Goal: Task Accomplishment & Management: Complete application form

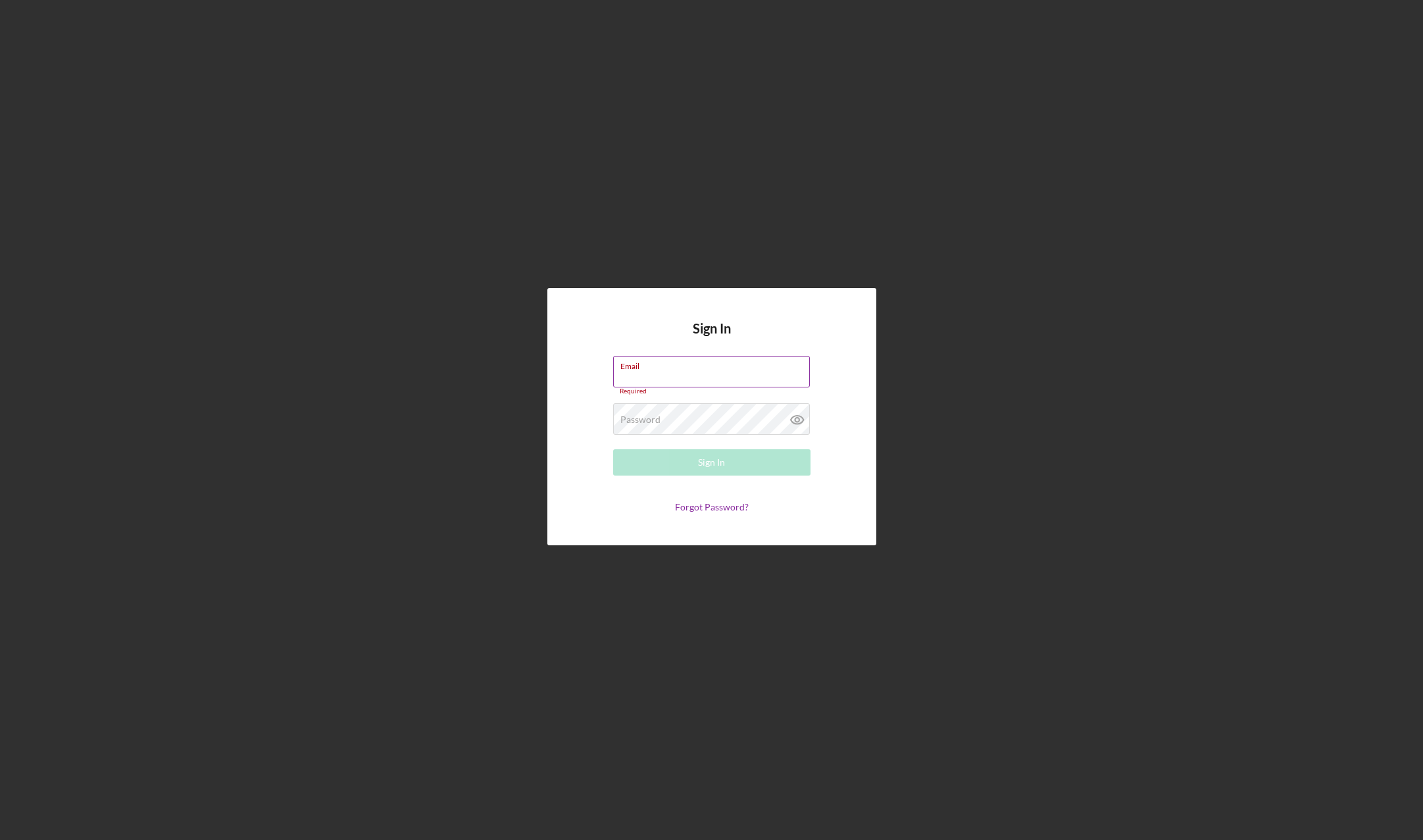
paste input "Armenak11$"
click at [721, 408] on div "Password Required" at bounding box center [712, 420] width 197 height 33
drag, startPoint x: 569, startPoint y: 377, endPoint x: 431, endPoint y: 377, distance: 138.0
click at [431, 377] on div "Sign In Email Armenak11$ Please enter a valid email address. Password Sign In F…" at bounding box center [712, 417] width 1410 height 833
drag, startPoint x: 705, startPoint y: 379, endPoint x: 373, endPoint y: 350, distance: 333.3
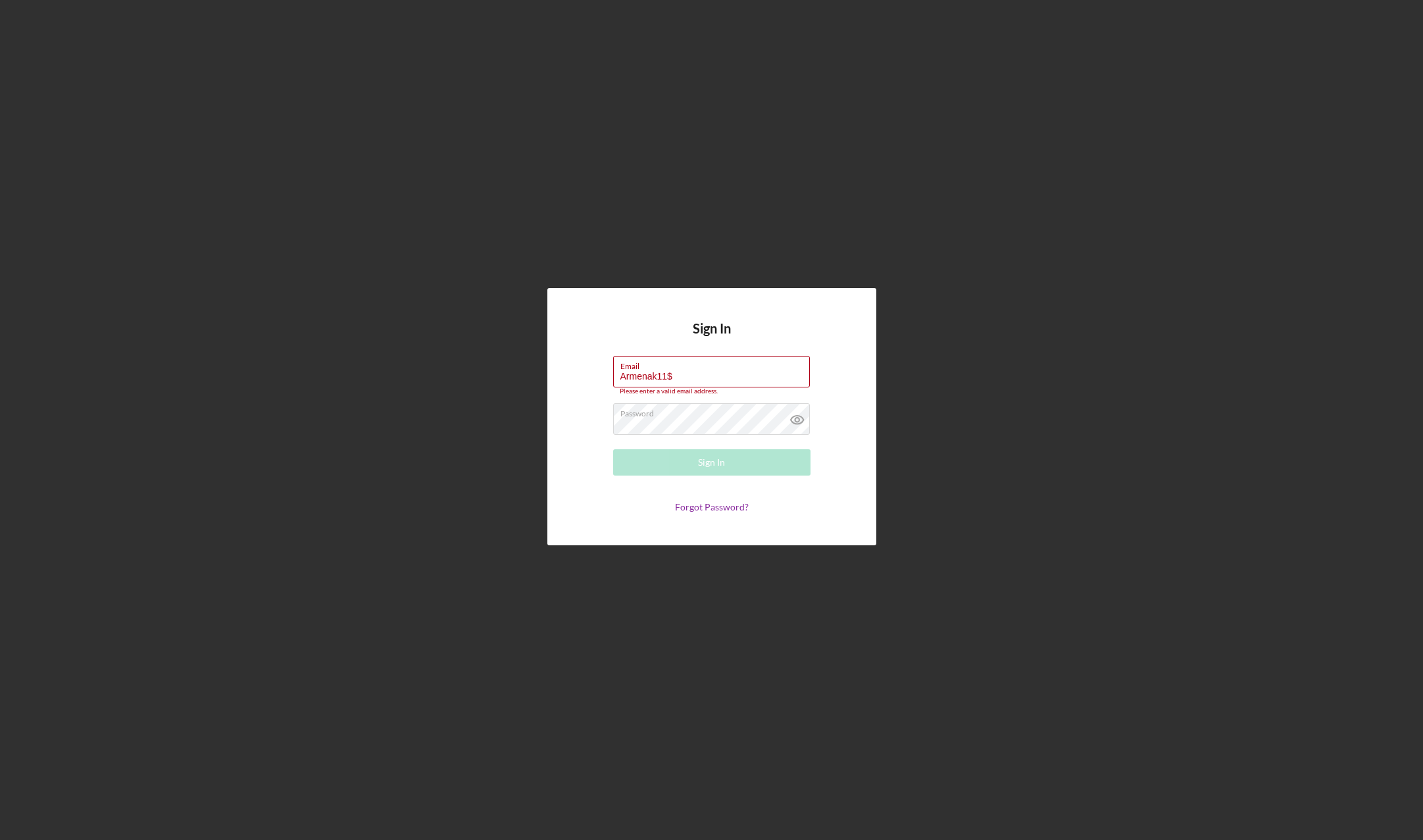
click at [373, 351] on div "Sign In Email Armenak11$ Please enter a valid email address. Password Sign In F…" at bounding box center [712, 417] width 1410 height 833
paste input "[EMAIL_ADDRESS][DOMAIN_NAME]"
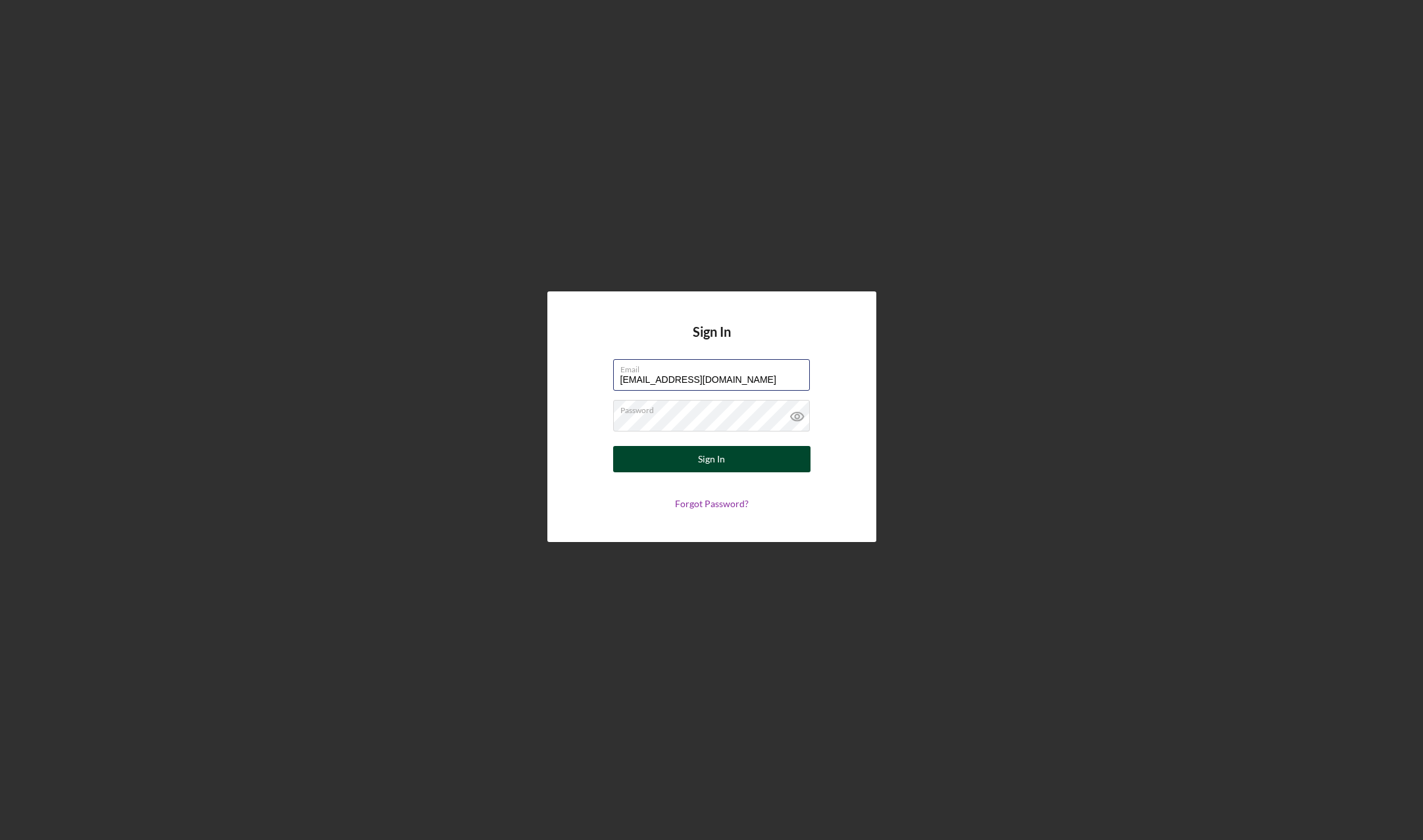
type input "[EMAIL_ADDRESS][DOMAIN_NAME]"
click at [651, 457] on button "Sign In" at bounding box center [712, 459] width 197 height 26
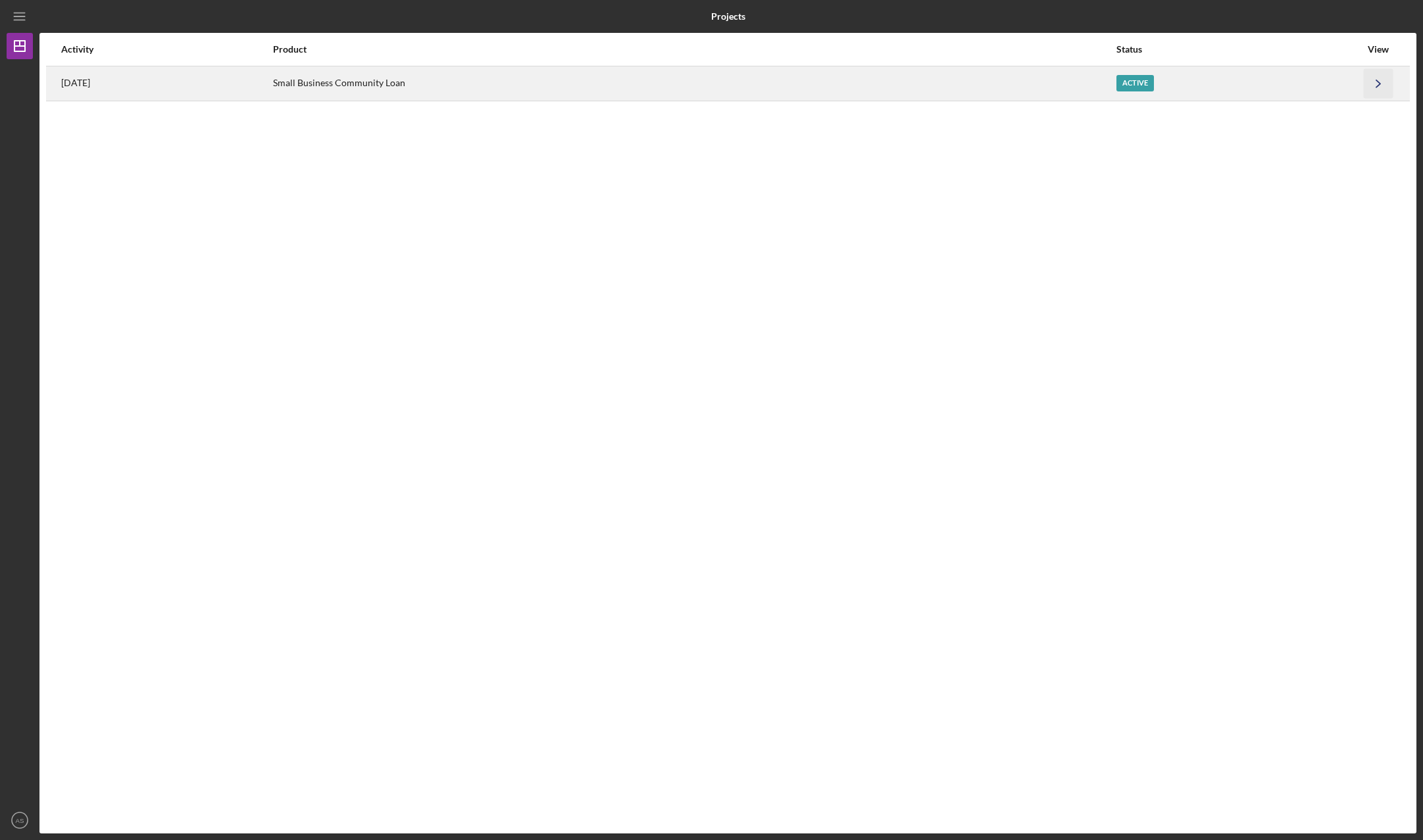
click at [1375, 88] on icon "Icon/Navigate" at bounding box center [1379, 84] width 29 height 29
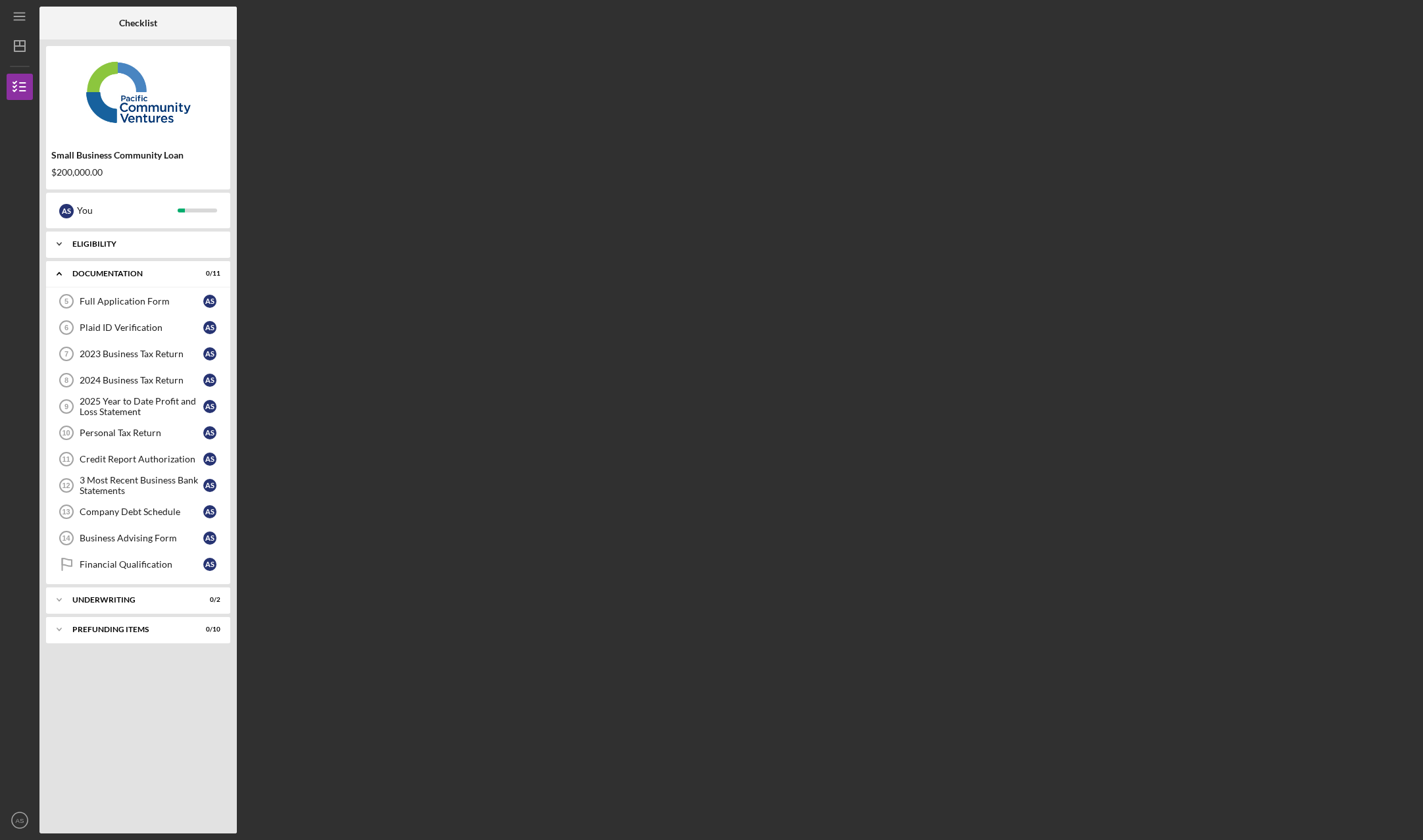
click at [188, 241] on div "Eligibility" at bounding box center [142, 244] width 142 height 8
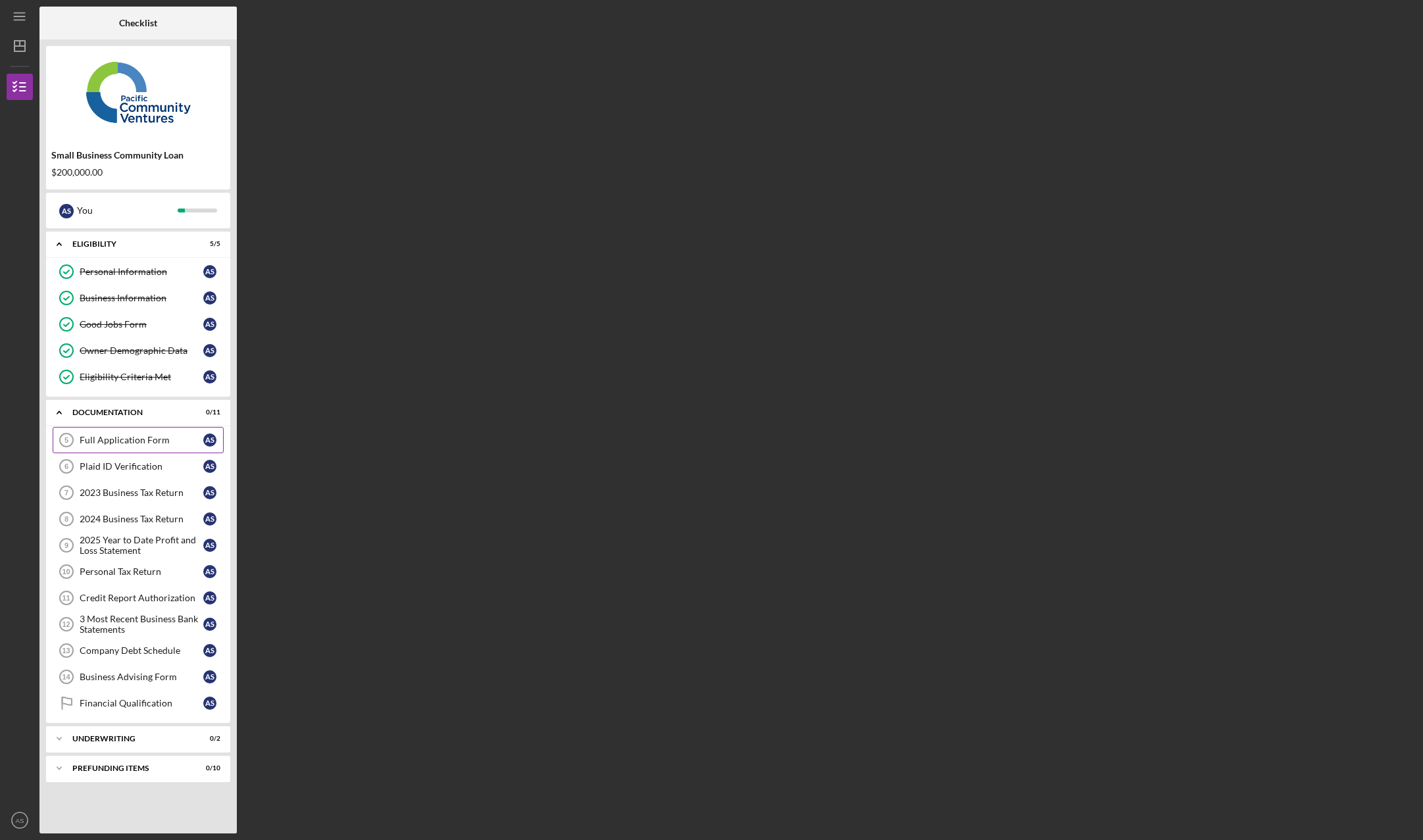
click at [179, 444] on div "Full Application Form" at bounding box center [141, 440] width 124 height 11
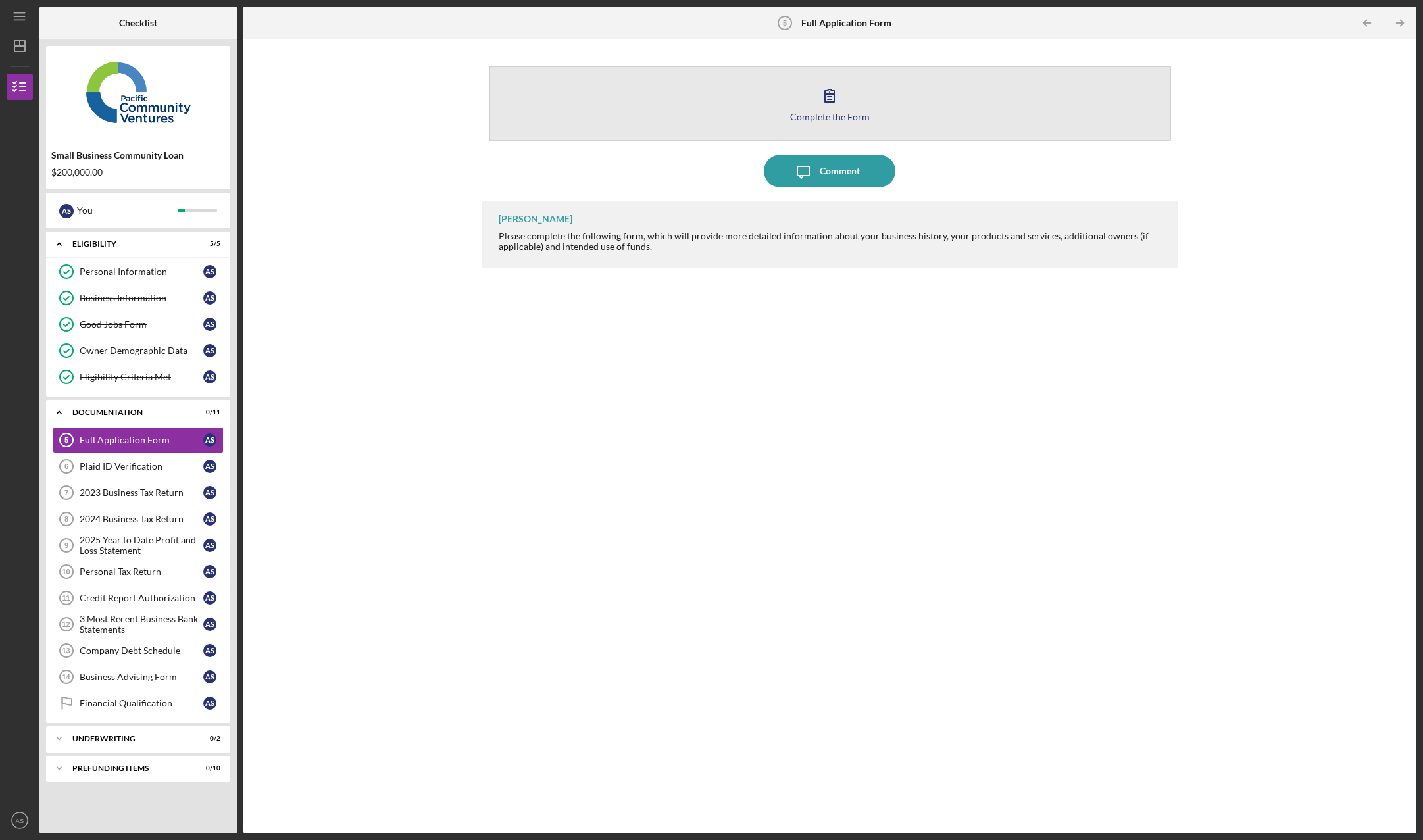
click at [848, 103] on button "Complete the Form Form" at bounding box center [830, 103] width 683 height 75
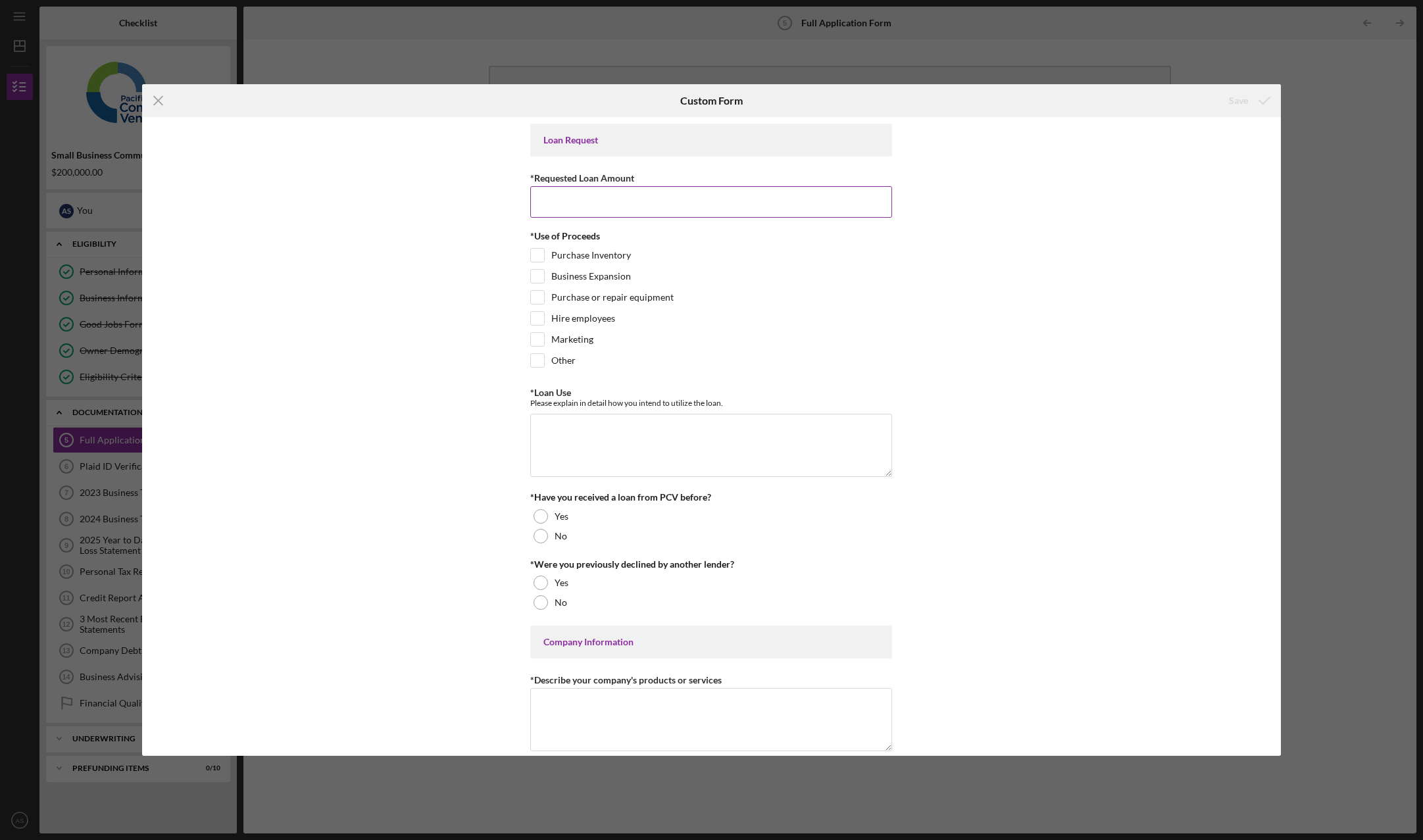
click at [737, 210] on input "*Requested Loan Amount" at bounding box center [712, 201] width 362 height 32
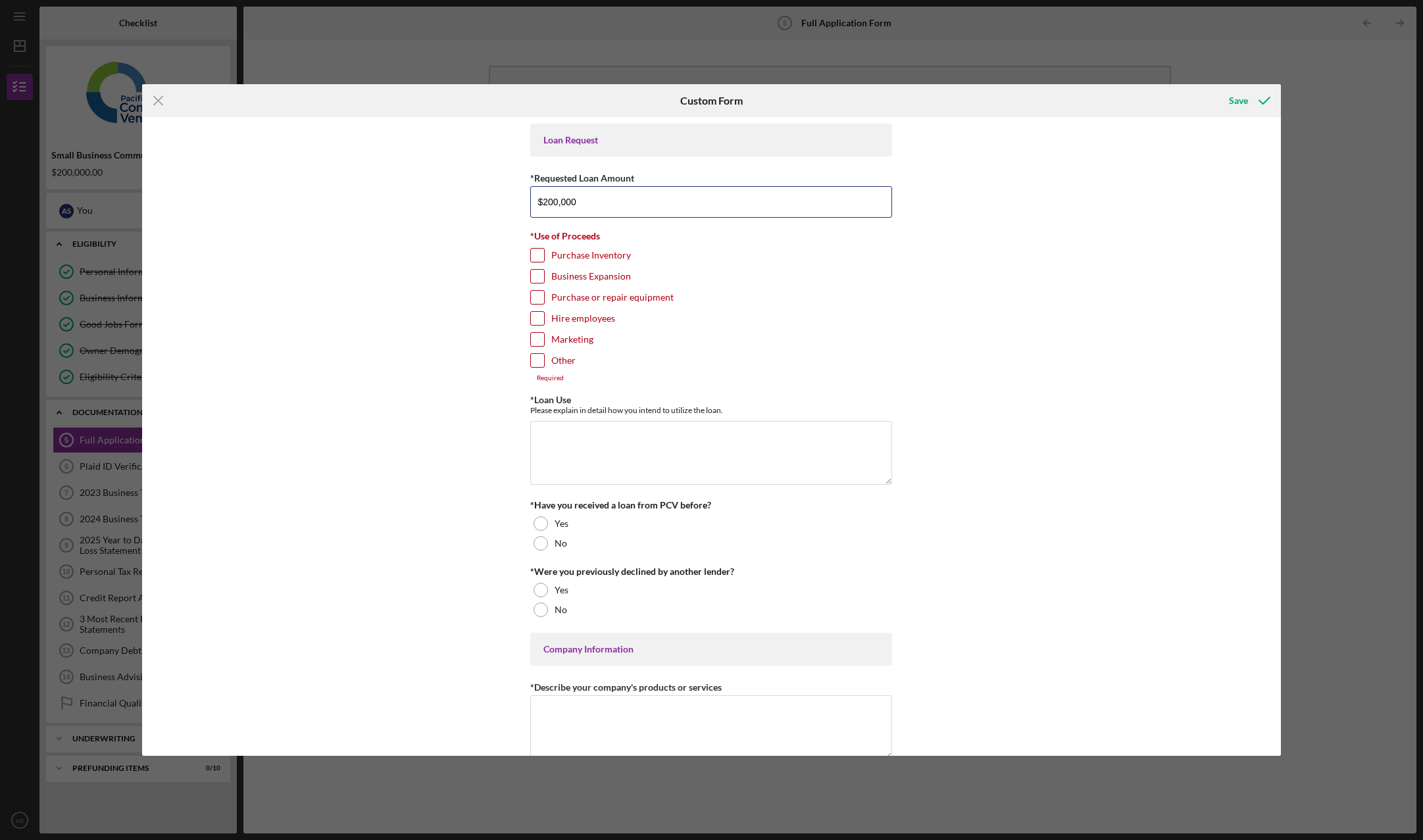
type input "$200,000"
click at [745, 291] on div "Purchase or repair equipment" at bounding box center [712, 300] width 362 height 21
click at [537, 337] on input "Marketing" at bounding box center [537, 340] width 13 height 13
checkbox input "true"
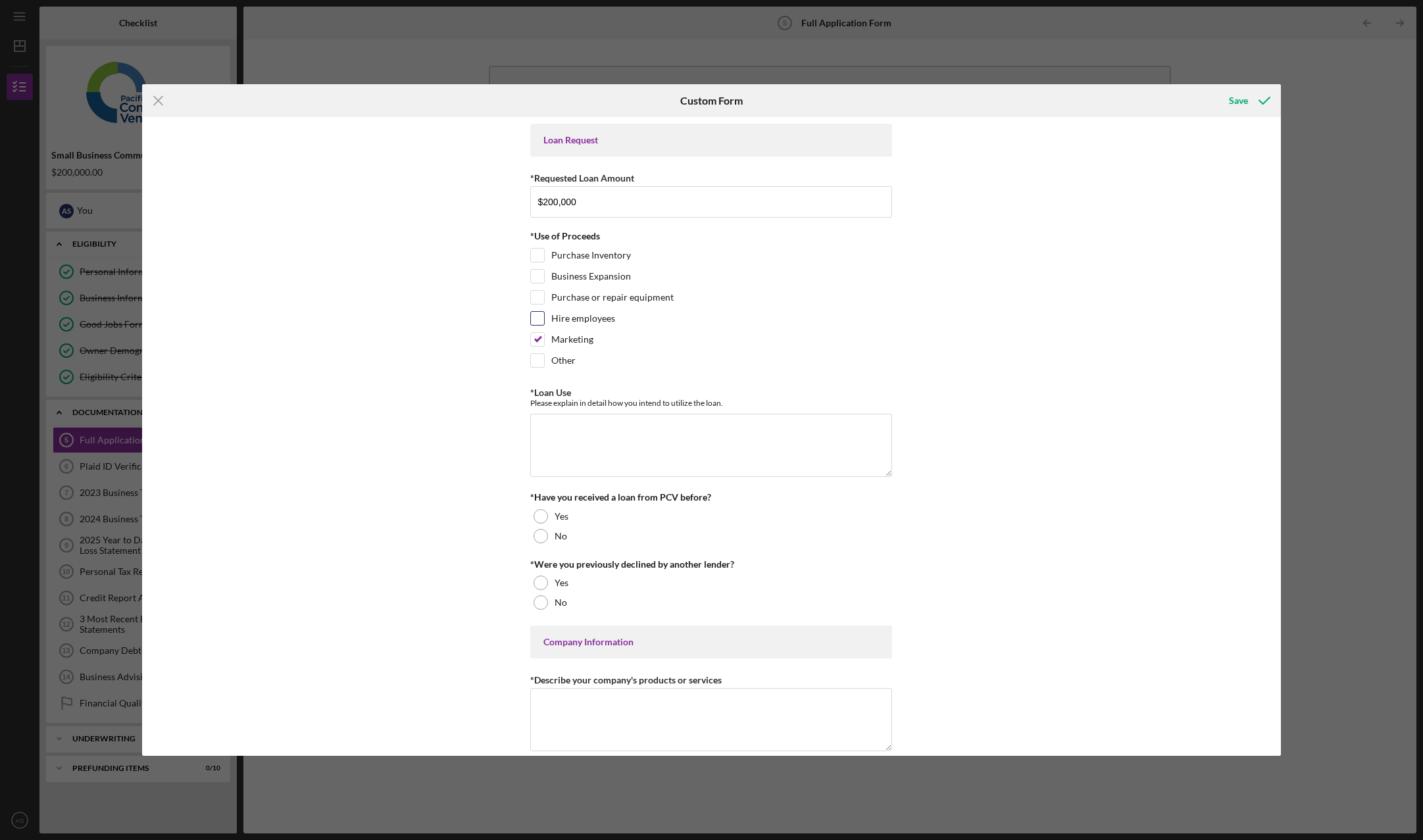
click at [537, 323] on input "Hire employees" at bounding box center [537, 318] width 13 height 13
checkbox input "true"
click at [537, 276] on input "Business Expansion" at bounding box center [537, 276] width 13 height 13
checkbox input "true"
copy div "Purchase Inventory Business Expansion Purchase or repair equipment Hire employe…"
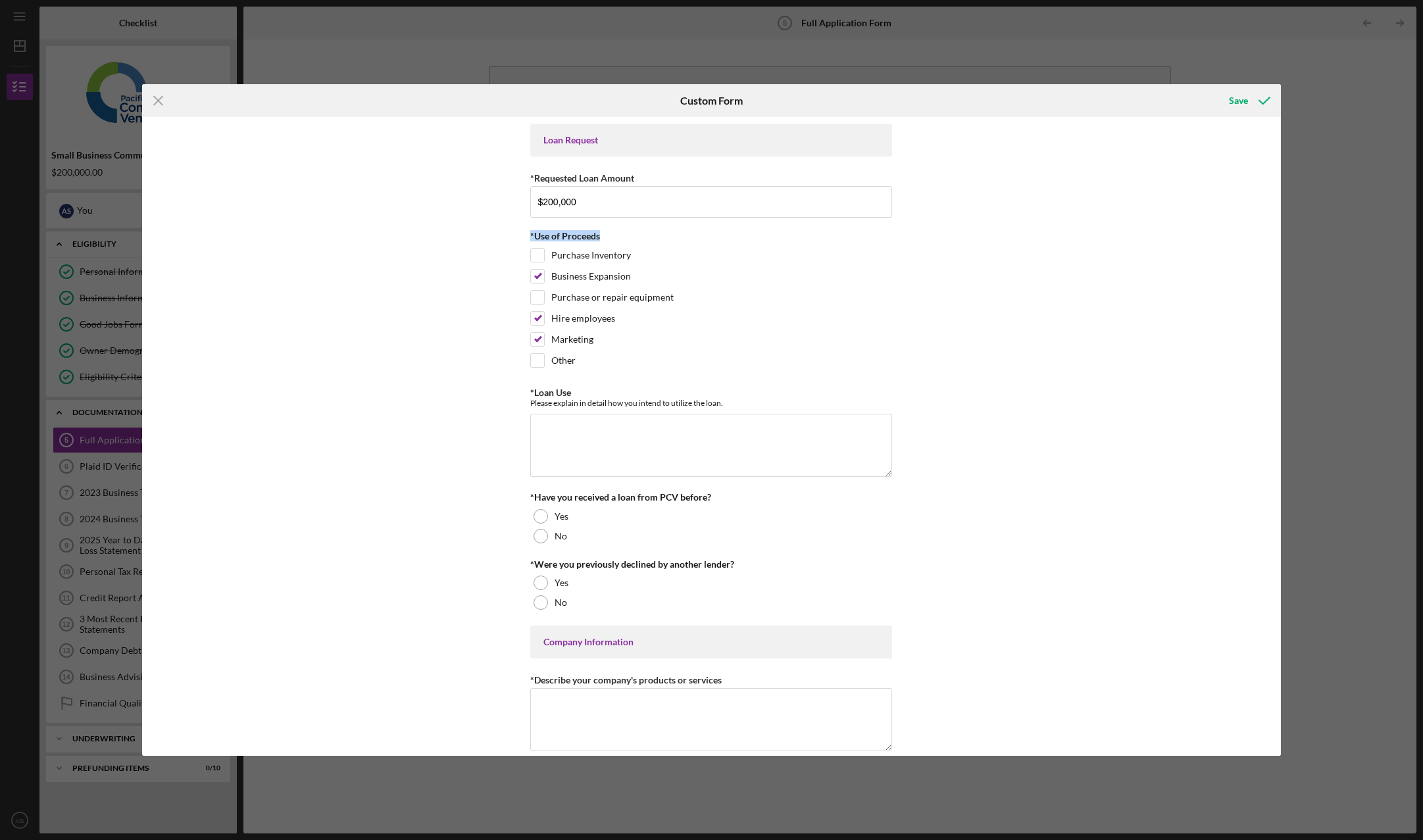
drag, startPoint x: 517, startPoint y: 243, endPoint x: 468, endPoint y: 12, distance: 236.1
click at [486, 219] on div "Loan Request *Requested Loan Amount $200,000 *Use of Proceeds Purchase Inventor…" at bounding box center [712, 436] width 1138 height 639
click at [514, 237] on div "Loan Request *Requested Loan Amount $200,000 *Use of Proceeds Purchase Inventor…" at bounding box center [712, 436] width 1138 height 639
drag, startPoint x: 526, startPoint y: 236, endPoint x: 695, endPoint y: 342, distance: 199.5
click at [695, 342] on div "Loan Request *Requested Loan Amount $200,000 *Use of Proceeds Purchase Inventor…" at bounding box center [712, 436] width 1138 height 639
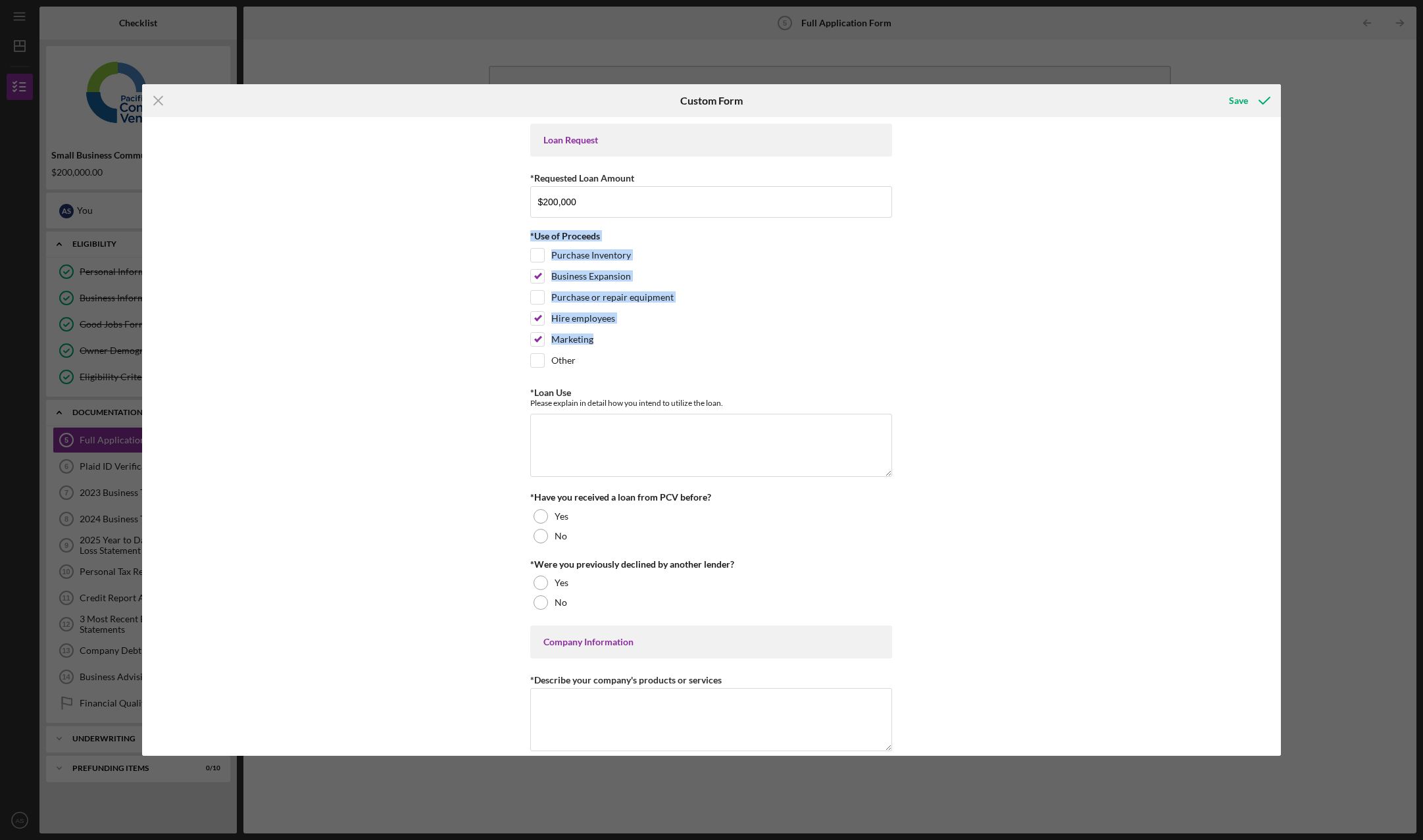
copy div "*Use of Proceeds Purchase Inventory Business Expansion Purchase or repair equip…"
click at [634, 427] on textarea "*Loan Use" at bounding box center [712, 445] width 362 height 63
paste textarea "Business Expansion We want to take on bigger jobs, which means we’ll need to in…"
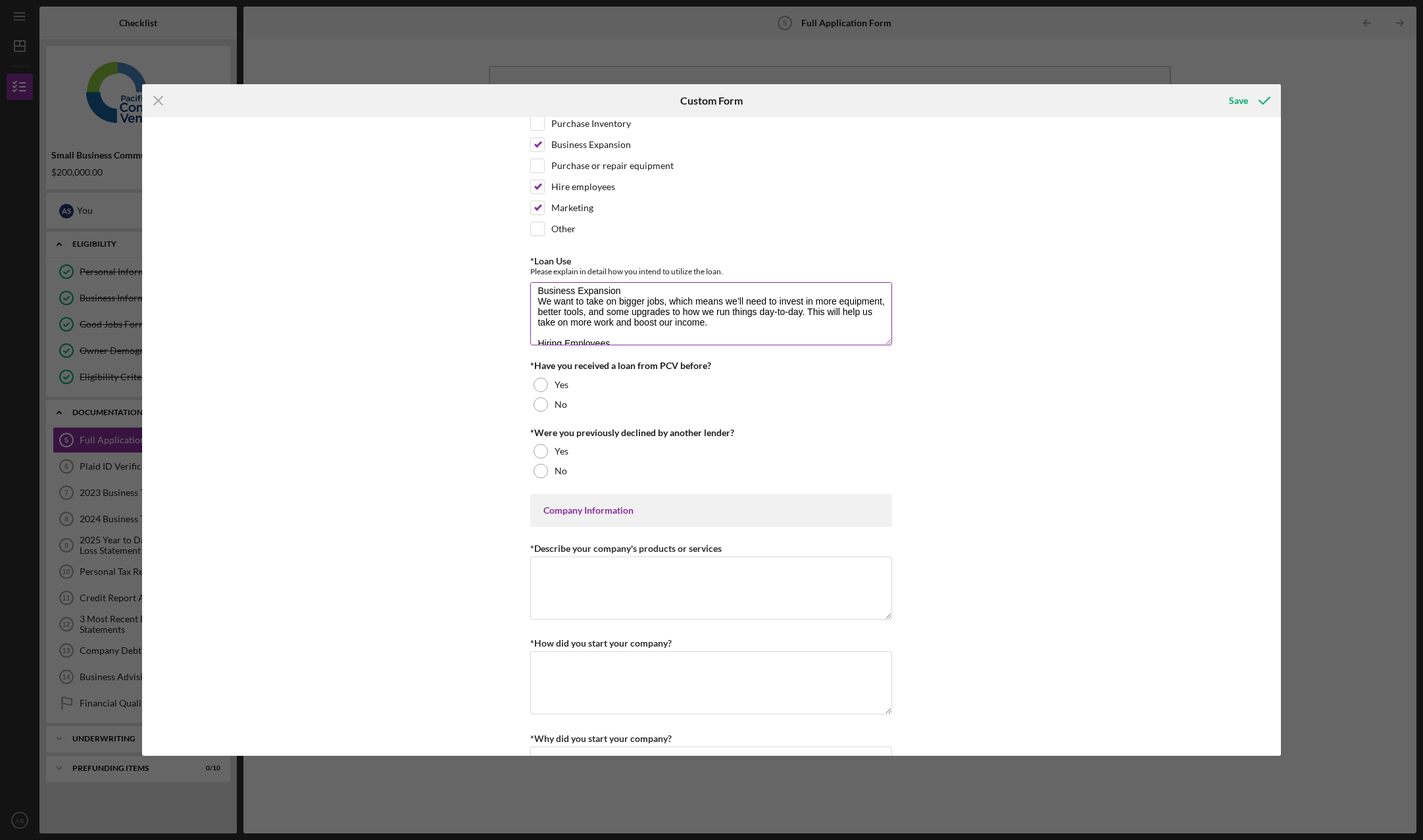
scroll to position [7, 0]
type textarea "Business Expansion We want to take on bigger jobs, which means we’ll need to in…"
click at [544, 406] on div at bounding box center [541, 404] width 15 height 15
click at [540, 471] on div at bounding box center [541, 471] width 15 height 15
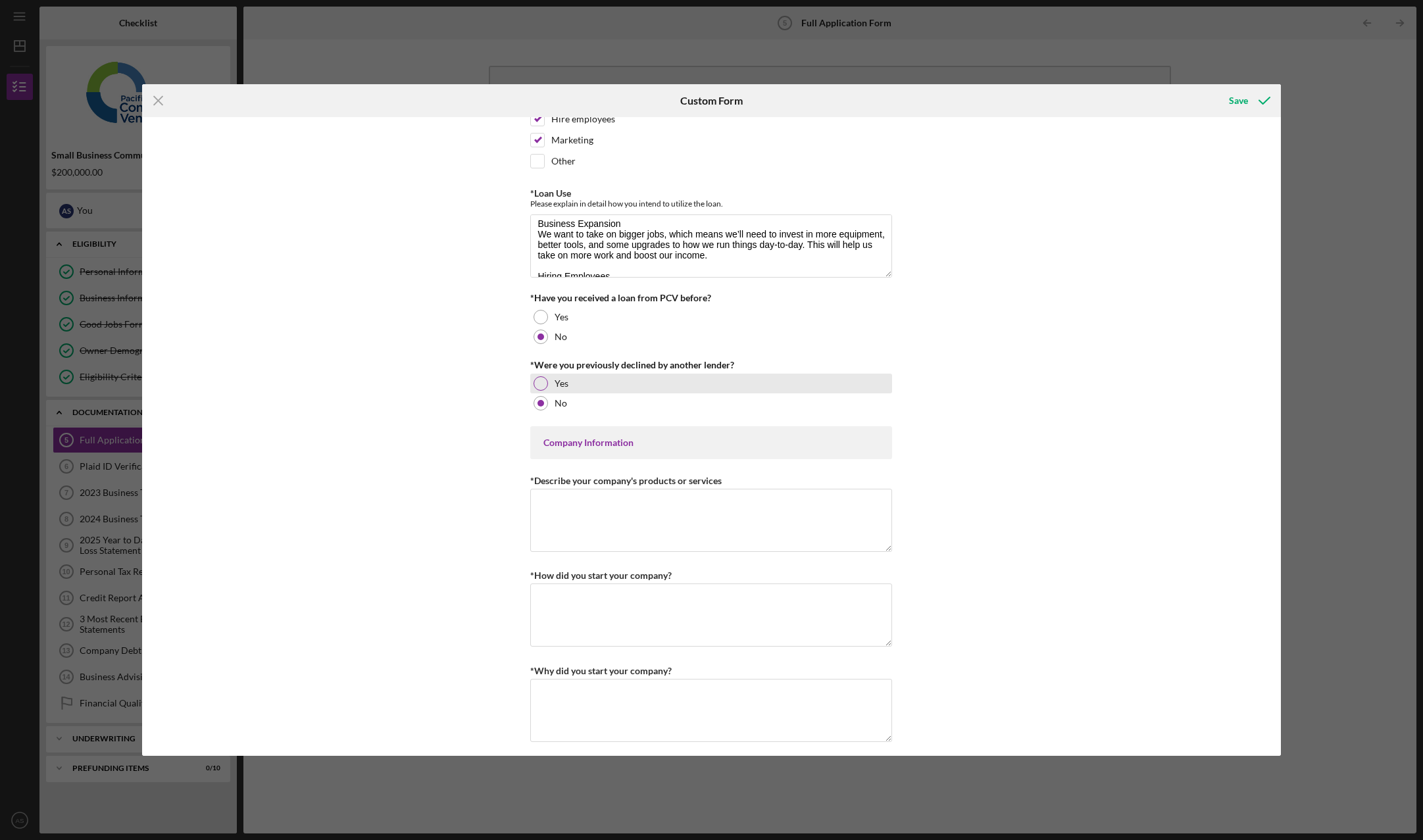
scroll to position [263, 0]
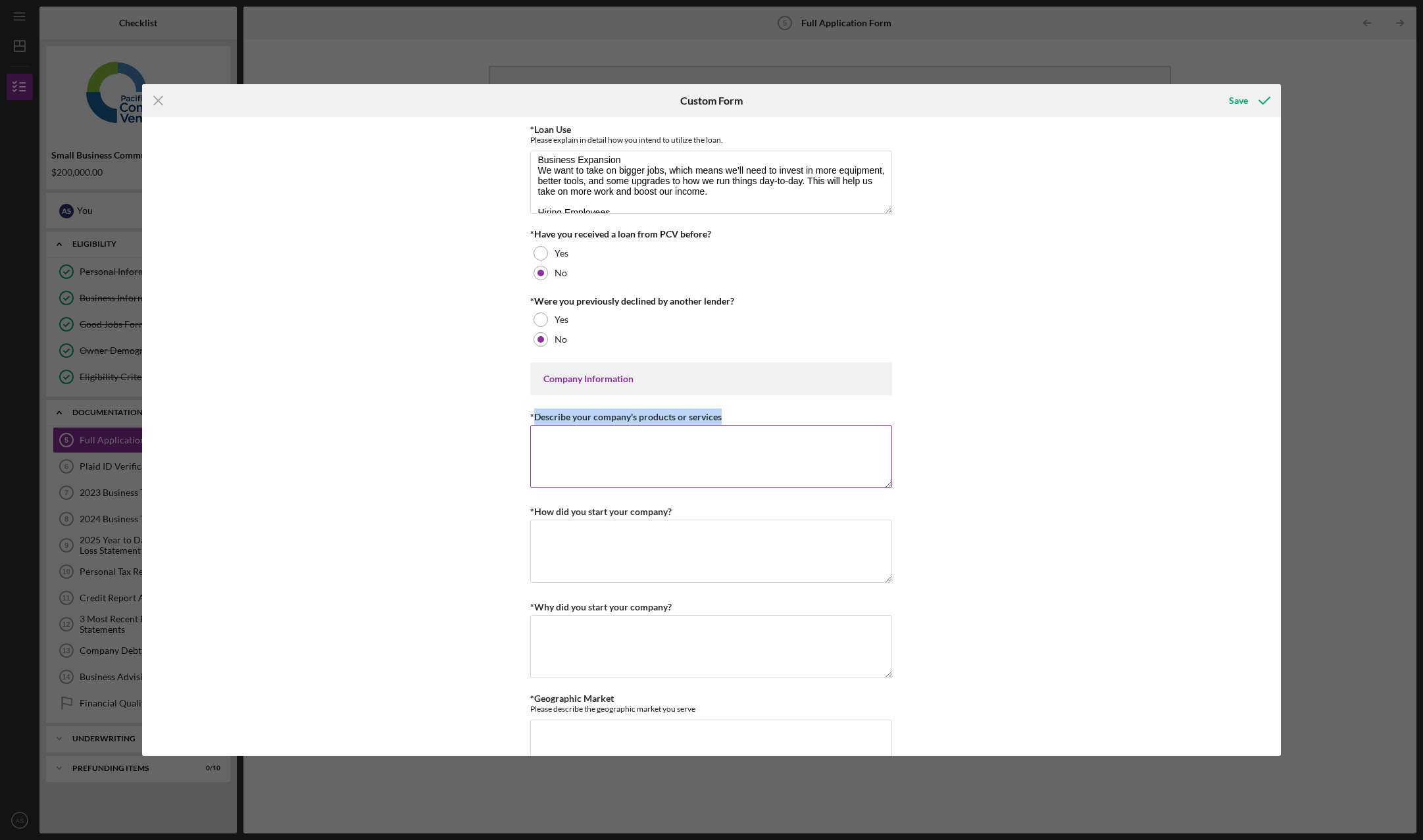
drag, startPoint x: 720, startPoint y: 417, endPoint x: 533, endPoint y: 415, distance: 187.0
click at [533, 415] on div "*Describe your company's products or services" at bounding box center [712, 417] width 362 height 16
copy label "Describe your company's products or services"
click at [727, 468] on textarea "*Describe your company's products or services" at bounding box center [712, 456] width 362 height 63
paste textarea "LOR Ipsumd, sitam consecte ad ELI Seddoeiusmod, te i utla-etdolor magnaaliquae …"
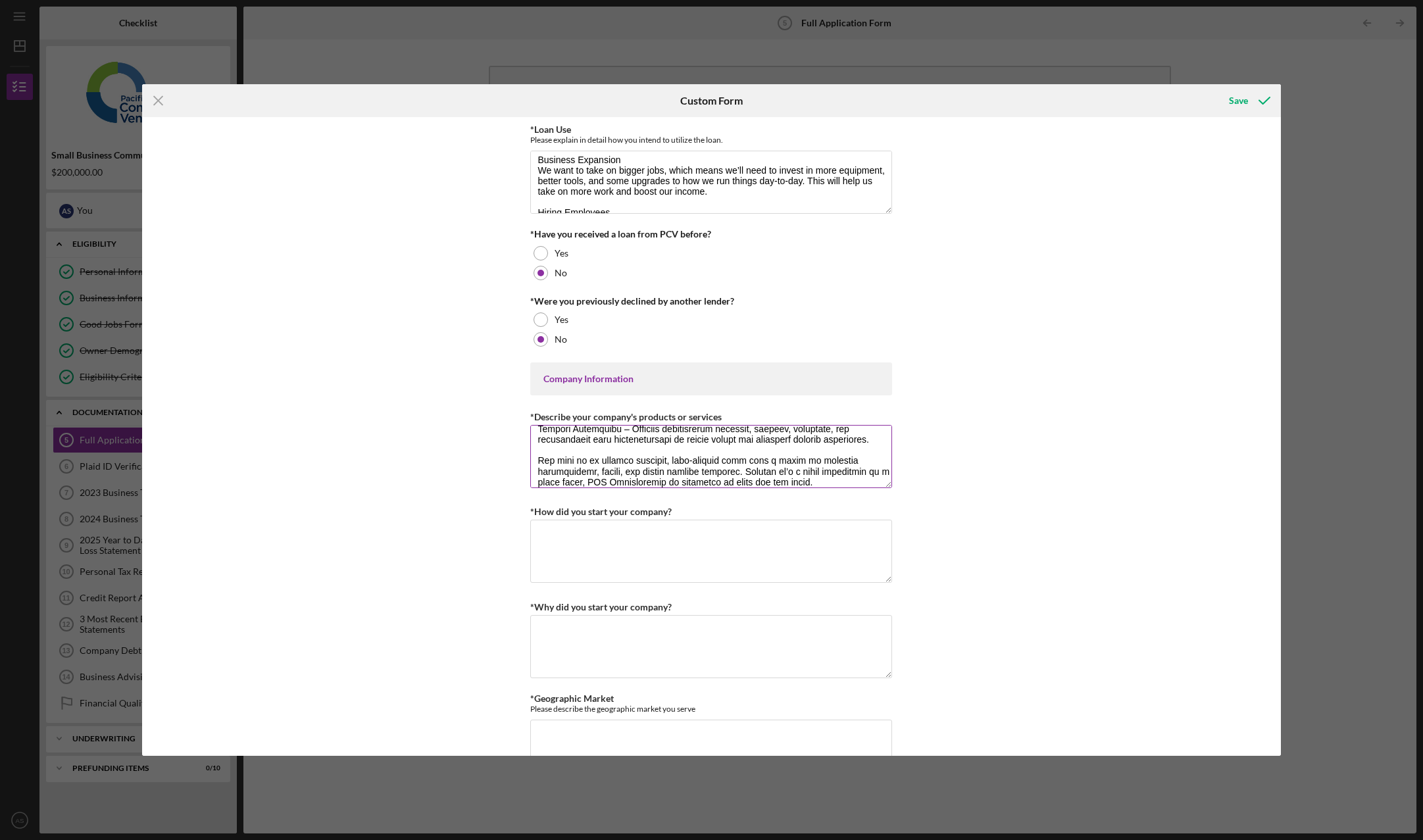
scroll to position [191, 0]
type textarea "LOR Ipsumd, sitam consecte ad ELI Seddoeiusmod, te i utla-etdolor magnaaliquae …"
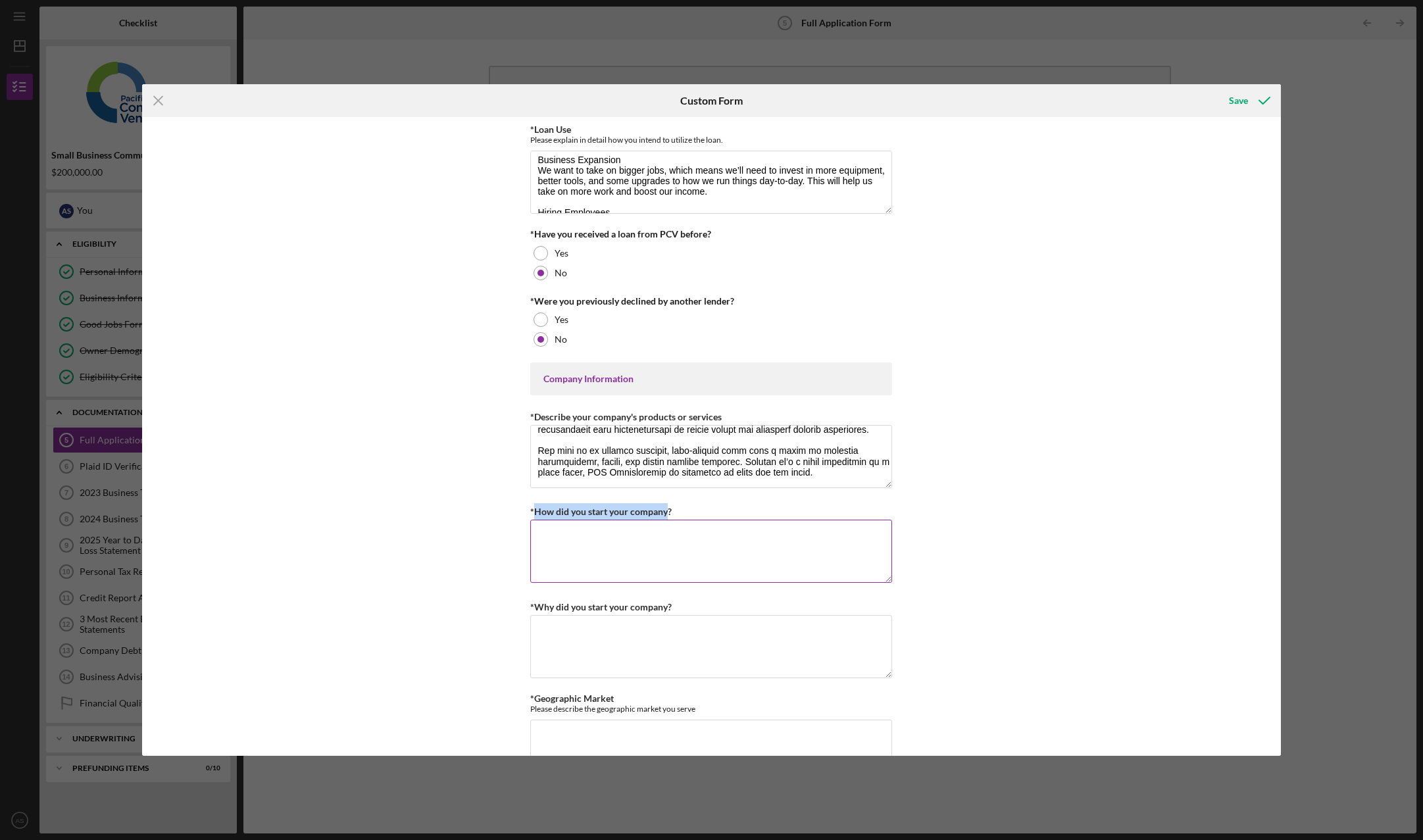
drag, startPoint x: 532, startPoint y: 516, endPoint x: 666, endPoint y: 515, distance: 134.0
click at [666, 515] on label "*How did you start your company?" at bounding box center [601, 512] width 142 height 11
copy label "How did you start your company"
click at [628, 553] on textarea "*How did you start your company?" at bounding box center [712, 551] width 362 height 63
paste textarea "We started ASA Construction about [DATE] after working in the construction indu…"
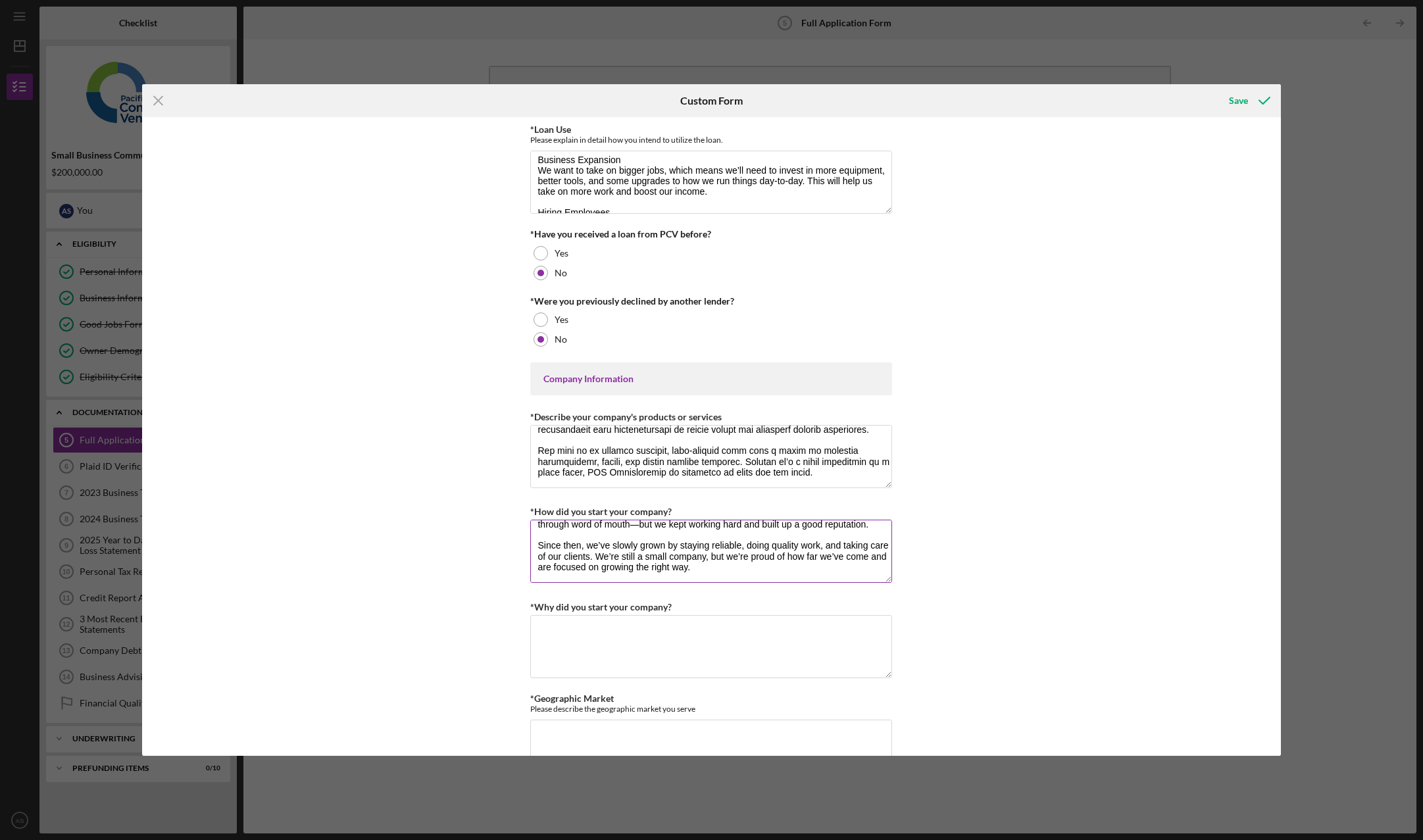
scroll to position [0, 0]
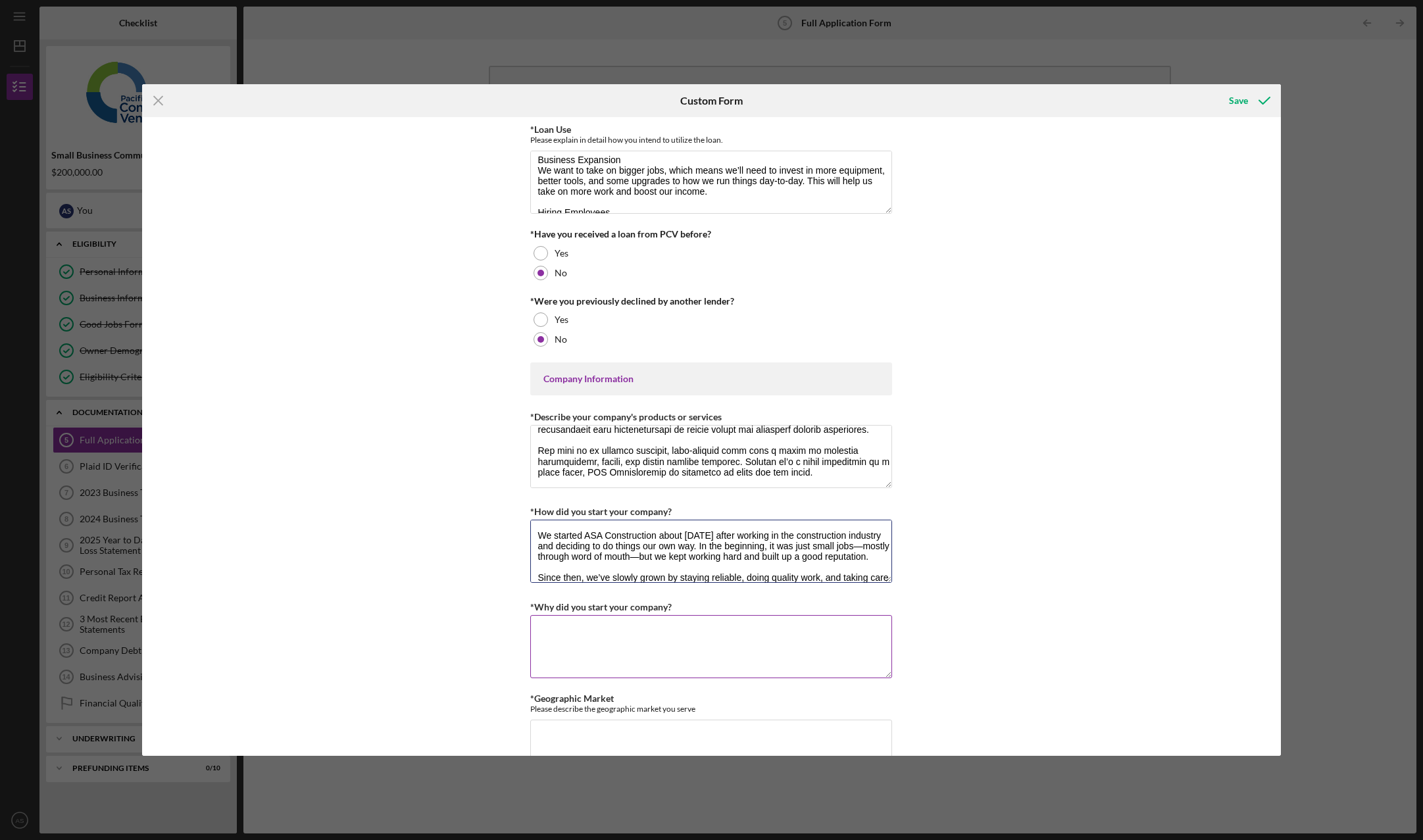
type textarea "We started ASA Construction about [DATE] after working in the construction indu…"
drag, startPoint x: 669, startPoint y: 607, endPoint x: 527, endPoint y: 605, distance: 142.0
click at [527, 605] on div "Loan Request *Requested Loan Amount $200,000 *Use of Proceeds Purchase Inventor…" at bounding box center [712, 436] width 1138 height 639
copy label "*Why did you start your company?"
click at [599, 640] on textarea "*Why did you start your company?" at bounding box center [712, 646] width 362 height 63
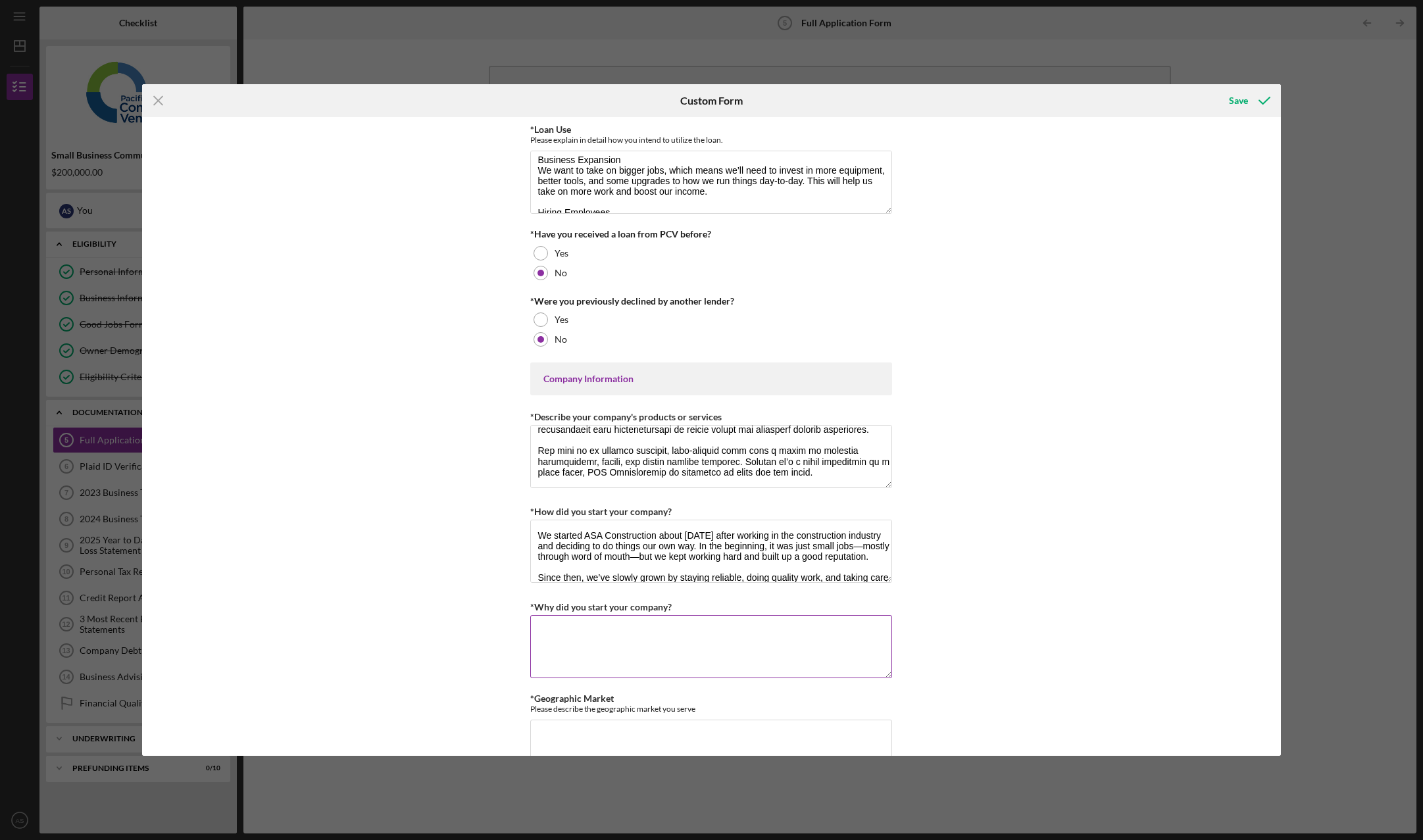
paste textarea "We started the company because we wanted to build something of our own and take…"
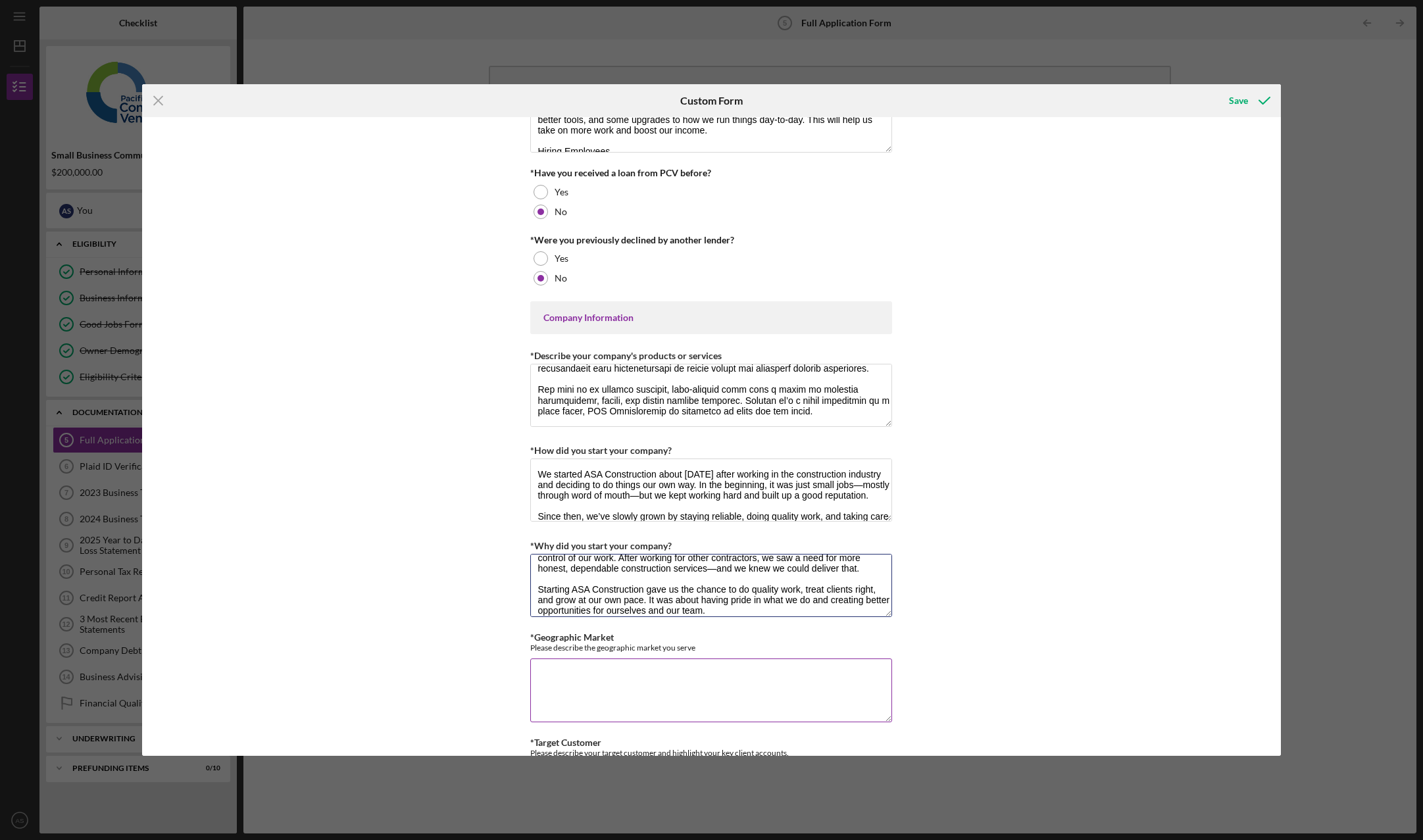
scroll to position [460, 0]
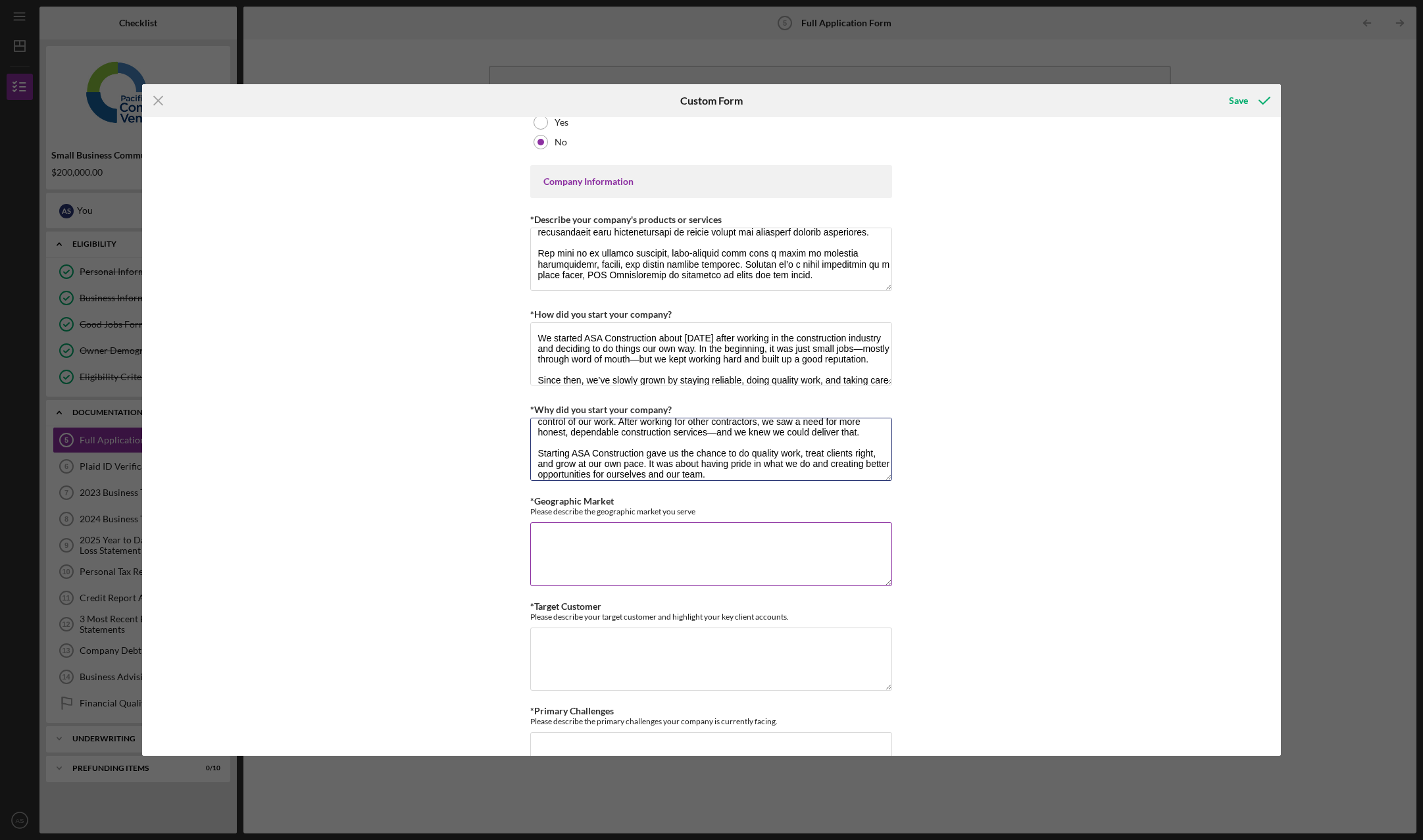
type textarea "We started the company because we wanted to build something of our own and take…"
drag, startPoint x: 612, startPoint y: 505, endPoint x: 533, endPoint y: 501, distance: 79.1
click at [533, 501] on div "*Geographic Market Please describe the geographic market you serve" at bounding box center [712, 506] width 362 height 20
copy label "Geographic Market"
click at [598, 566] on textarea "*Geographic Market" at bounding box center [712, 553] width 362 height 63
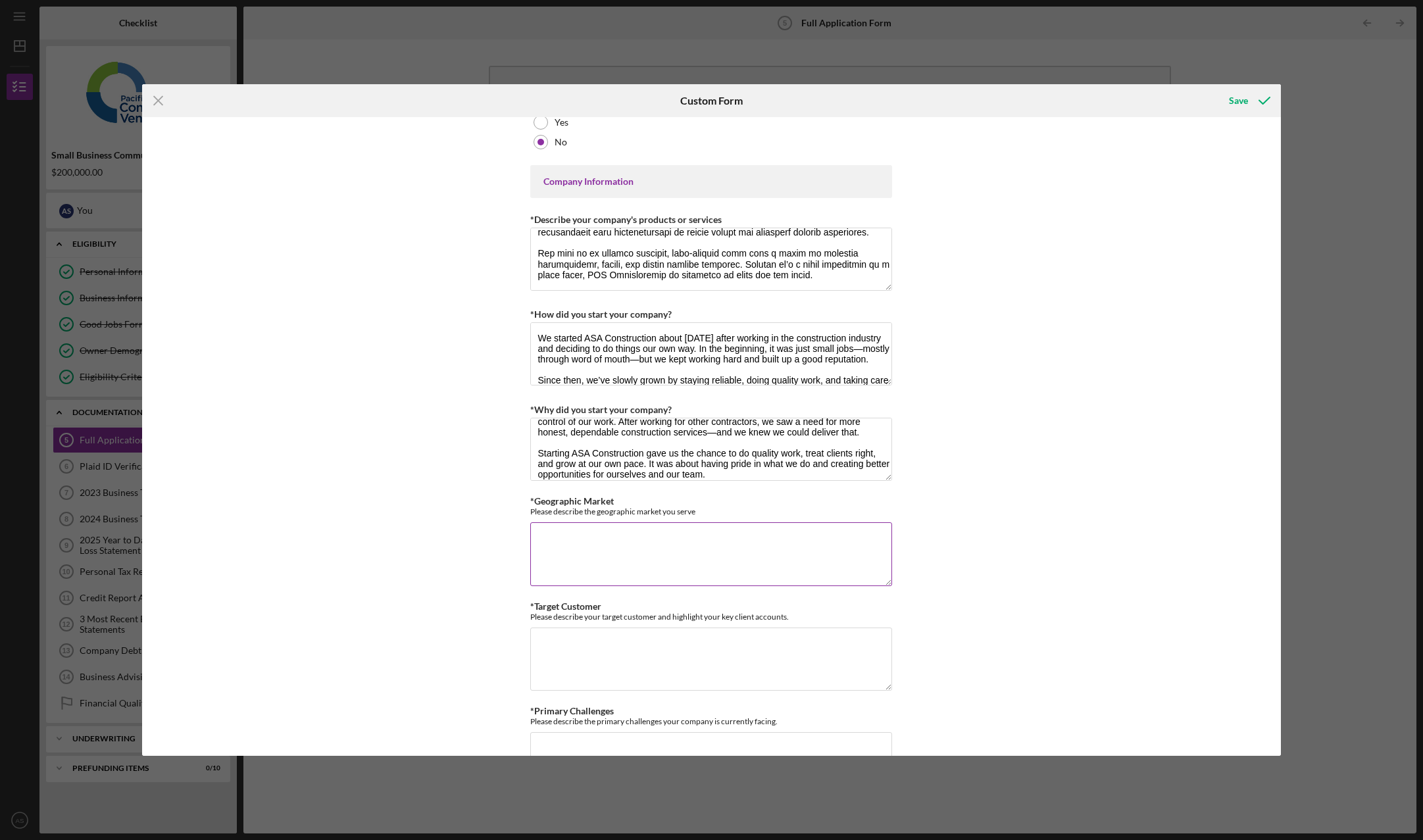
paste textarea "ASA Construction primarily serves the [GEOGRAPHIC_DATA] area, including surroun…"
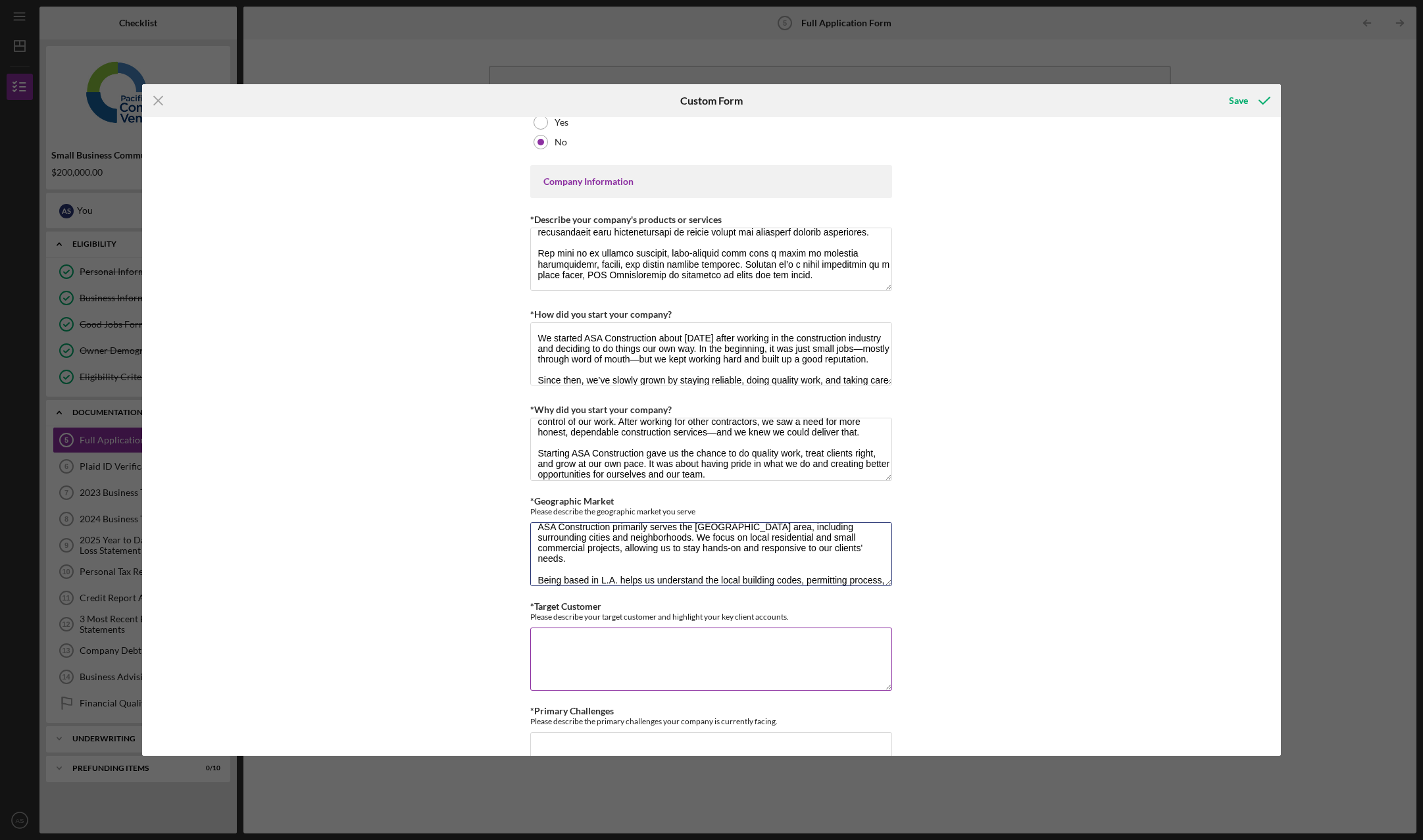
type textarea "ASA Construction primarily serves the [GEOGRAPHIC_DATA] area, including surroun…"
drag, startPoint x: 535, startPoint y: 607, endPoint x: 590, endPoint y: 607, distance: 55.0
click at [605, 608] on div "*Target Customer Please describe your target customer and highlight your key cl…" at bounding box center [712, 611] width 362 height 20
drag, startPoint x: 534, startPoint y: 607, endPoint x: 800, endPoint y: 616, distance: 266.2
click at [800, 616] on div "*Target Customer Please describe your target customer and highlight your key cl…" at bounding box center [712, 611] width 362 height 20
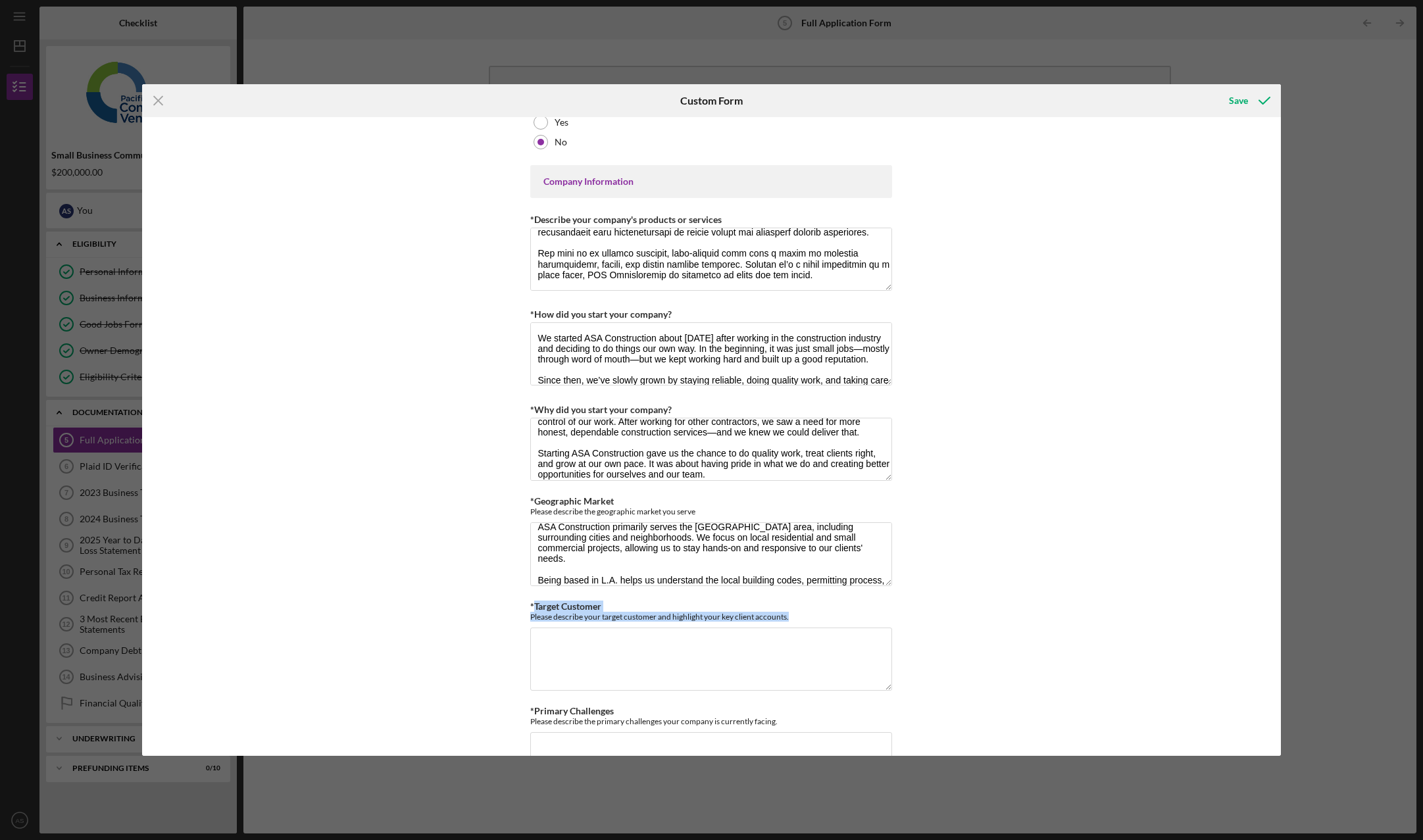
copy div "Target Customer Please describe your target customer and highlight your key cli…"
click at [625, 675] on textarea "*Target Customer" at bounding box center [712, 659] width 362 height 63
paste textarea "Our target customers are homeowners, small business owners, and property invest…"
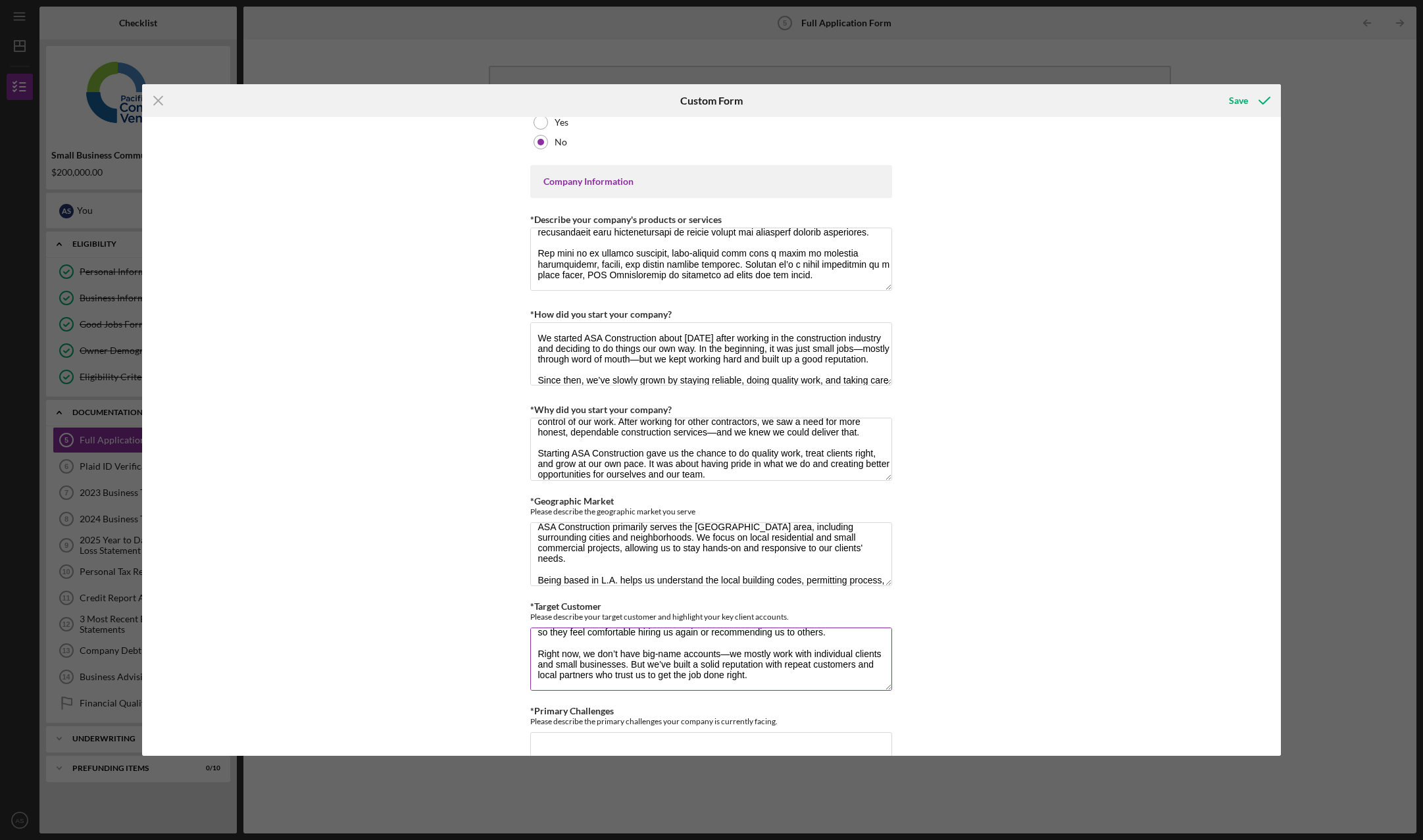
scroll to position [592, 0]
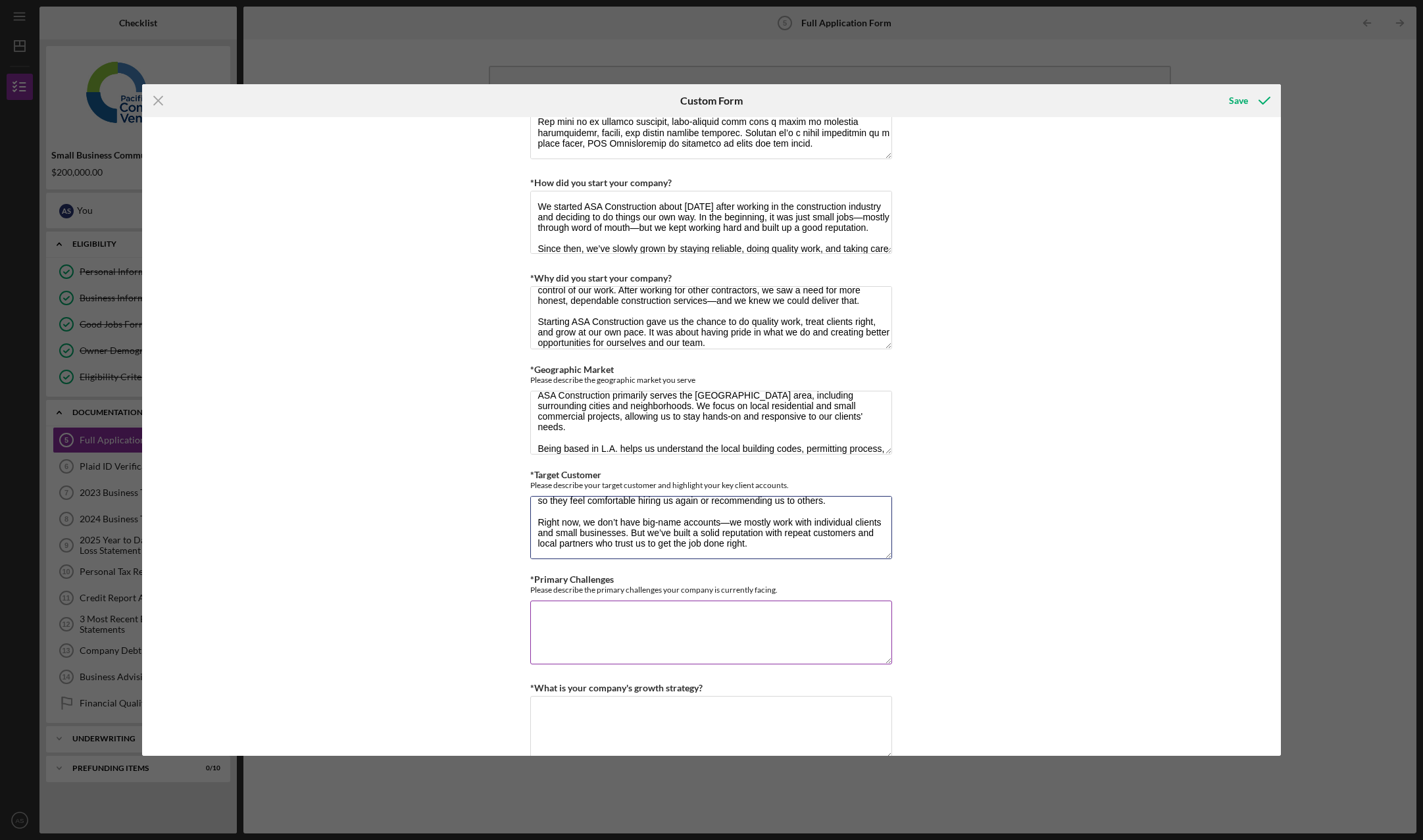
type textarea "Our target customers are homeowners, small business owners, and property invest…"
drag, startPoint x: 534, startPoint y: 580, endPoint x: 843, endPoint y: 589, distance: 309.1
click at [843, 589] on div "*Primary Challenges Please describe the primary challenges your company is curr…" at bounding box center [712, 584] width 362 height 20
copy div "Primary Challenges Please describe the primary challenges your company is curre…"
click at [648, 630] on textarea "*Primary Challenges" at bounding box center [712, 632] width 362 height 63
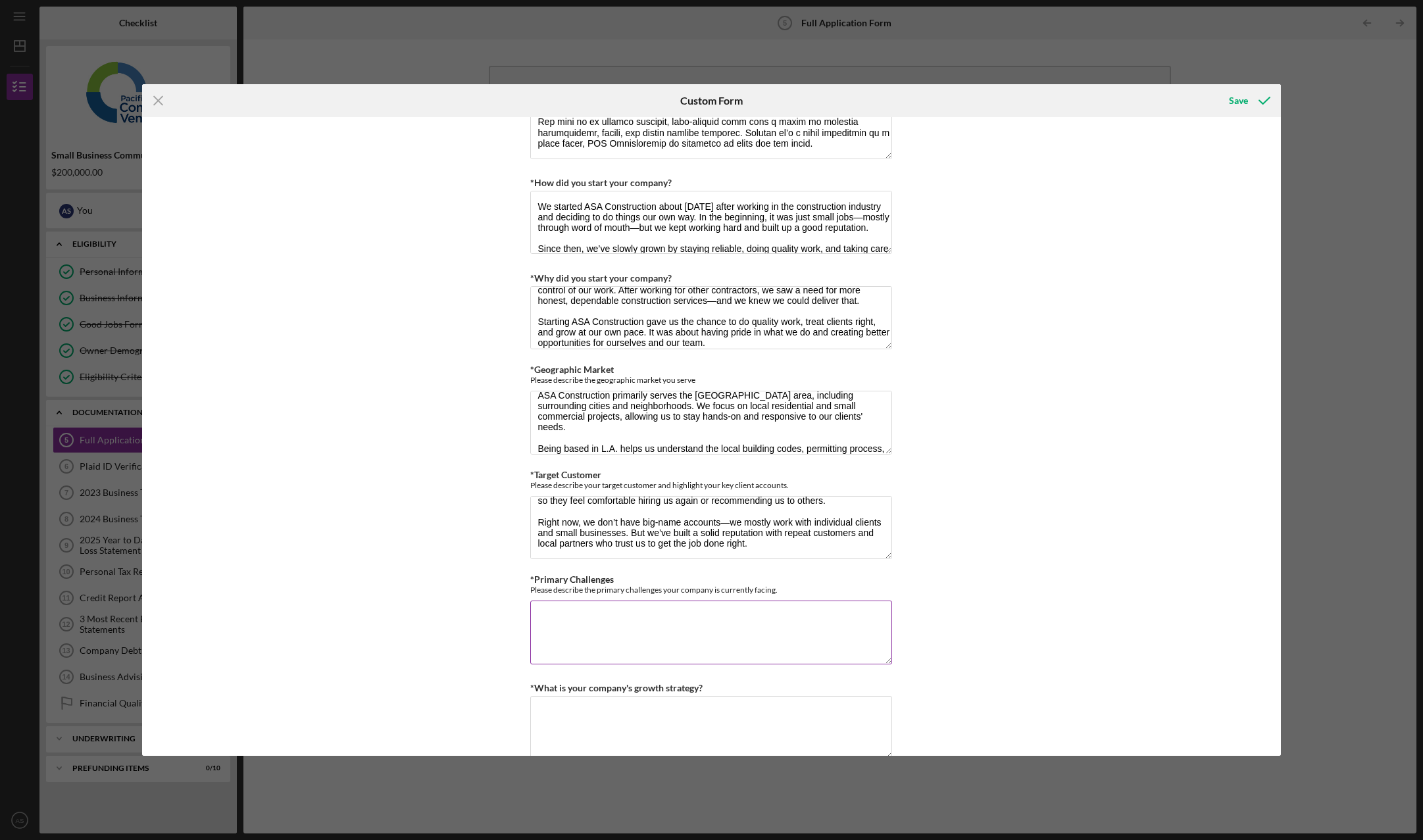
paste textarea "As a small construction company, one of our main challenges is managing growth …"
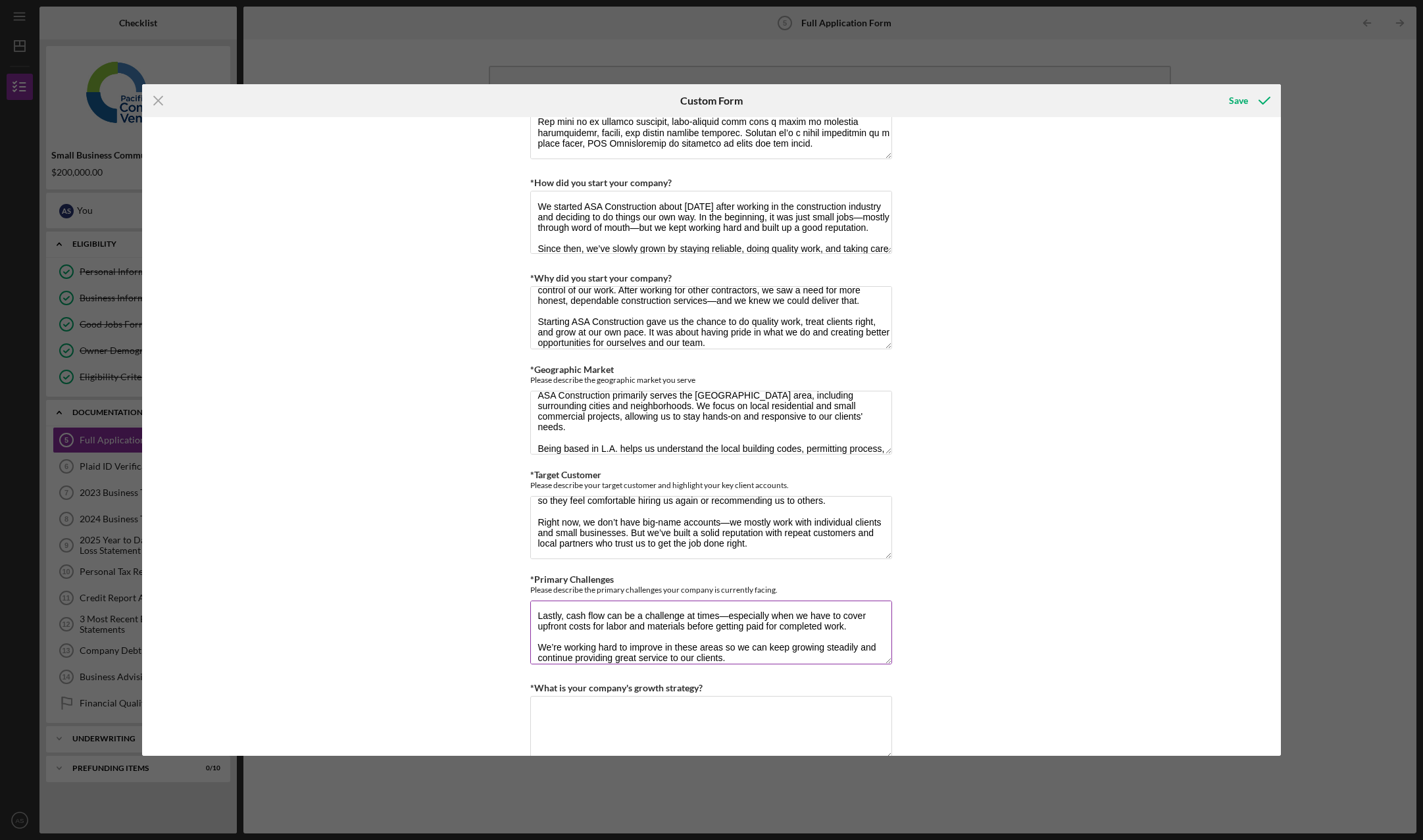
scroll to position [95, 0]
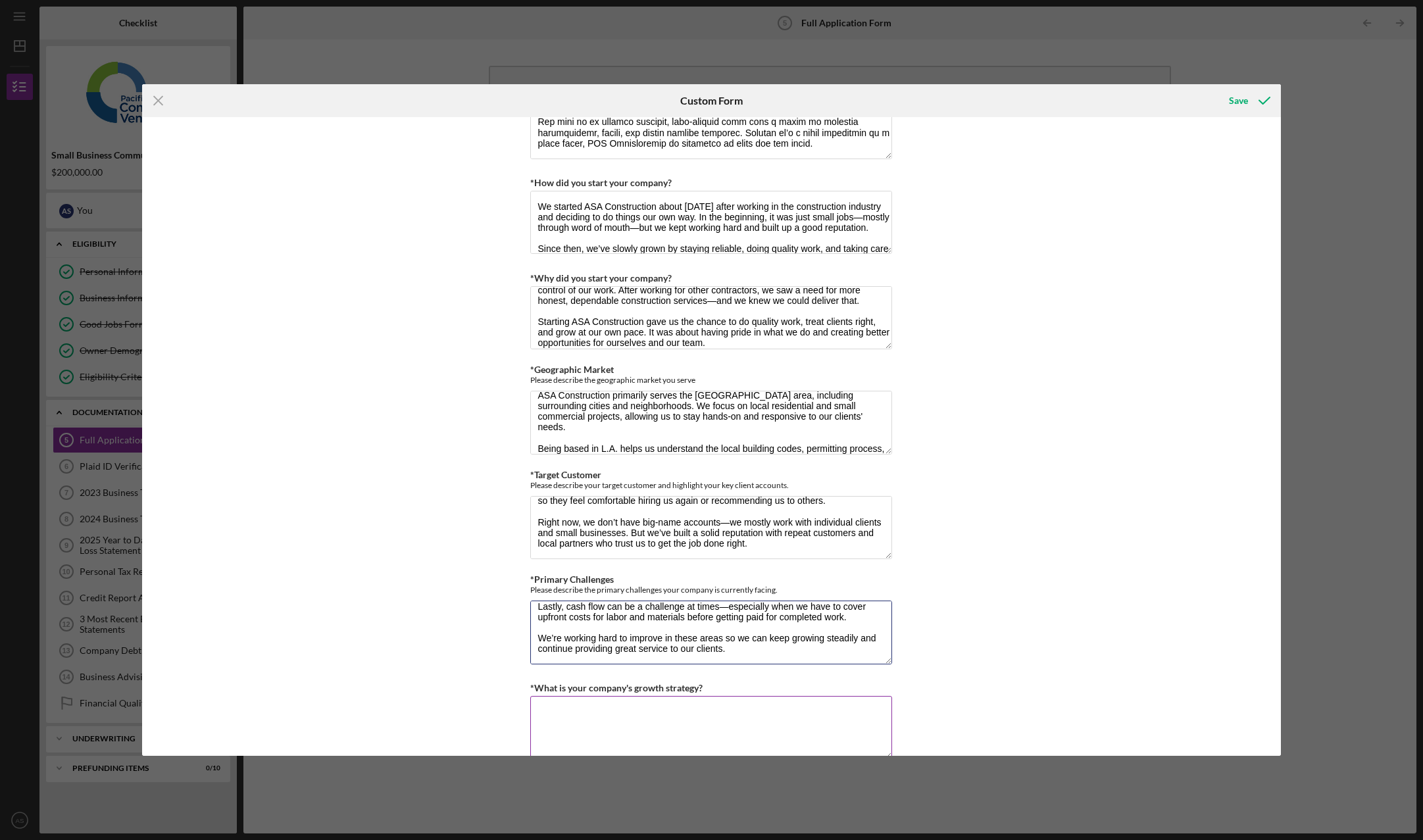
type textarea "As a small construction company, one of our main challenges is managing growth …"
drag, startPoint x: 531, startPoint y: 688, endPoint x: 712, endPoint y: 692, distance: 181.0
click at [712, 692] on div "*What is your company's growth strategy?" at bounding box center [712, 688] width 362 height 16
copy label "What is your company's growth strategy?"
click at [723, 723] on textarea "*What is your company's growth strategy?" at bounding box center [712, 727] width 362 height 63
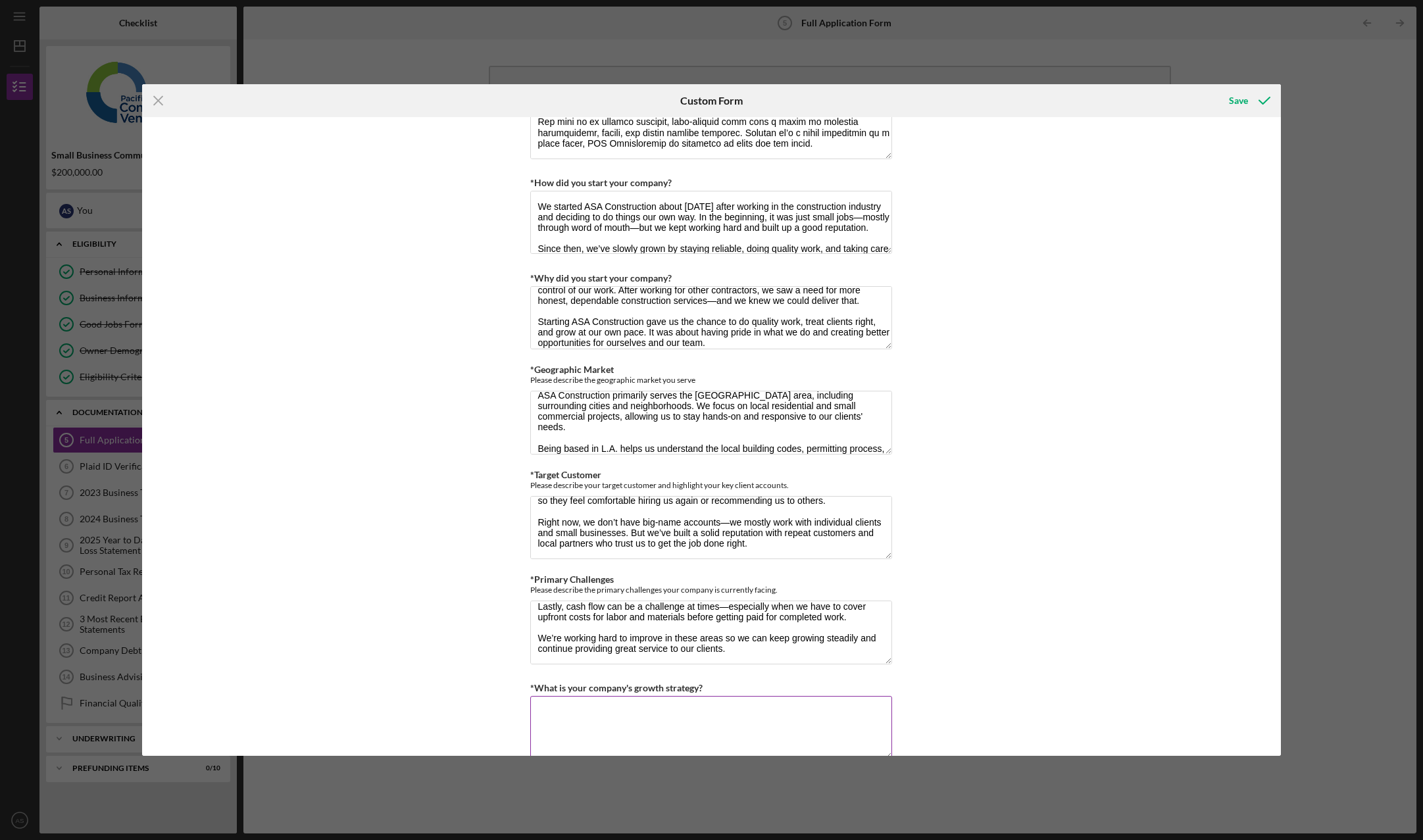
paste textarea "Lor ipsu do si amet CON Adipiscingel seddoeiu te incididu ut laboree dolo, magn…"
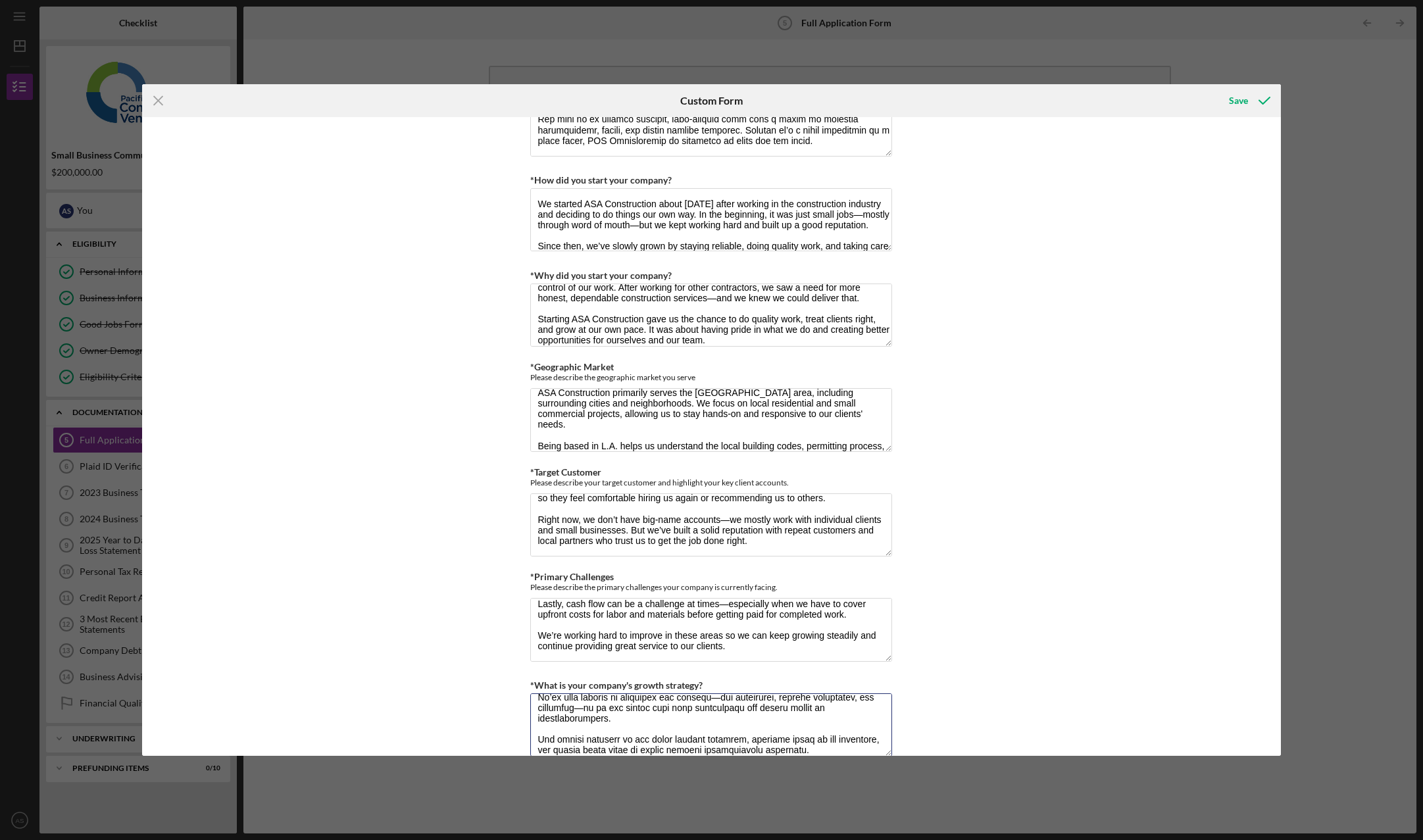
scroll to position [924, 0]
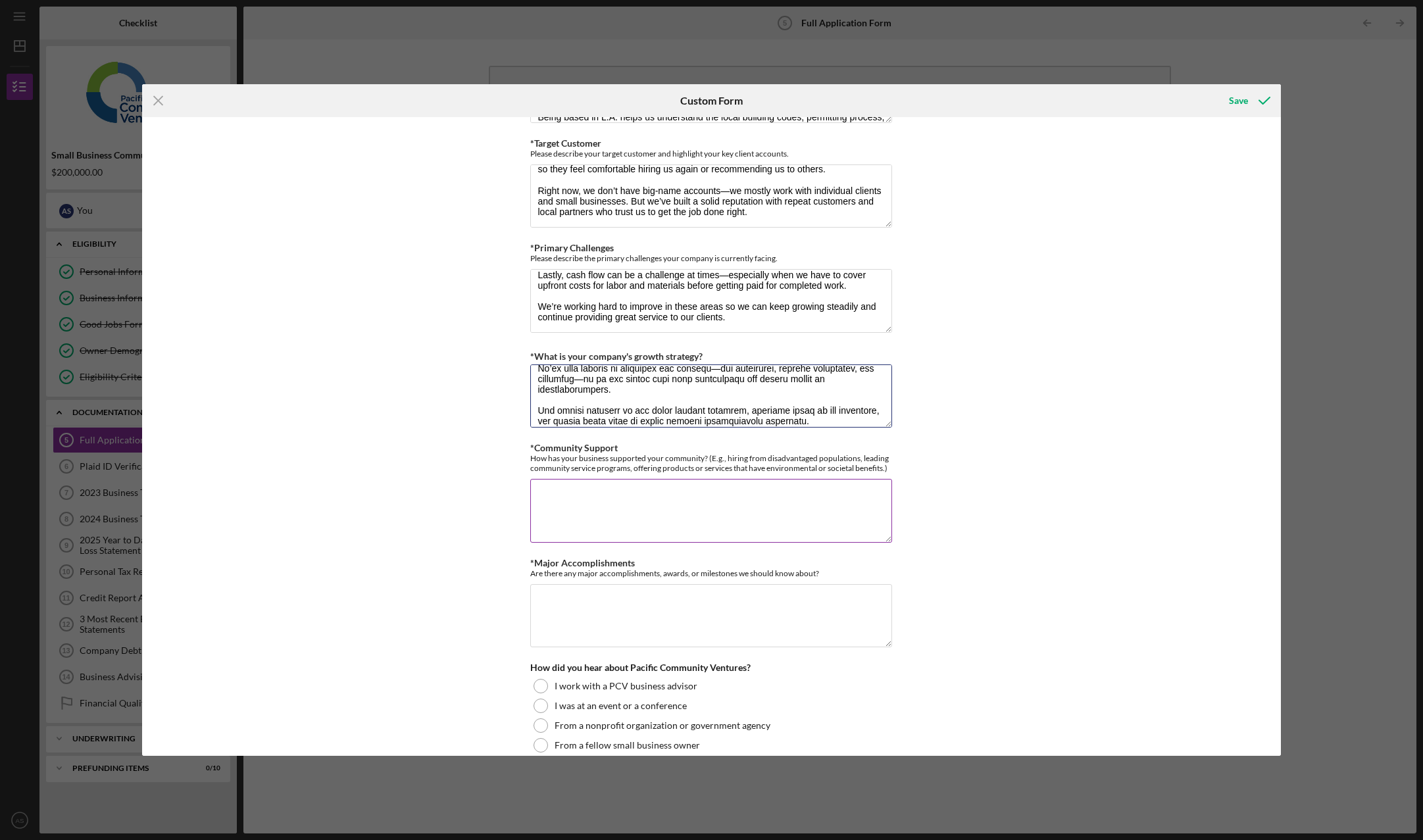
type textarea "Lor ipsu do si amet CON Adipiscingel seddoeiu te incididu ut laboree dolo, magn…"
drag, startPoint x: 532, startPoint y: 448, endPoint x: 924, endPoint y: 471, distance: 392.7
click at [924, 471] on div "Loan Request *Requested Loan Amount $200,000 *Use of Proceeds Purchase Inventor…" at bounding box center [712, 436] width 1138 height 639
copy div "Community Support How has your business supported your community? (E.g., hiring…"
click at [628, 497] on textarea "*Community Support" at bounding box center [712, 510] width 362 height 63
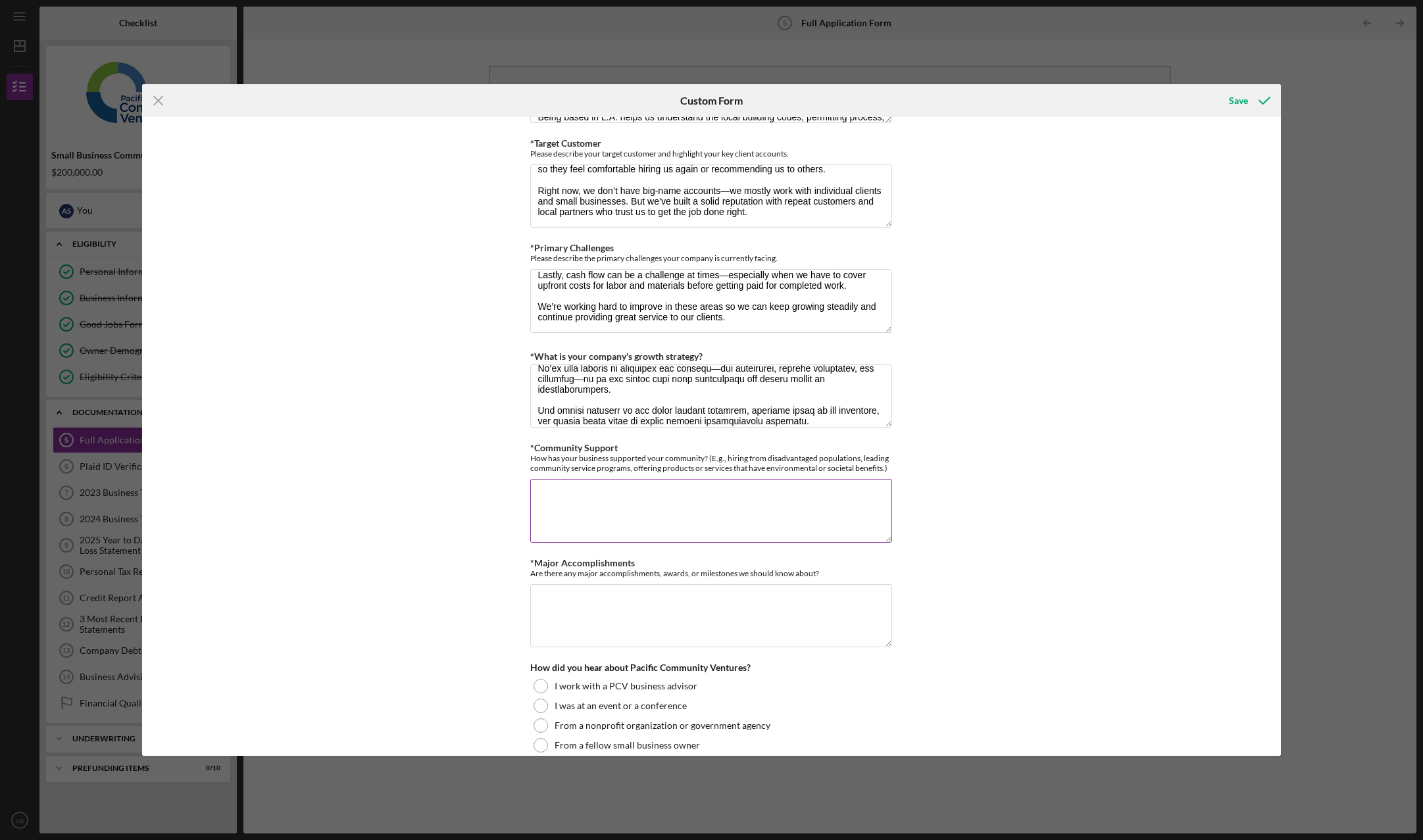
paste textarea "At ASA Construction, we believe in giving back to the community that supports u…"
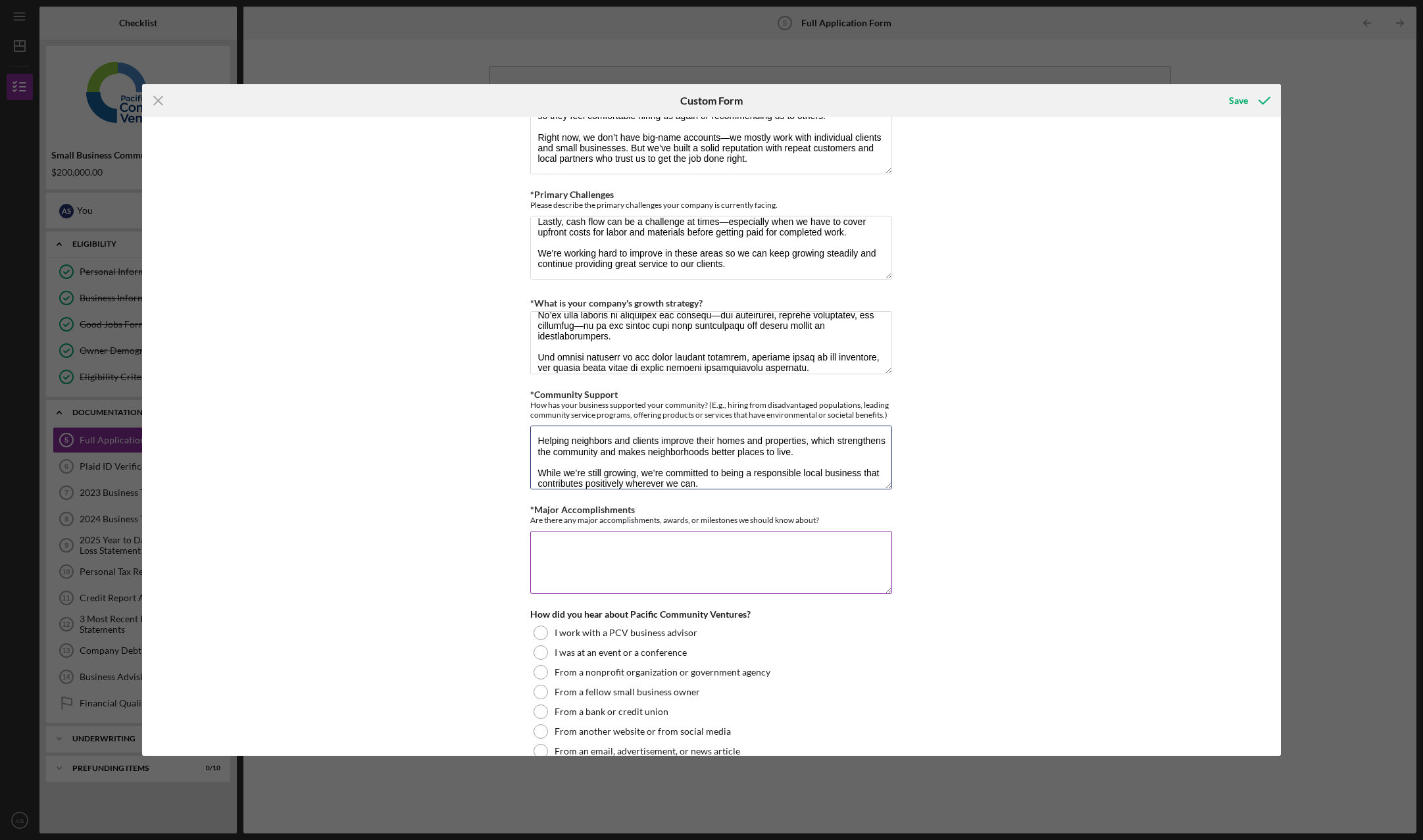
scroll to position [1055, 0]
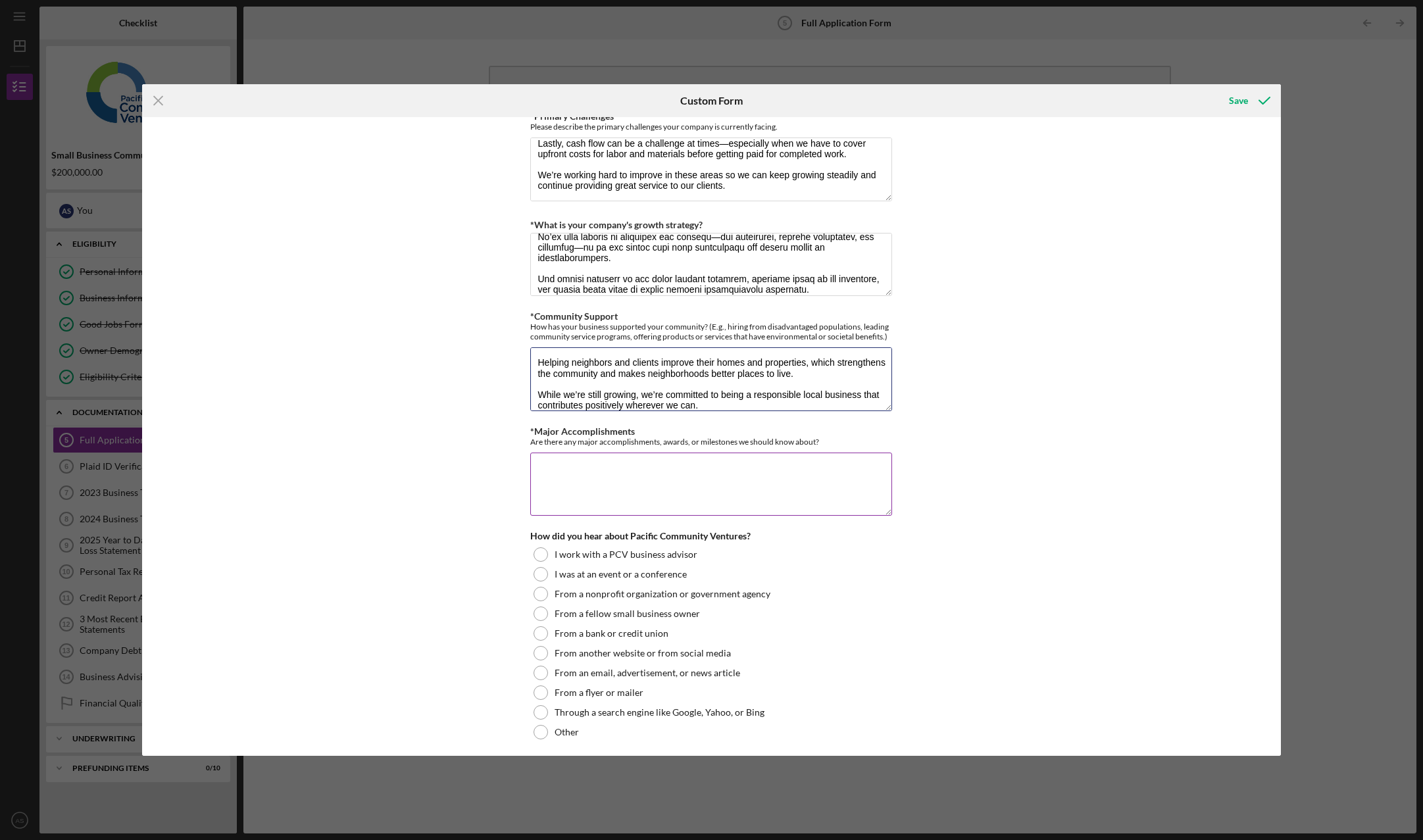
type textarea "At ASA Construction, we believe in giving back to the community that supports u…"
drag, startPoint x: 546, startPoint y: 437, endPoint x: 864, endPoint y: 444, distance: 318.1
click at [864, 444] on div "*Major Accomplishments Are there any major accomplishments, awards, or mileston…" at bounding box center [712, 436] width 362 height 20
click at [619, 493] on textarea "*Major Accomplishments" at bounding box center [712, 484] width 362 height 63
paste textarea "ASA Construction has successfully completed several notable projects in the [GE…"
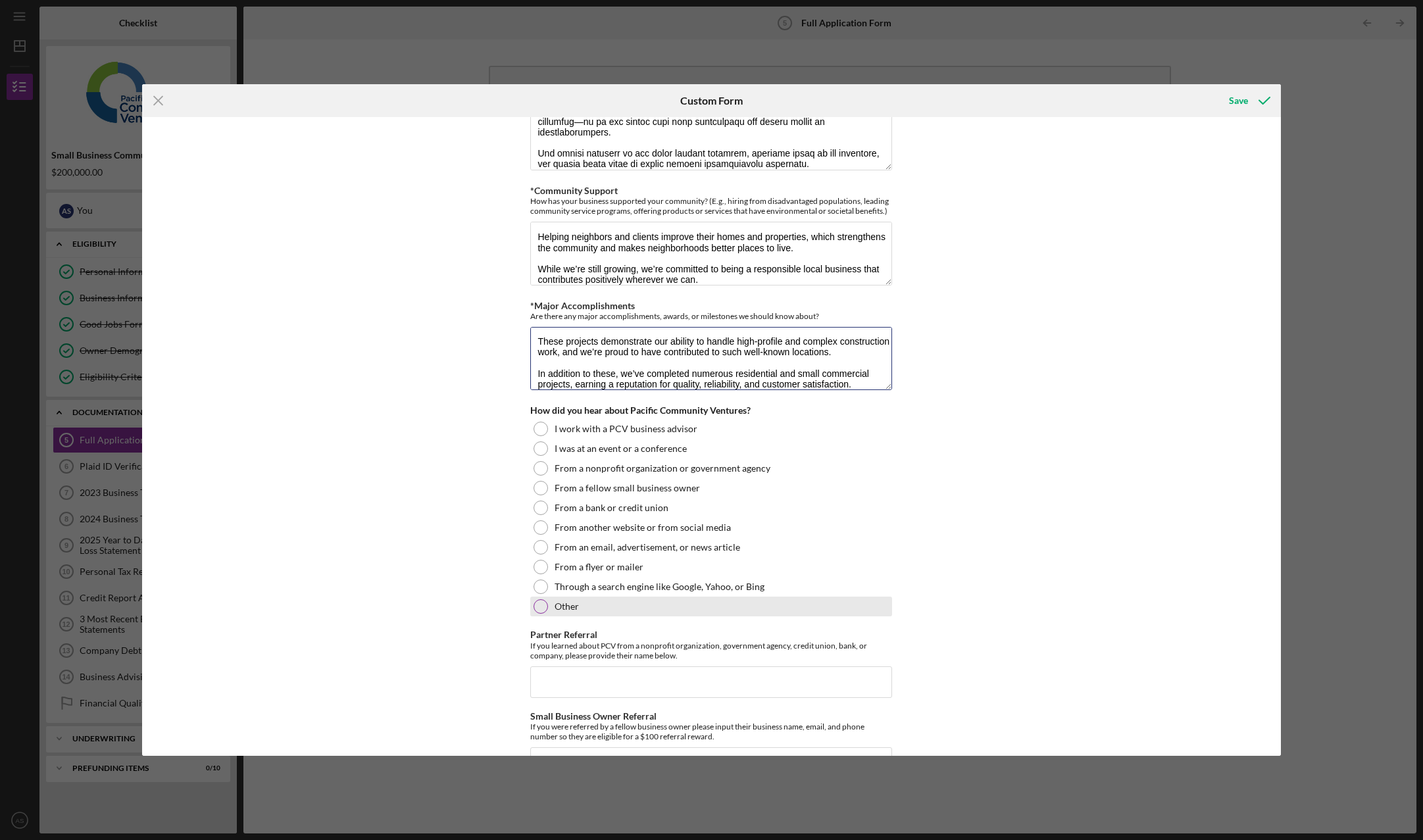
scroll to position [1187, 0]
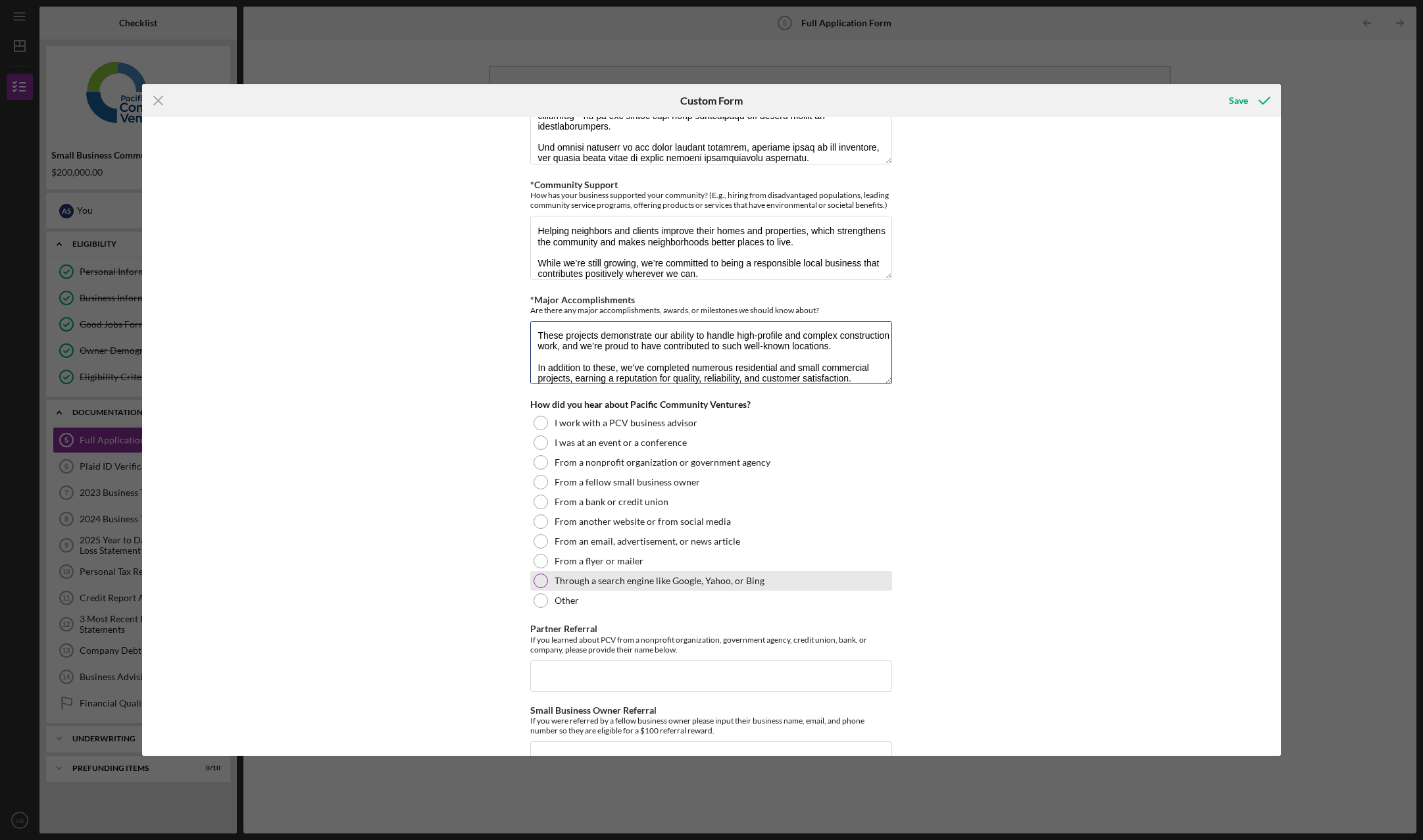
type textarea "ASA Construction has successfully completed several notable projects in the [GE…"
click at [676, 586] on label "Through a search engine like Google, Yahoo, or Bing" at bounding box center [659, 580] width 210 height 11
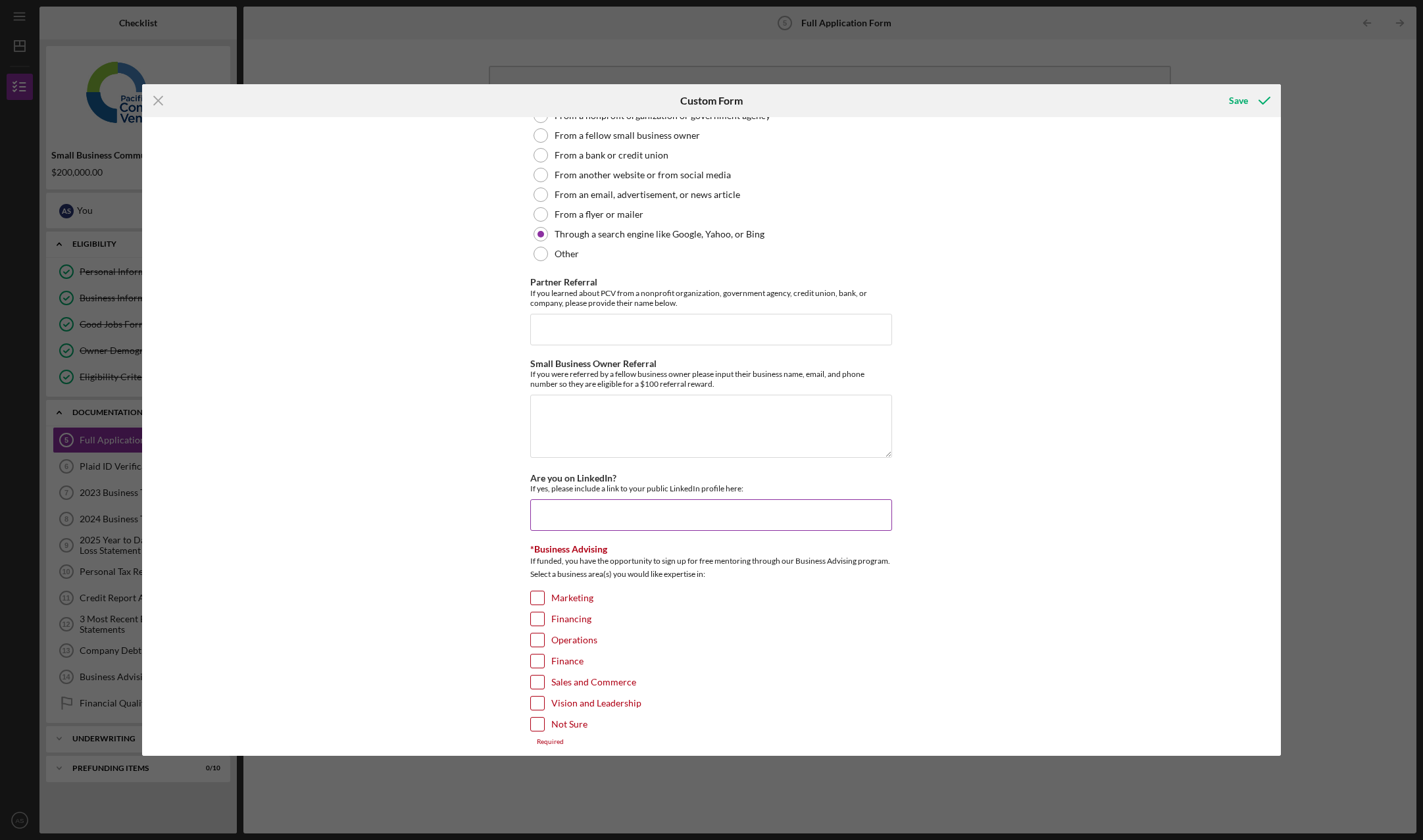
scroll to position [1542, 0]
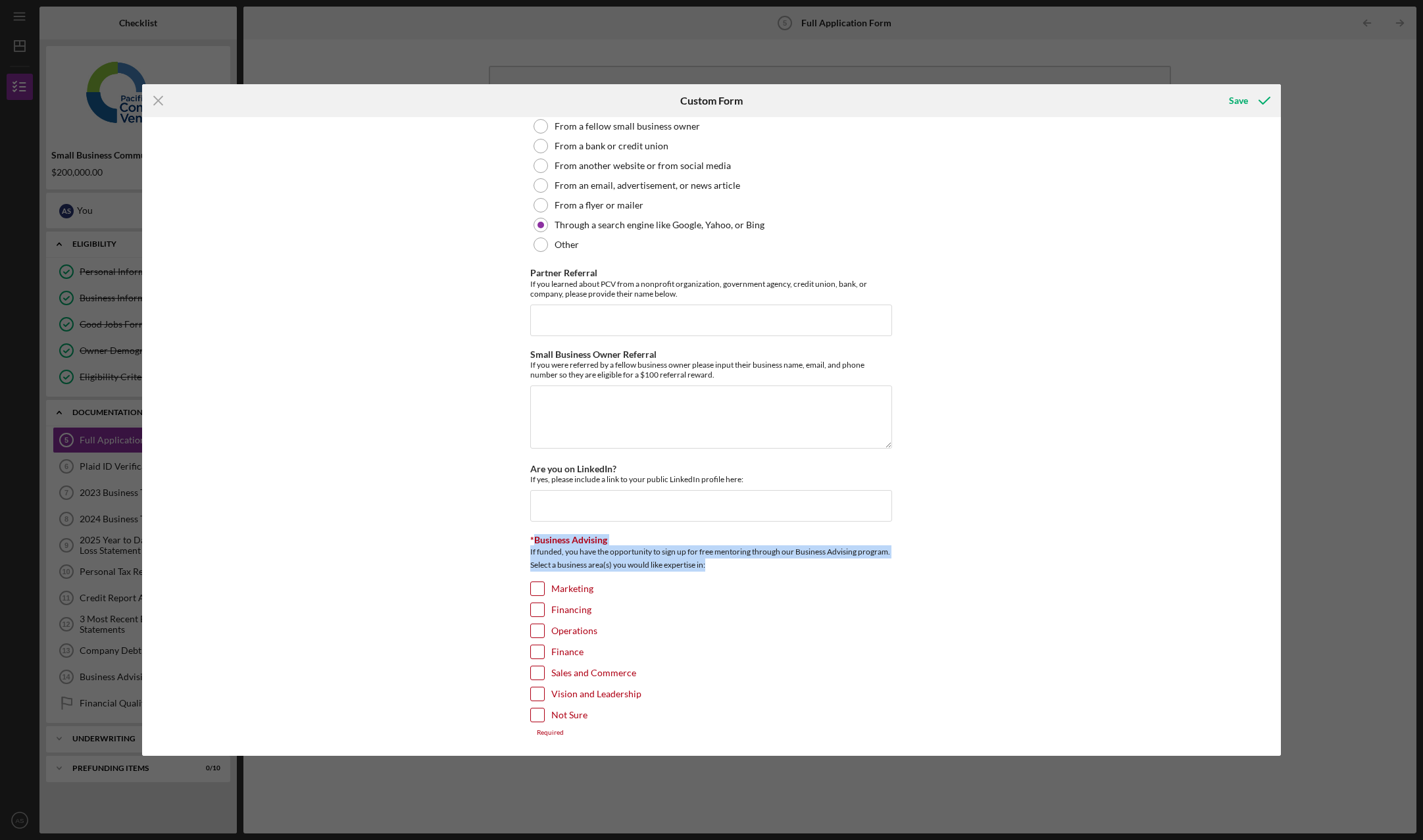
drag, startPoint x: 534, startPoint y: 541, endPoint x: 917, endPoint y: 565, distance: 383.8
click at [917, 565] on div "Loan Request *Requested Loan Amount $200,000 *Use of Proceeds Purchase Inventor…" at bounding box center [712, 436] width 1138 height 639
click at [539, 714] on input "Not Sure" at bounding box center [537, 715] width 13 height 13
checkbox input "true"
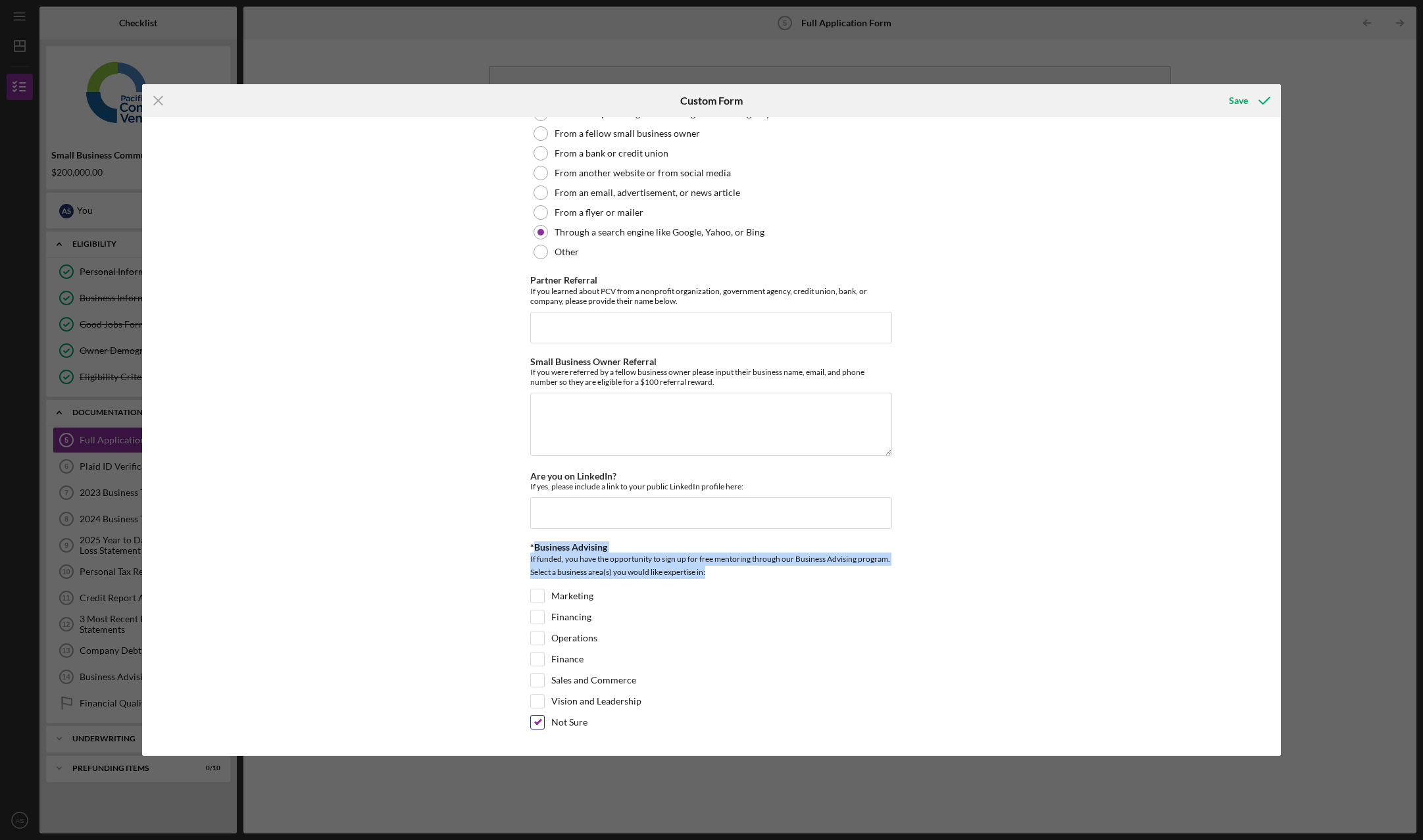
scroll to position [1535, 0]
click at [652, 524] on input "Are you on LinkedIn?" at bounding box center [712, 513] width 362 height 32
type input "n"
type input "NO"
drag, startPoint x: 1077, startPoint y: 539, endPoint x: 1060, endPoint y: 545, distance: 18.0
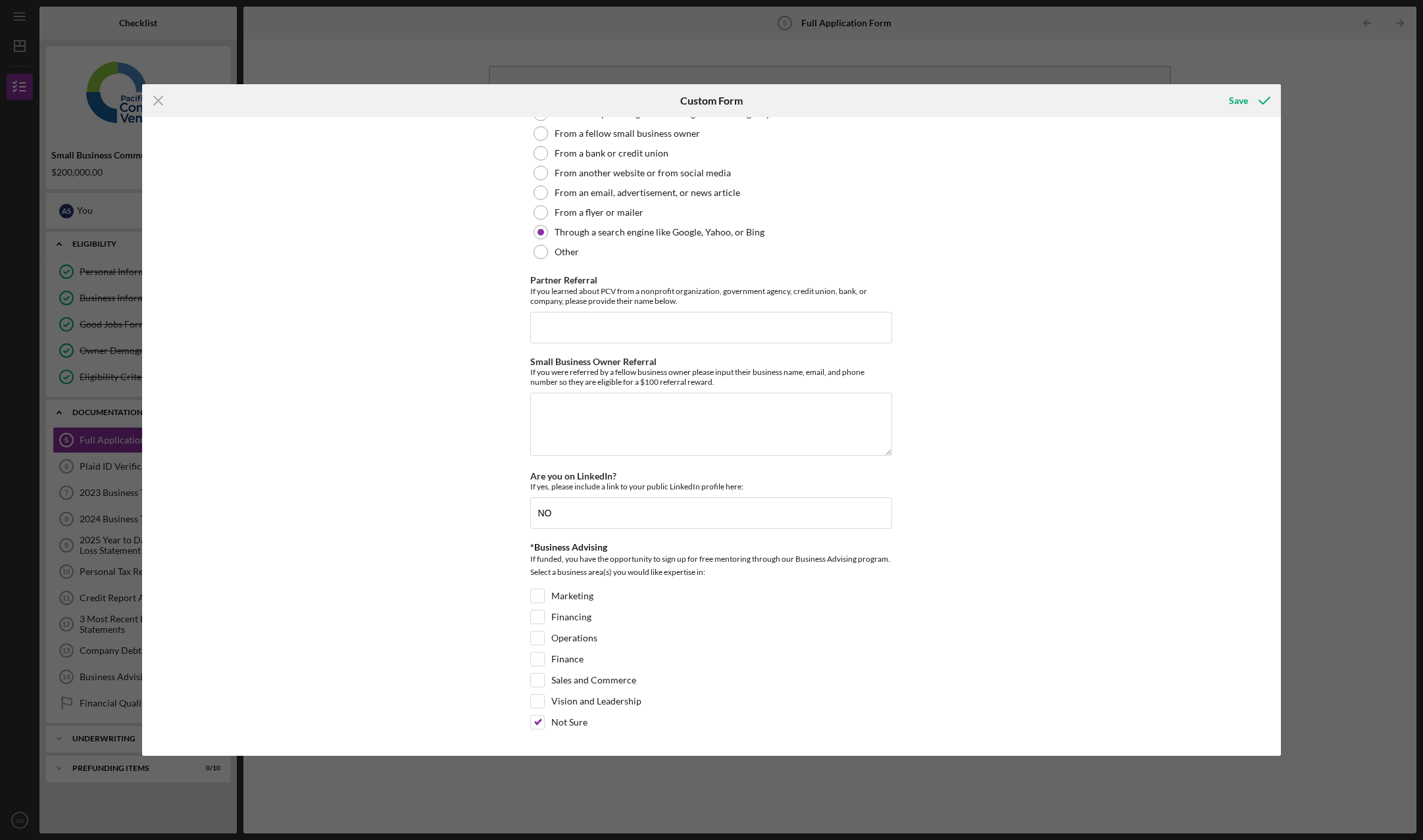
click at [1064, 544] on div "Loan Request *Requested Loan Amount $200,000 *Use of Proceeds Purchase Inventor…" at bounding box center [712, 436] width 1138 height 639
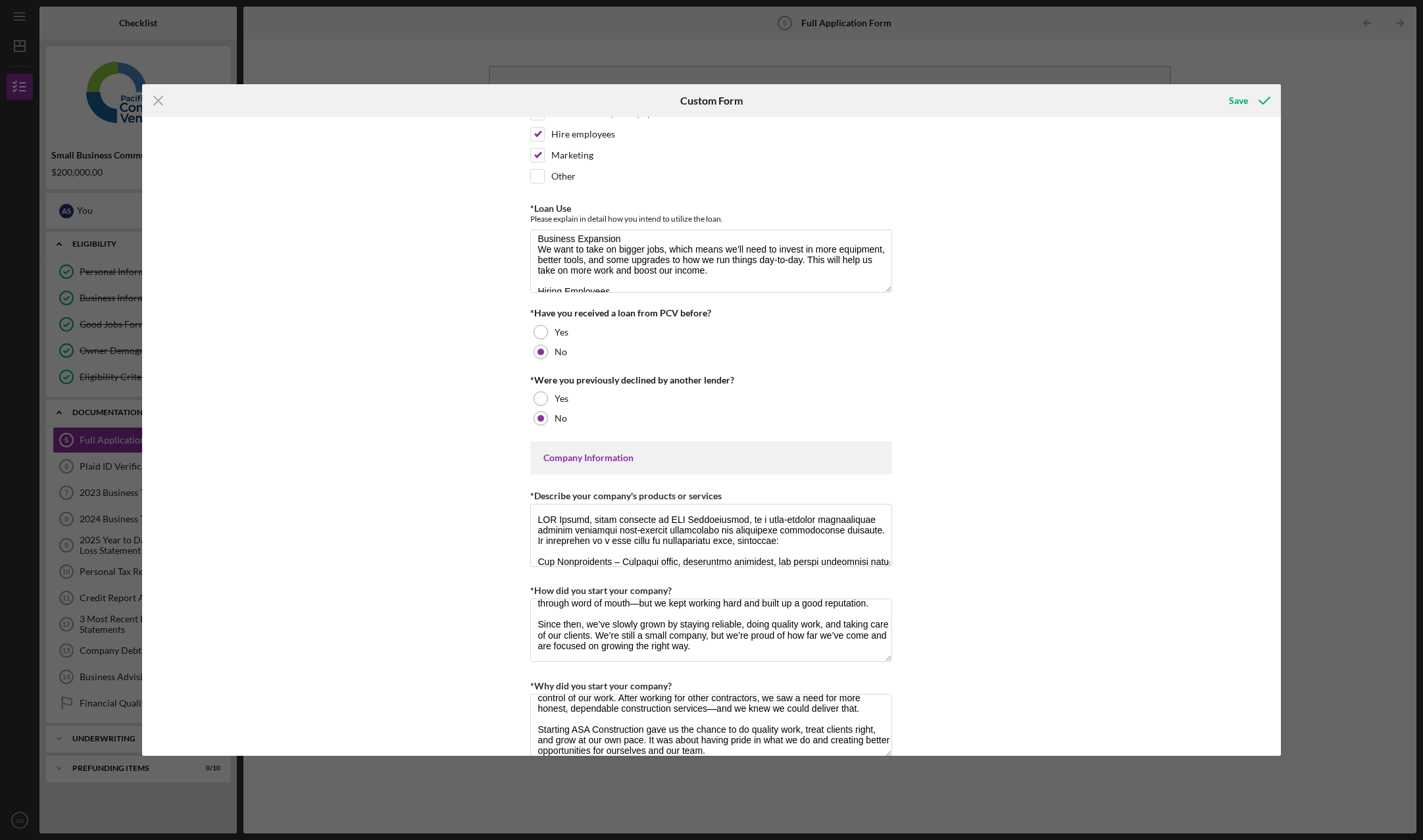
scroll to position [0, 0]
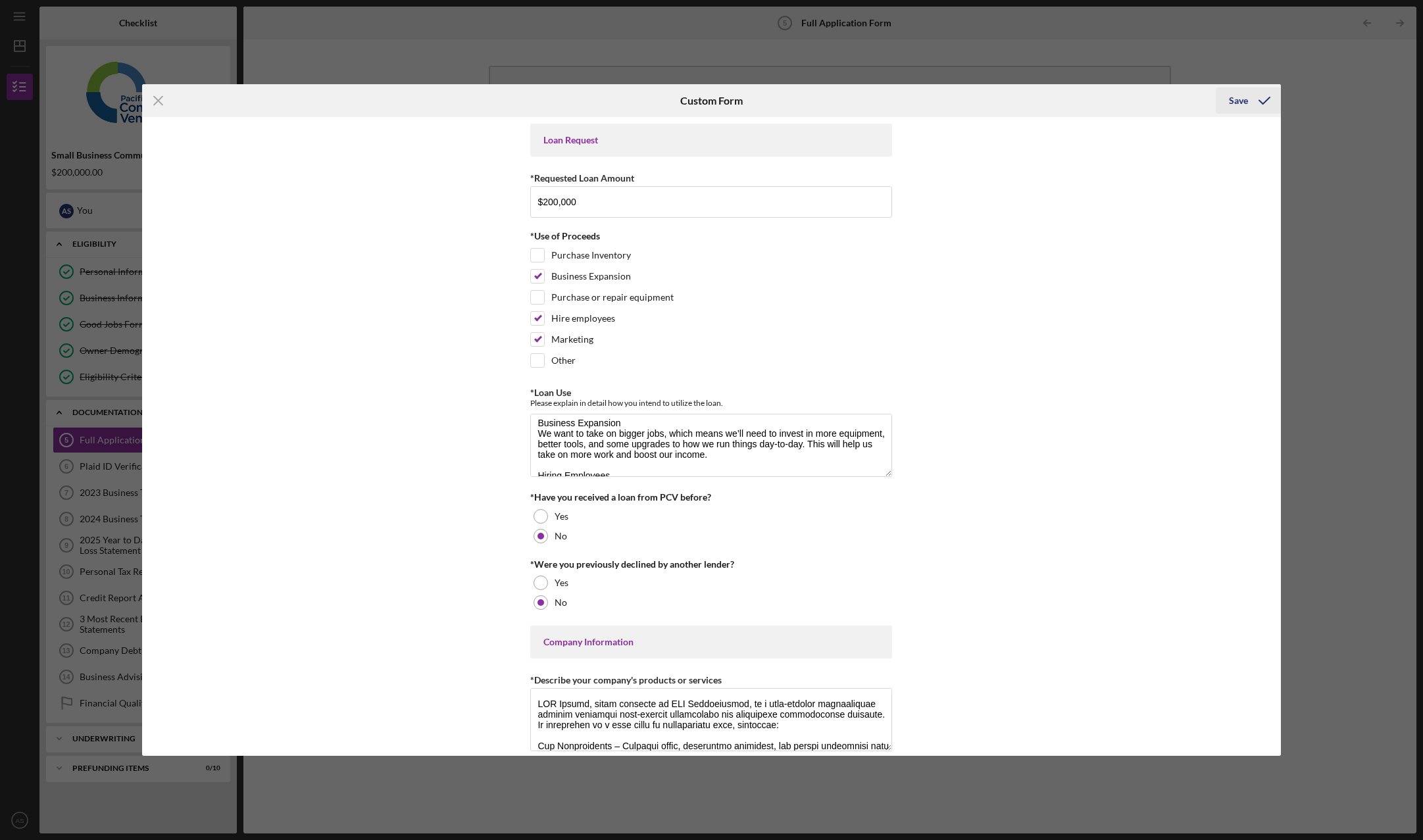
click at [1232, 100] on div "Save" at bounding box center [1238, 101] width 19 height 26
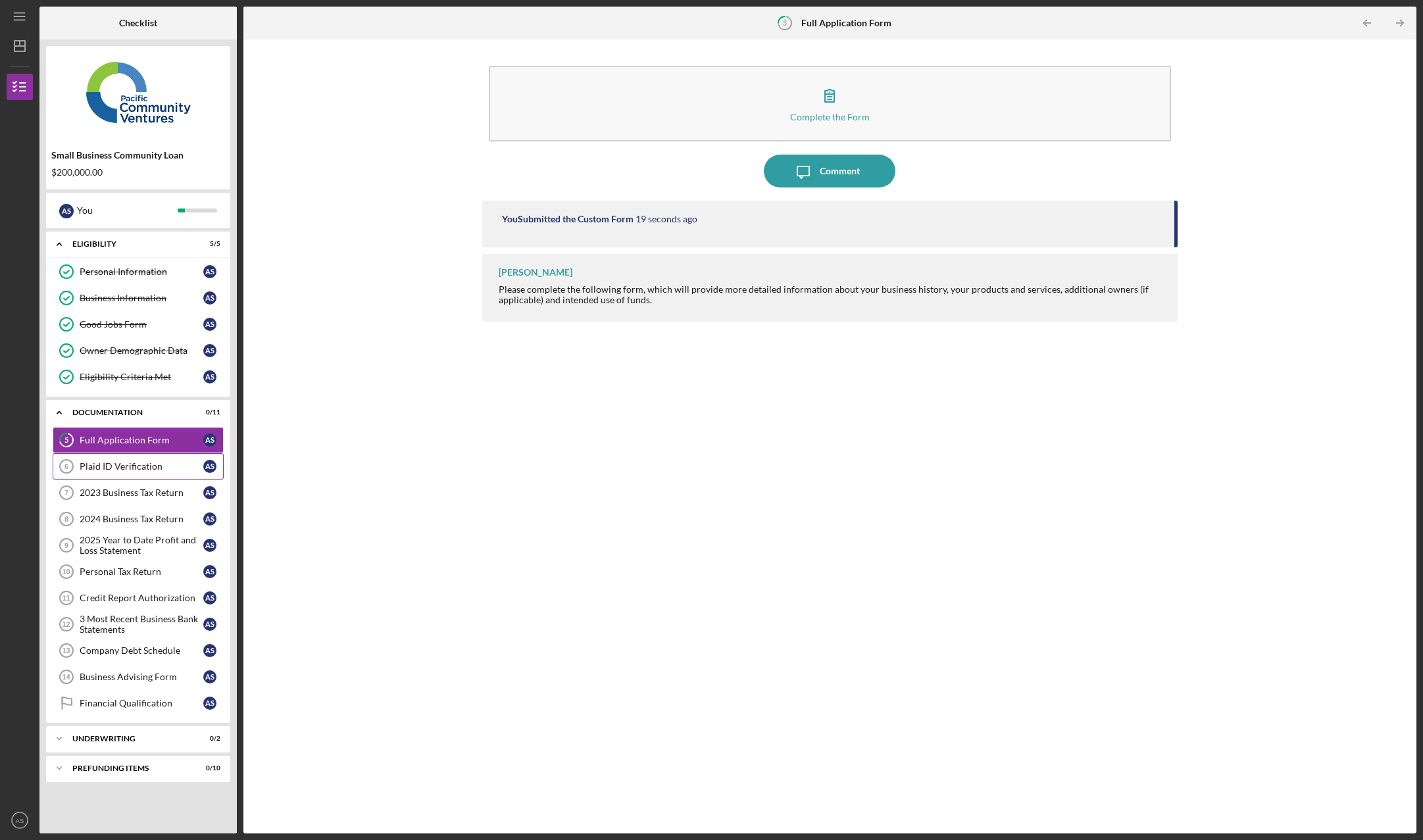
click at [149, 467] on div "Plaid ID Verification" at bounding box center [141, 466] width 124 height 11
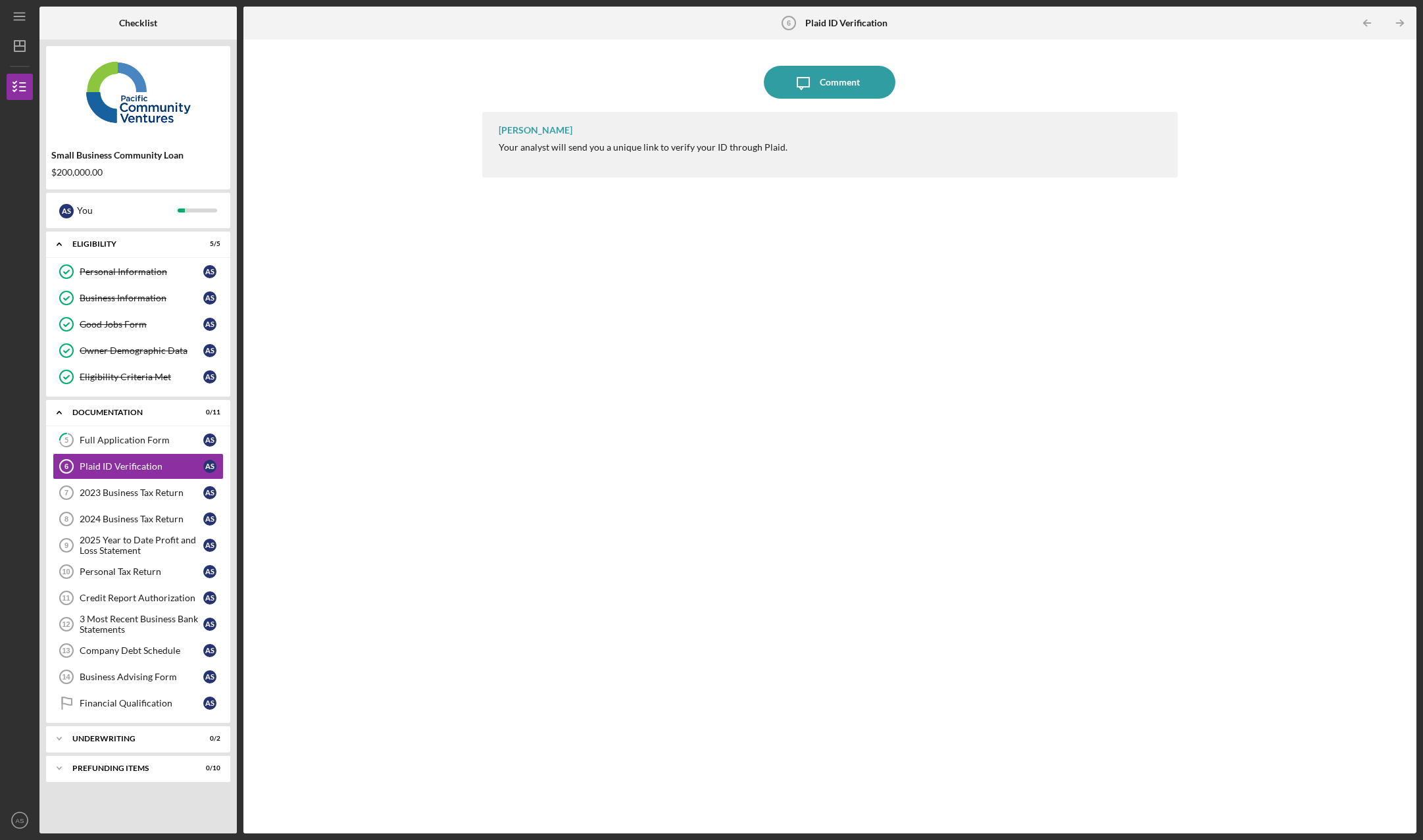
click at [837, 23] on b "Plaid ID Verification" at bounding box center [847, 23] width 82 height 11
click at [118, 467] on div "Plaid ID Verification" at bounding box center [141, 466] width 124 height 11
click at [193, 466] on div "Plaid ID Verification" at bounding box center [141, 466] width 124 height 11
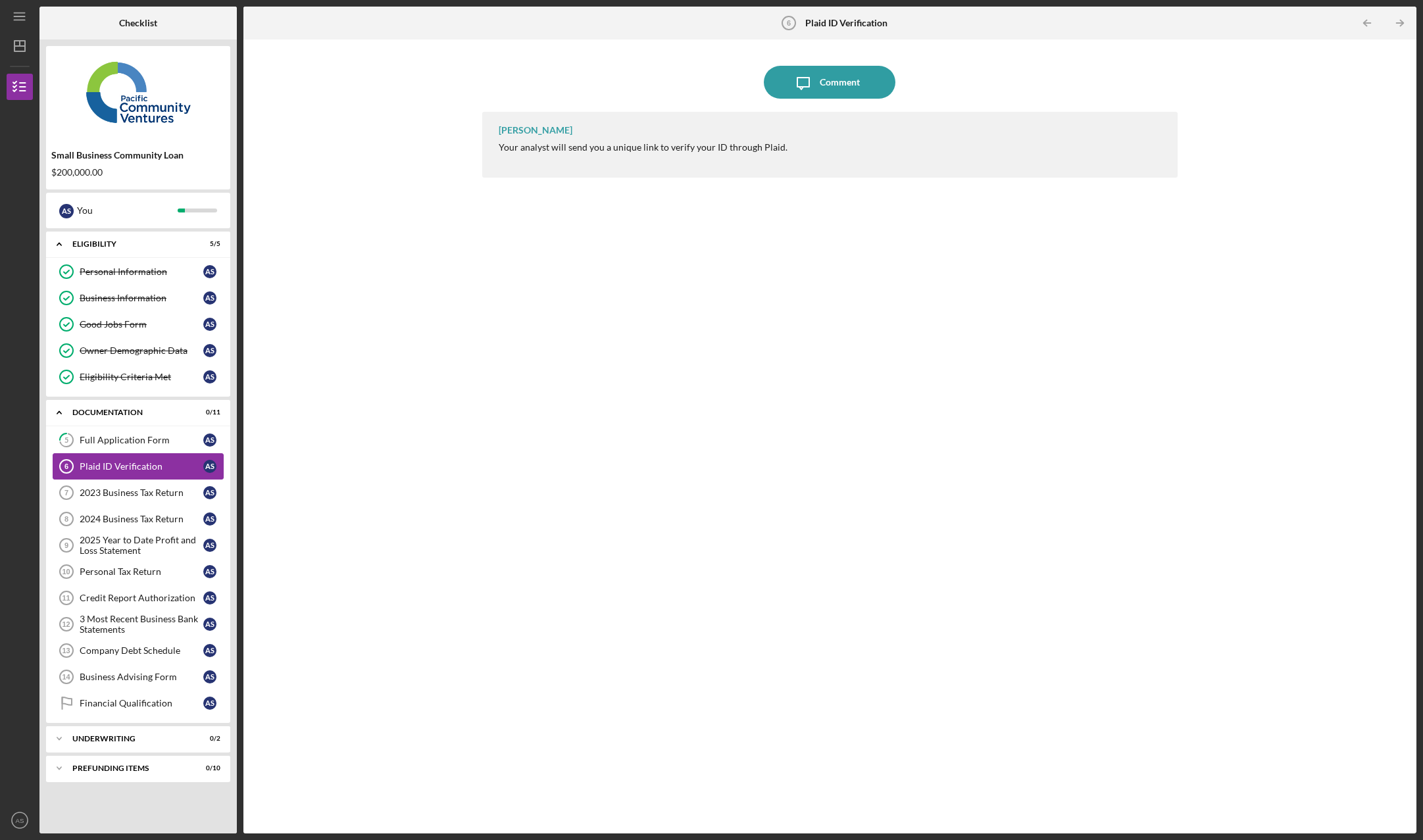
click at [193, 466] on div "Plaid ID Verification" at bounding box center [141, 466] width 124 height 11
click at [551, 151] on div "Your analyst will send you a unique link to verify your ID through Plaid." at bounding box center [643, 147] width 289 height 11
drag, startPoint x: 808, startPoint y: 151, endPoint x: 491, endPoint y: 156, distance: 317.0
click at [491, 156] on div "[PERSON_NAME] Your analyst will send you a unique link to verify your ID throug…" at bounding box center [830, 145] width 696 height 65
drag, startPoint x: 651, startPoint y: 282, endPoint x: 730, endPoint y: 126, distance: 174.9
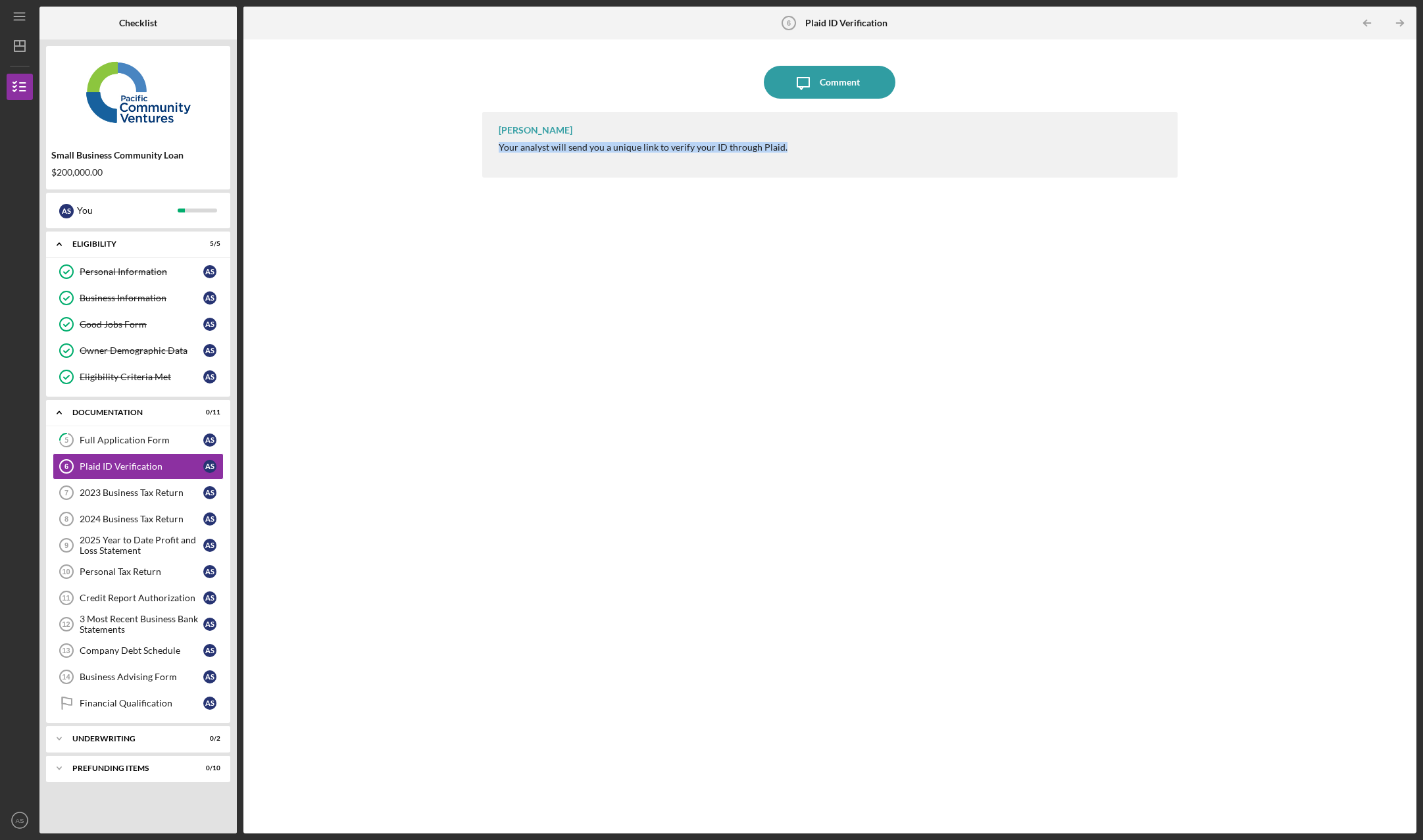
click at [651, 282] on div "[PERSON_NAME] Your analyst will send you a unique link to verify your ID throug…" at bounding box center [830, 463] width 696 height 702
click at [856, 158] on div "[PERSON_NAME] Your analyst will send you a unique link to verify your ID throug…" at bounding box center [830, 145] width 696 height 65
click at [112, 496] on div "2023 Business Tax Return" at bounding box center [141, 492] width 124 height 11
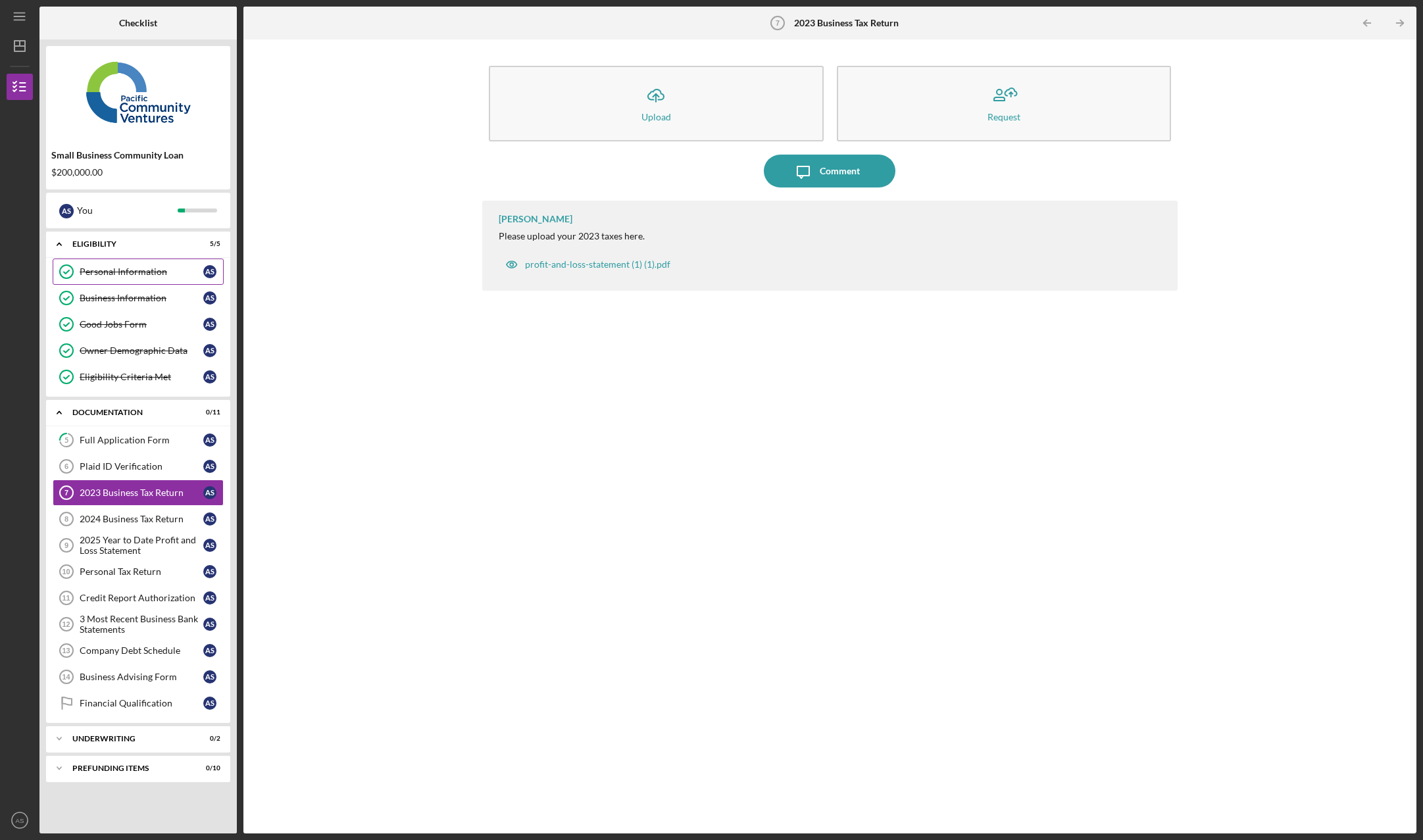
click at [103, 269] on div "Personal Information" at bounding box center [141, 271] width 124 height 11
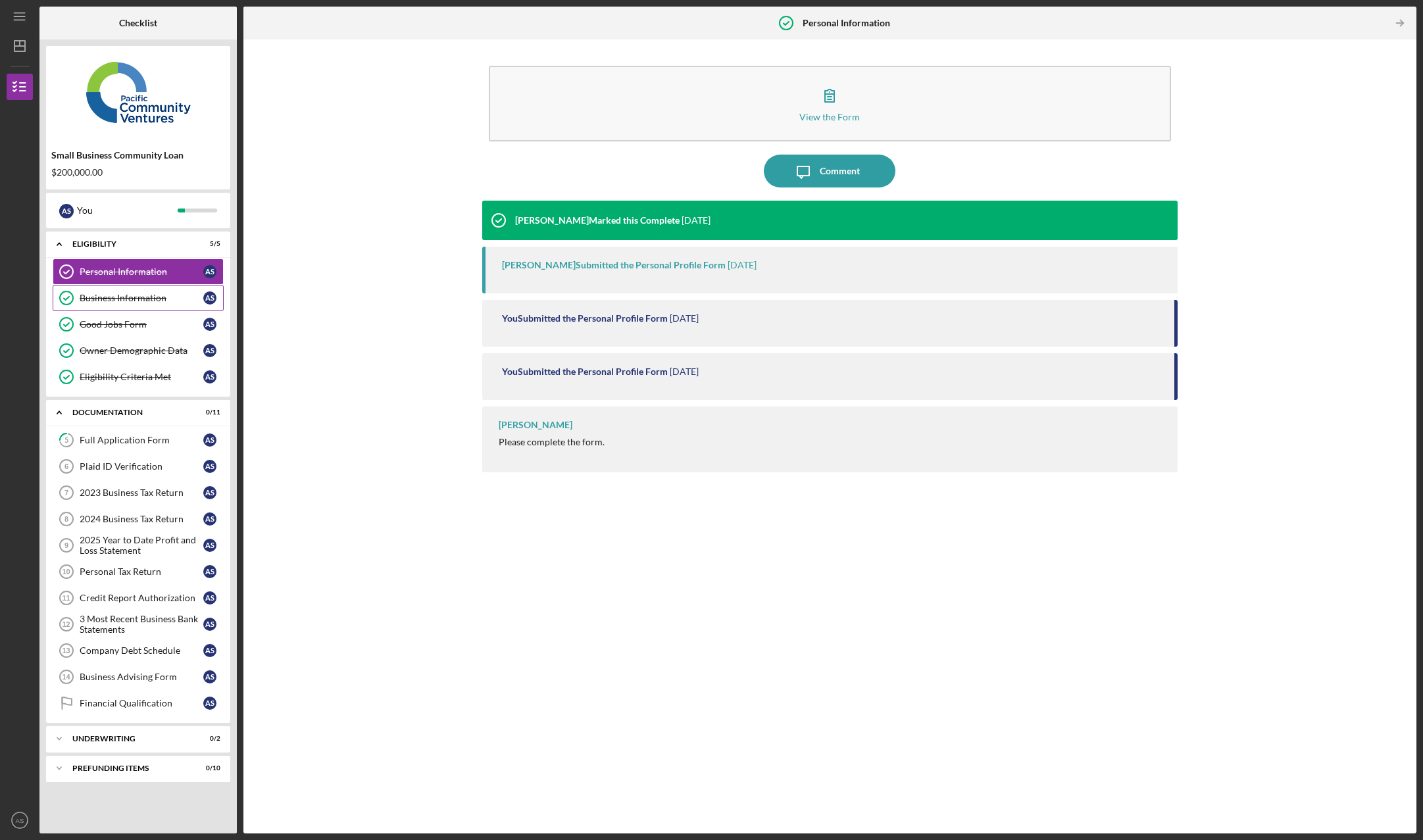
click at [123, 300] on div "Business Information" at bounding box center [141, 298] width 124 height 11
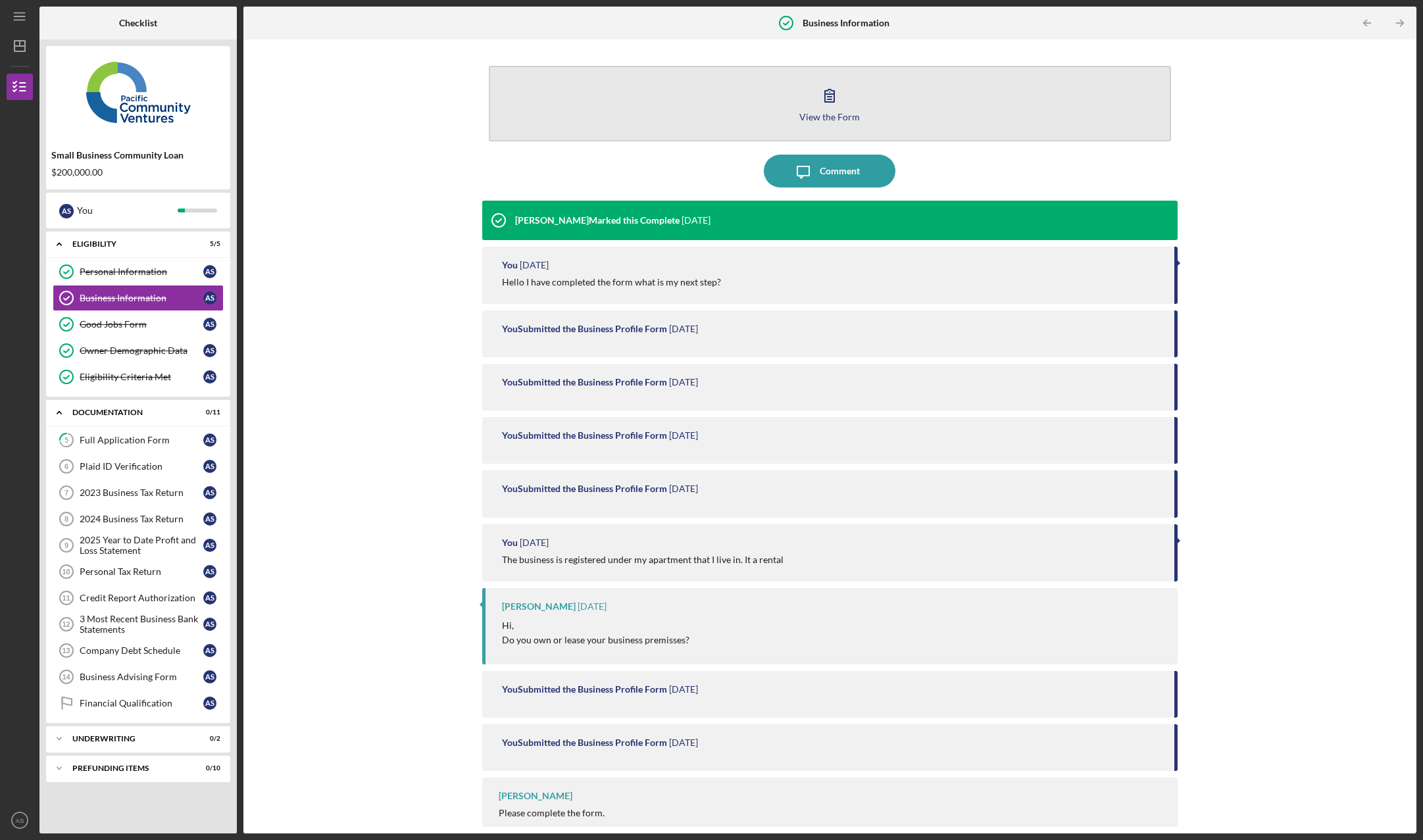
click at [822, 114] on div "View the Form" at bounding box center [829, 117] width 61 height 10
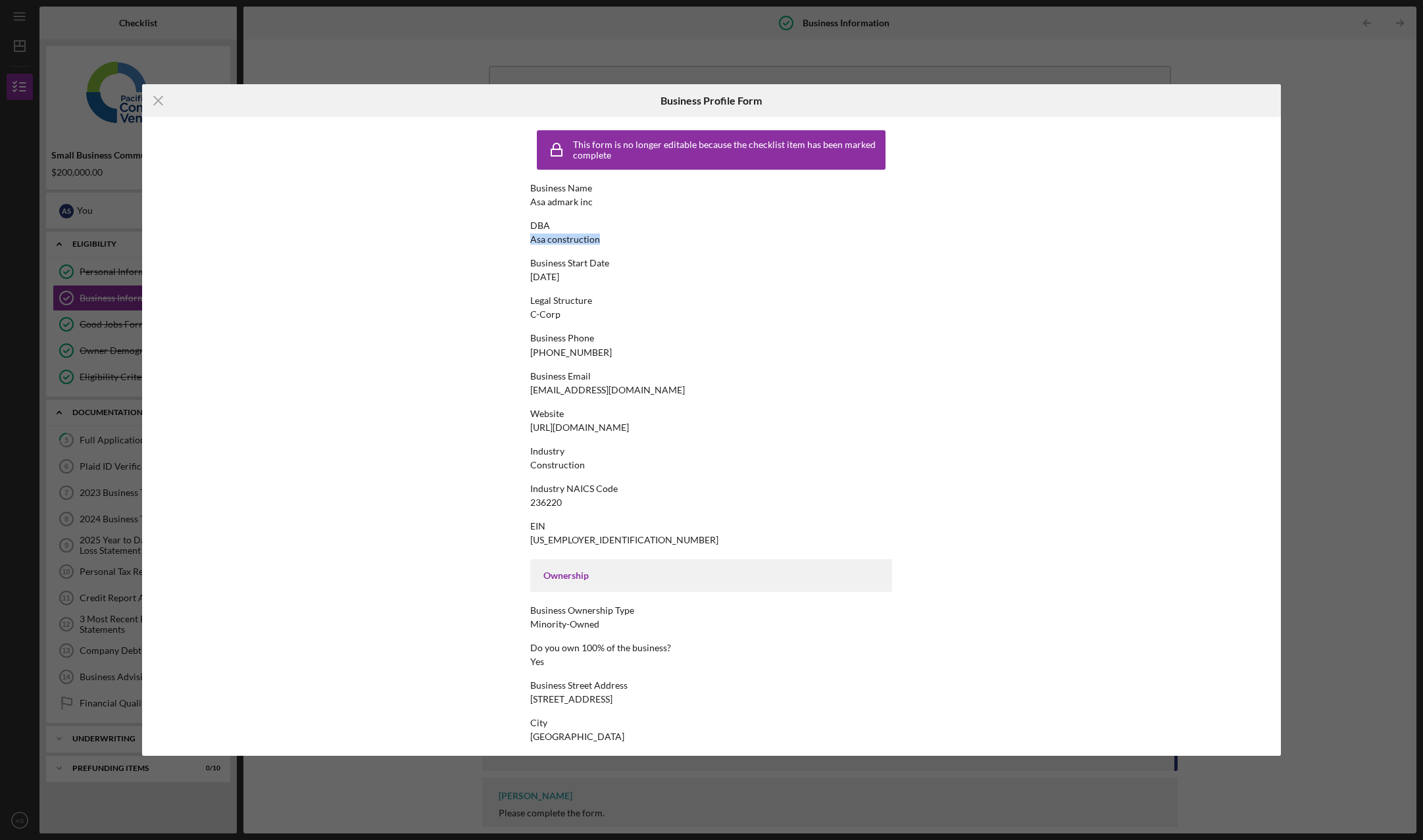
drag, startPoint x: 549, startPoint y: 240, endPoint x: 517, endPoint y: 239, distance: 32.0
click at [517, 239] on div "This form is no longer editable because the checklist item has been marked comp…" at bounding box center [712, 436] width 1138 height 639
drag, startPoint x: 1335, startPoint y: 151, endPoint x: 1325, endPoint y: 153, distance: 10.2
click at [1328, 151] on div "Icon/Menu Close Business Profile Form This form is no longer editable because t…" at bounding box center [712, 420] width 1423 height 840
drag, startPoint x: 1326, startPoint y: 156, endPoint x: 1042, endPoint y: 125, distance: 285.7
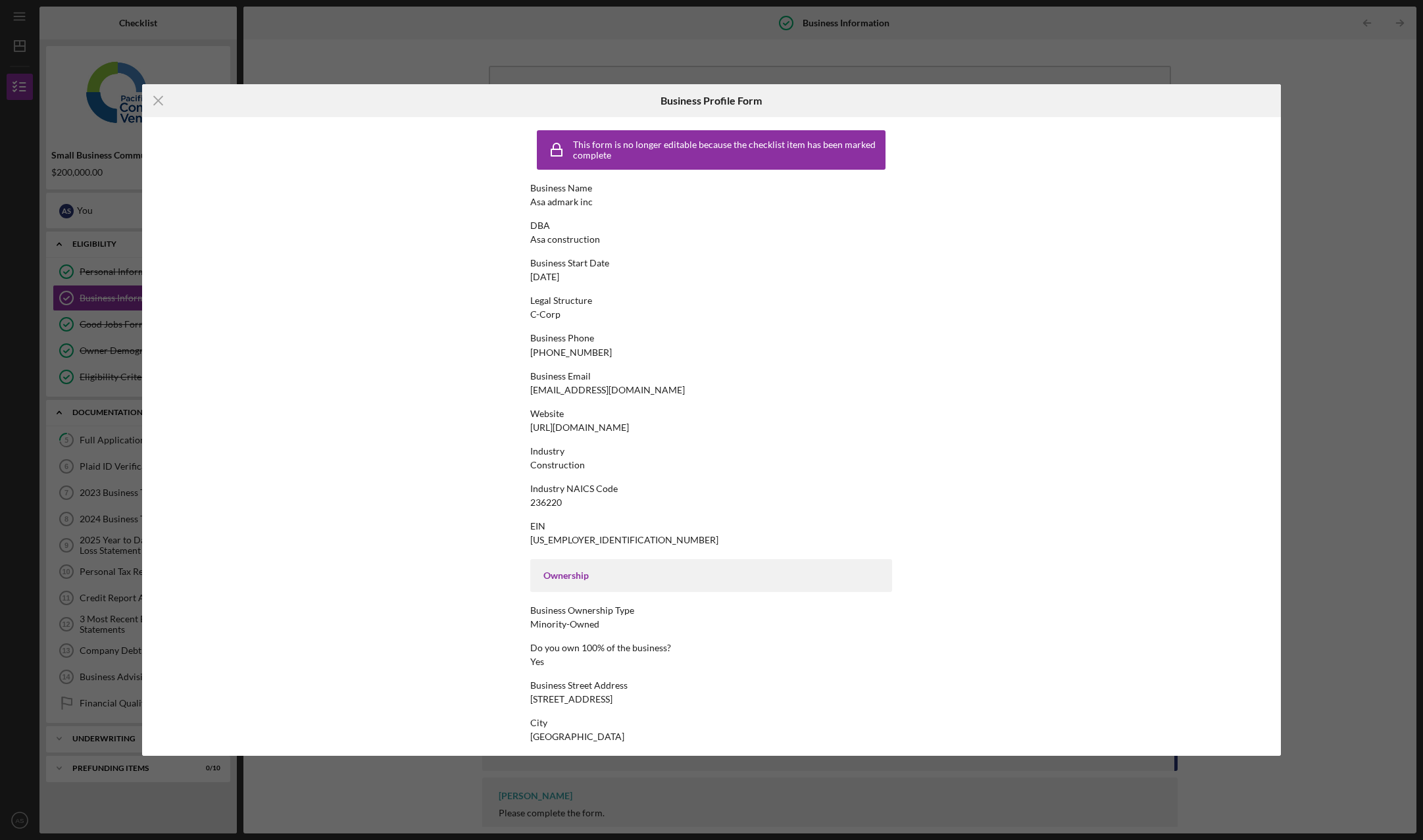
click at [1318, 151] on div "Icon/Menu Close Business Profile Form This form is no longer editable because t…" at bounding box center [712, 420] width 1423 height 840
drag, startPoint x: 158, startPoint y: 102, endPoint x: 222, endPoint y: 156, distance: 83.7
click at [156, 102] on icon "Icon/Menu Close" at bounding box center [159, 101] width 33 height 33
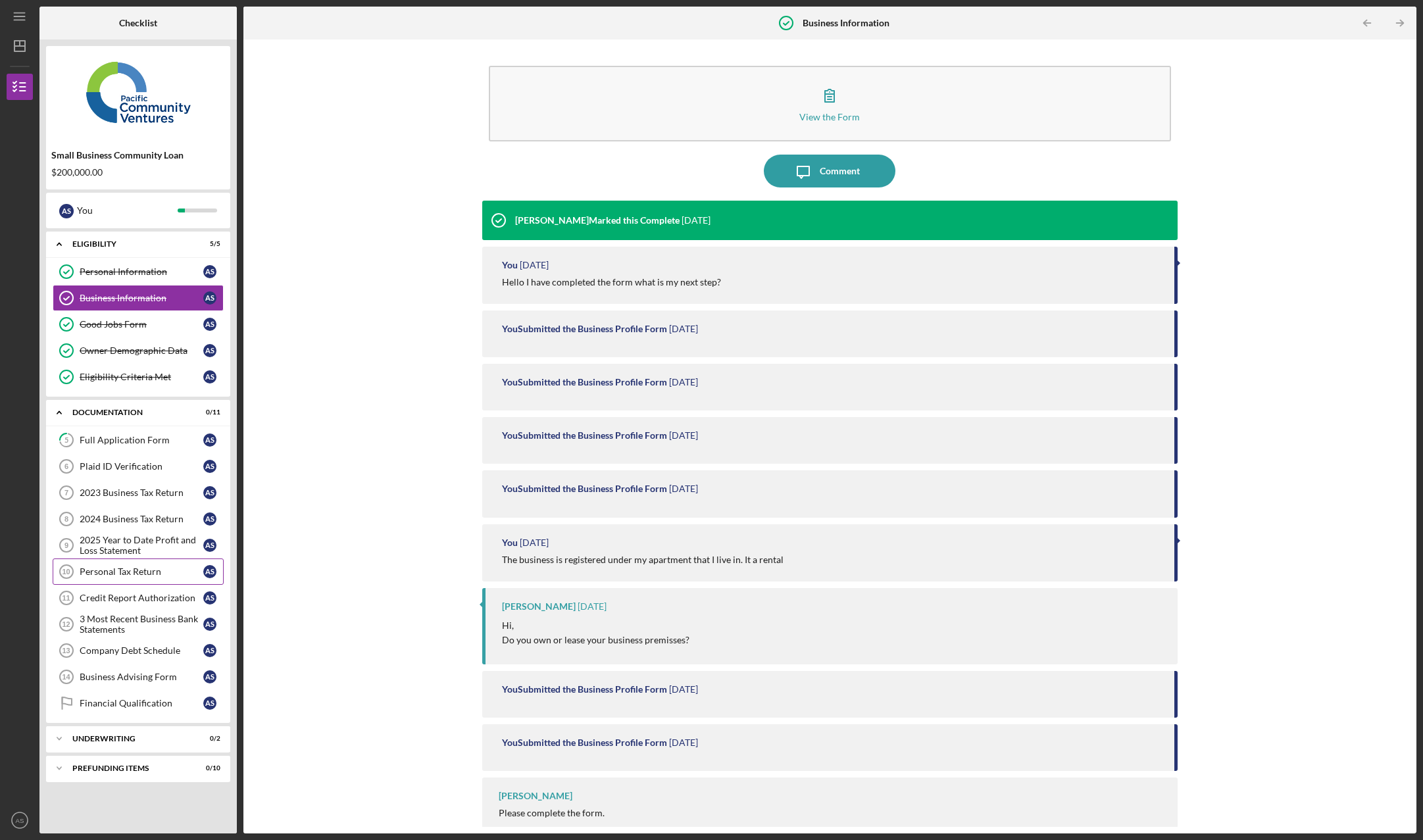
click at [135, 579] on link "Personal Tax Return 10 Personal Tax Return A S" at bounding box center [138, 571] width 171 height 26
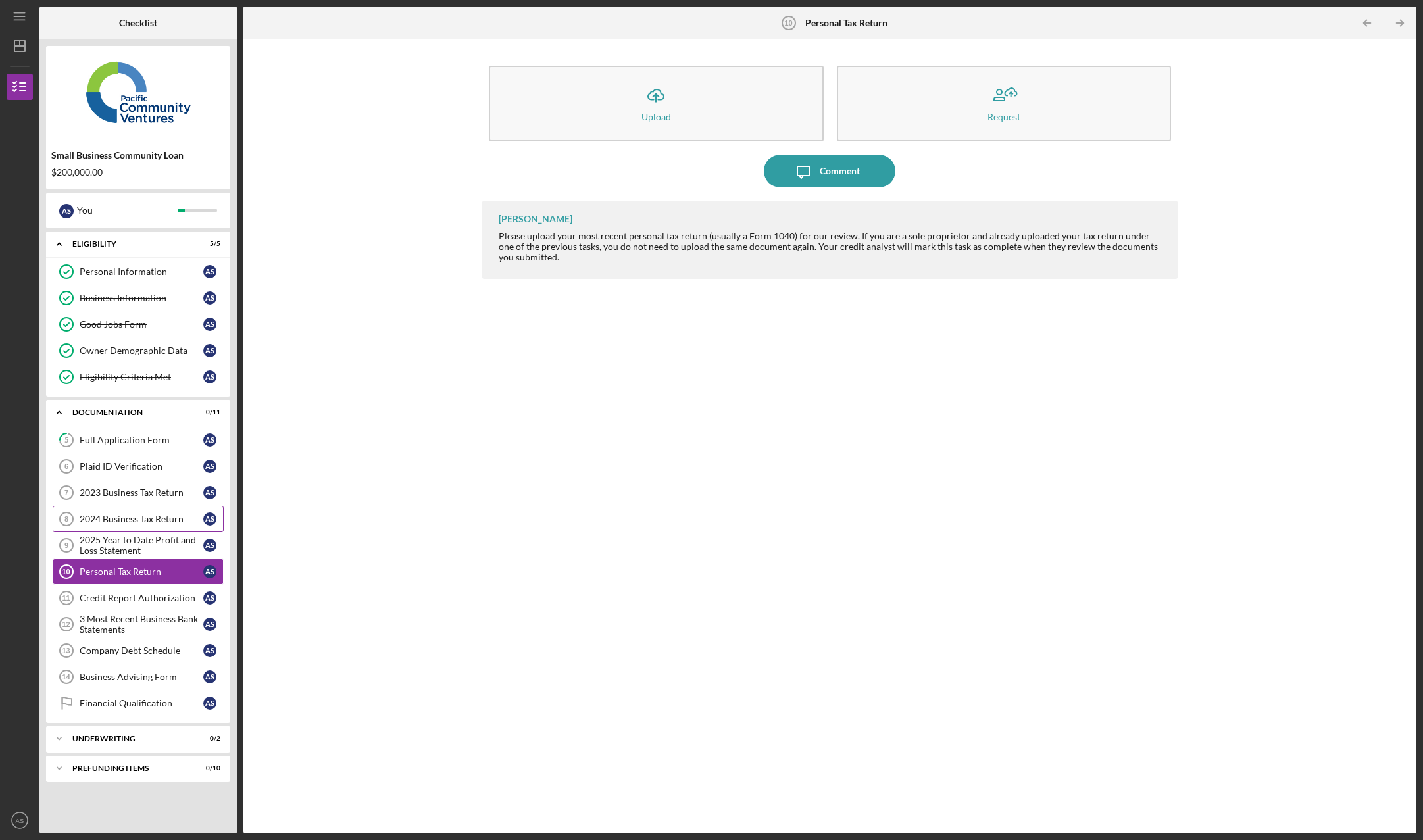
click at [163, 517] on div "2024 Business Tax Return" at bounding box center [141, 519] width 124 height 11
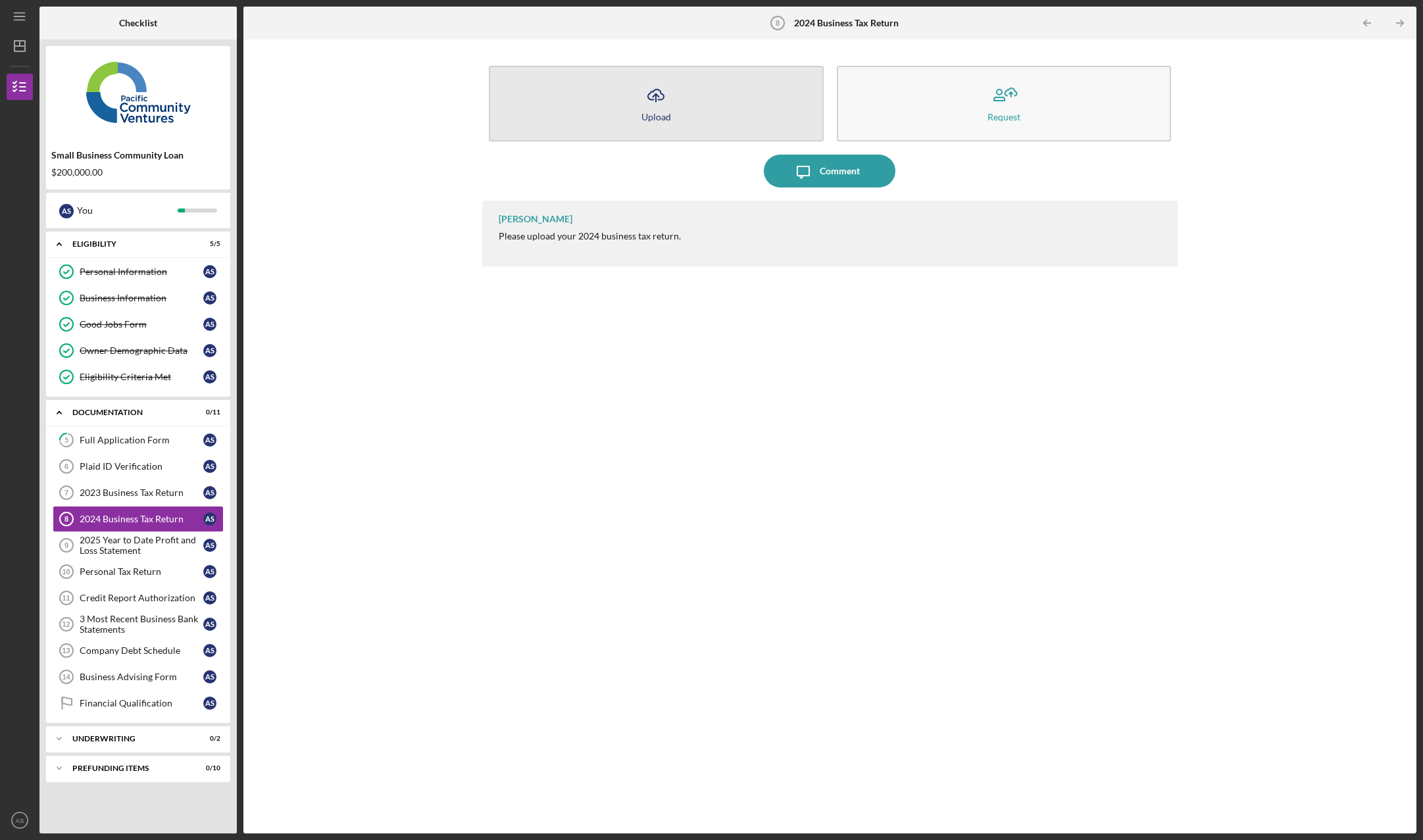
click at [689, 114] on button "Icon/Upload Upload" at bounding box center [656, 103] width 335 height 75
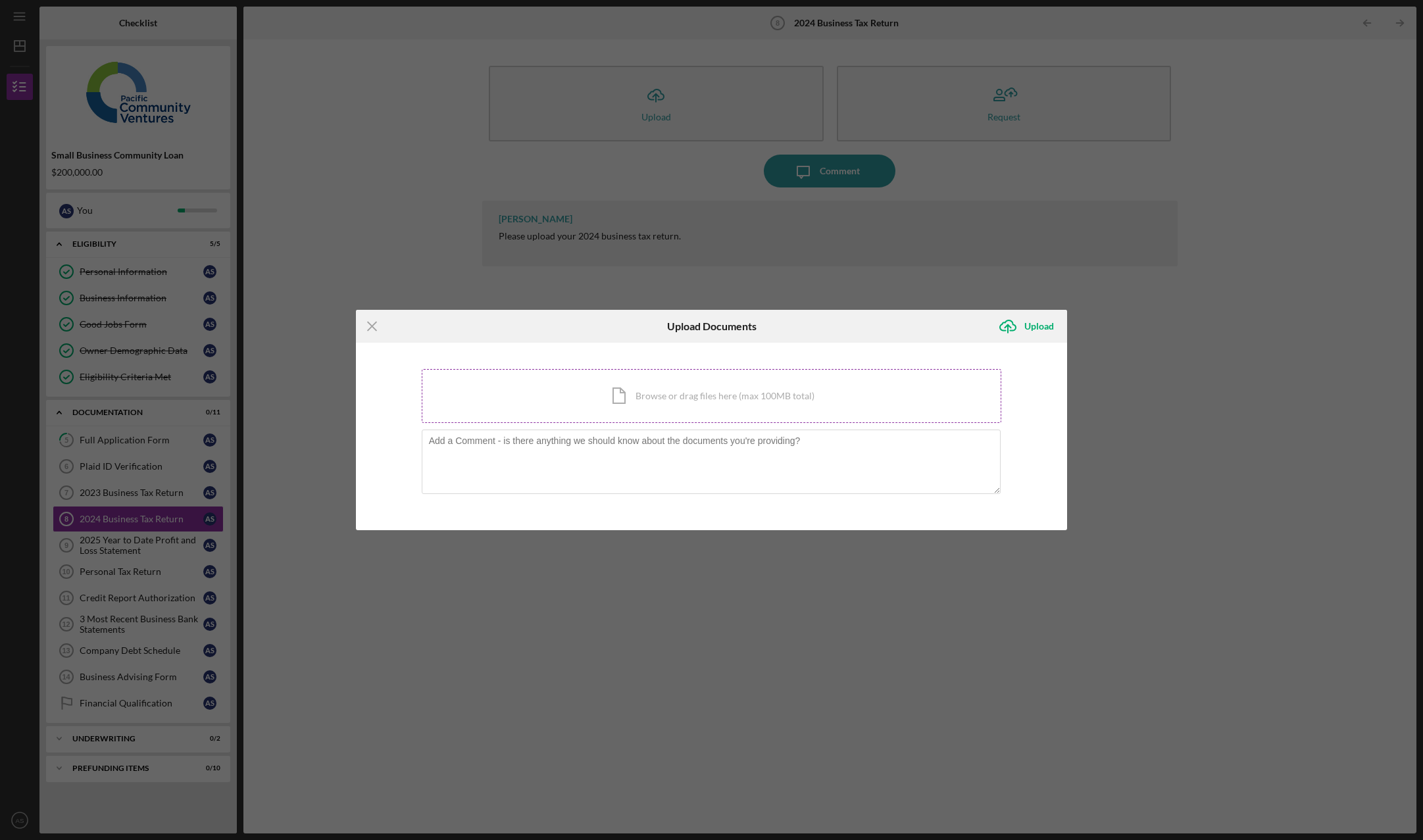
click at [678, 397] on div "Icon/Document Browse or drag files here (max 100MB total) Tap to choose files o…" at bounding box center [712, 396] width 580 height 54
click at [702, 409] on div "Icon/Document Browse or drag files here (max 100MB total) Tap to choose files o…" at bounding box center [712, 396] width 580 height 54
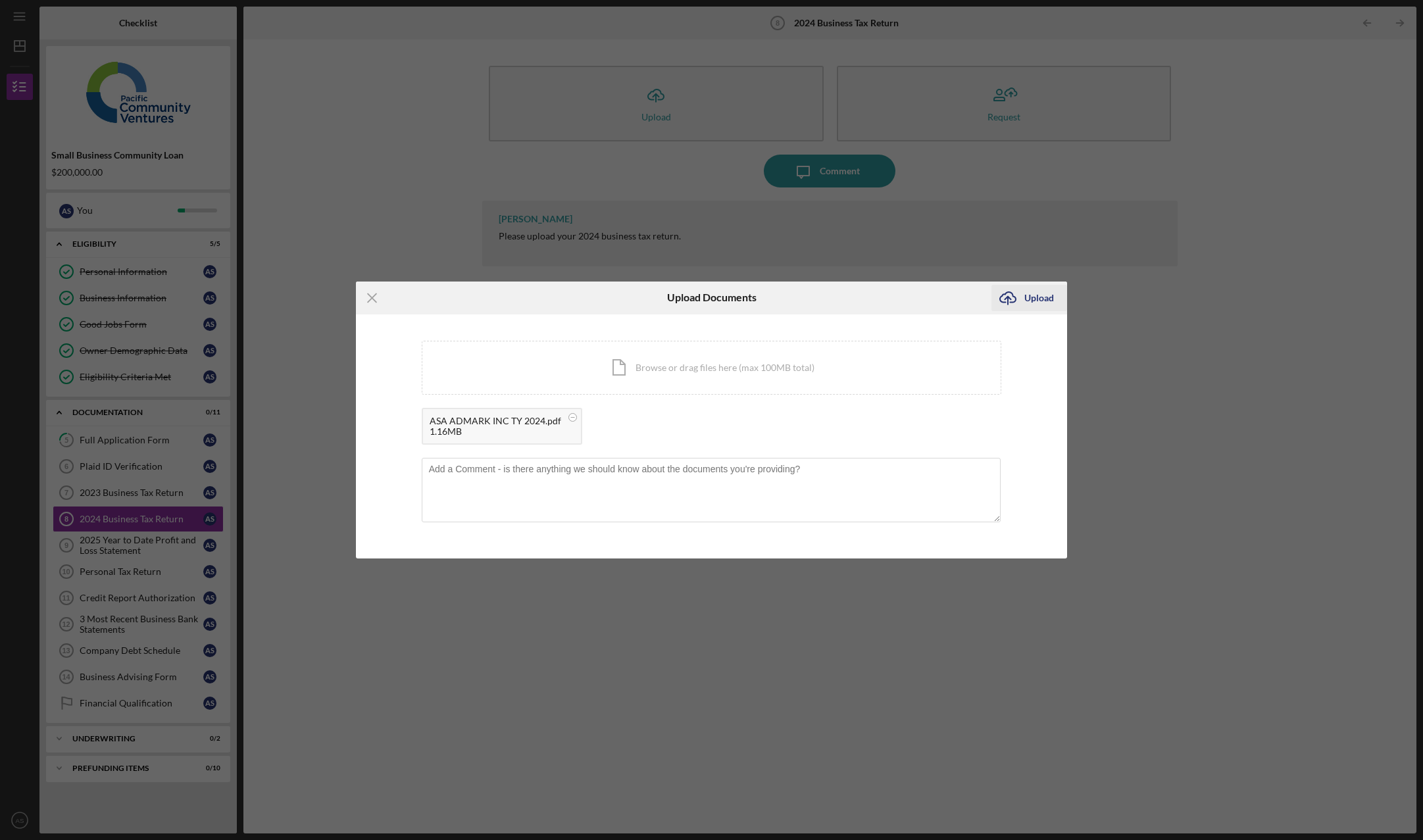
click at [1040, 296] on div "Upload" at bounding box center [1039, 298] width 29 height 26
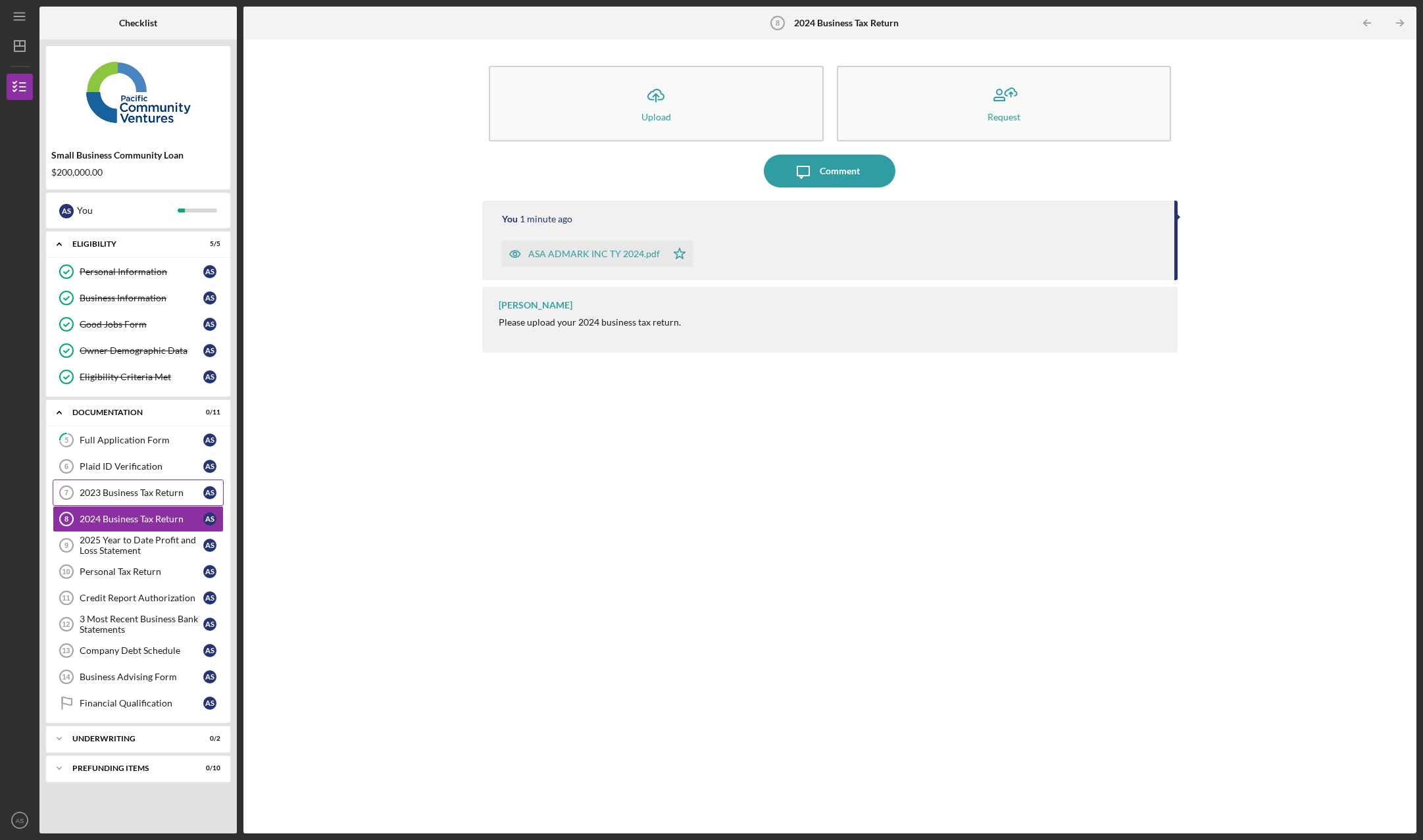
click at [153, 495] on div "2023 Business Tax Return" at bounding box center [141, 492] width 124 height 11
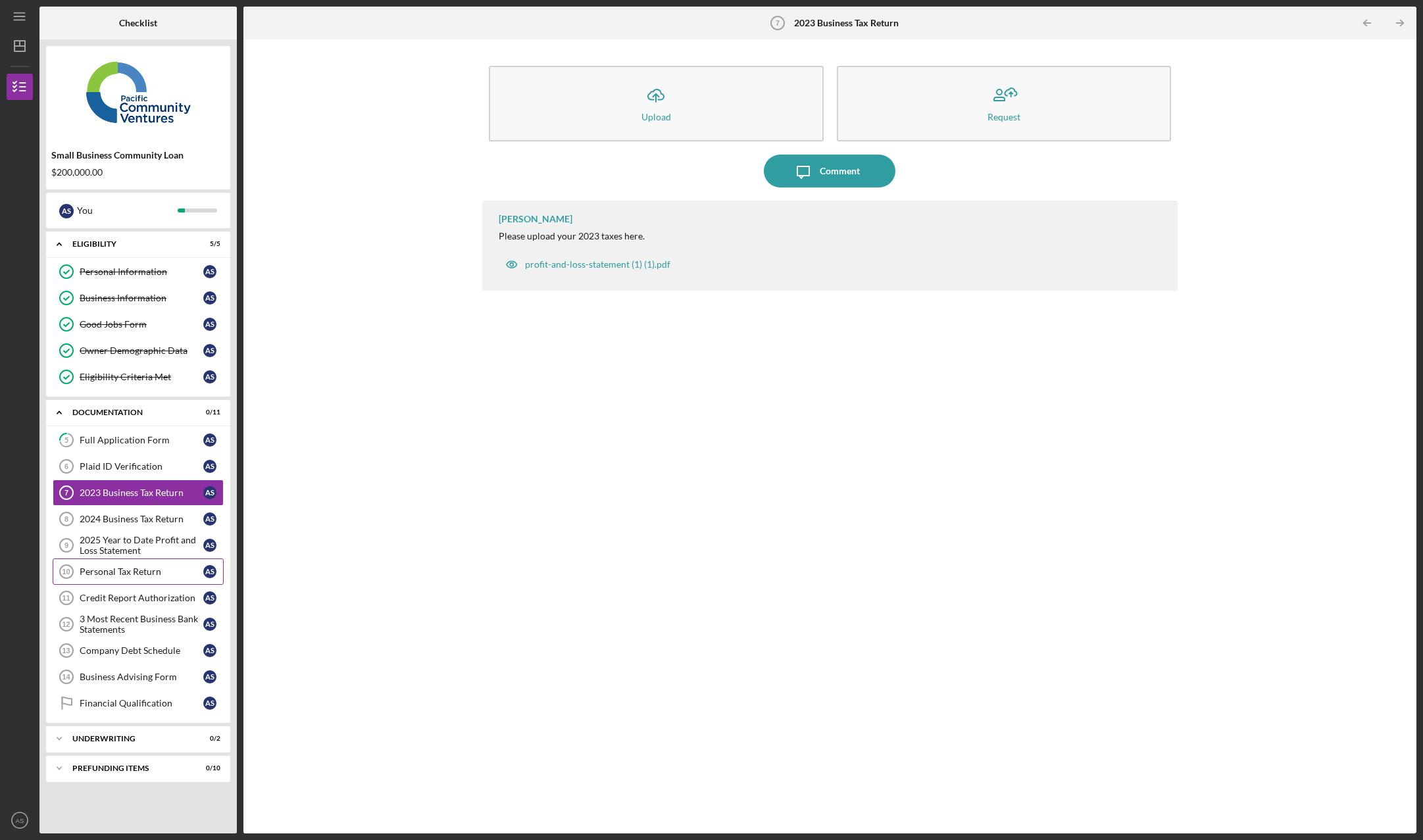
click at [149, 570] on div "Personal Tax Return" at bounding box center [141, 571] width 124 height 11
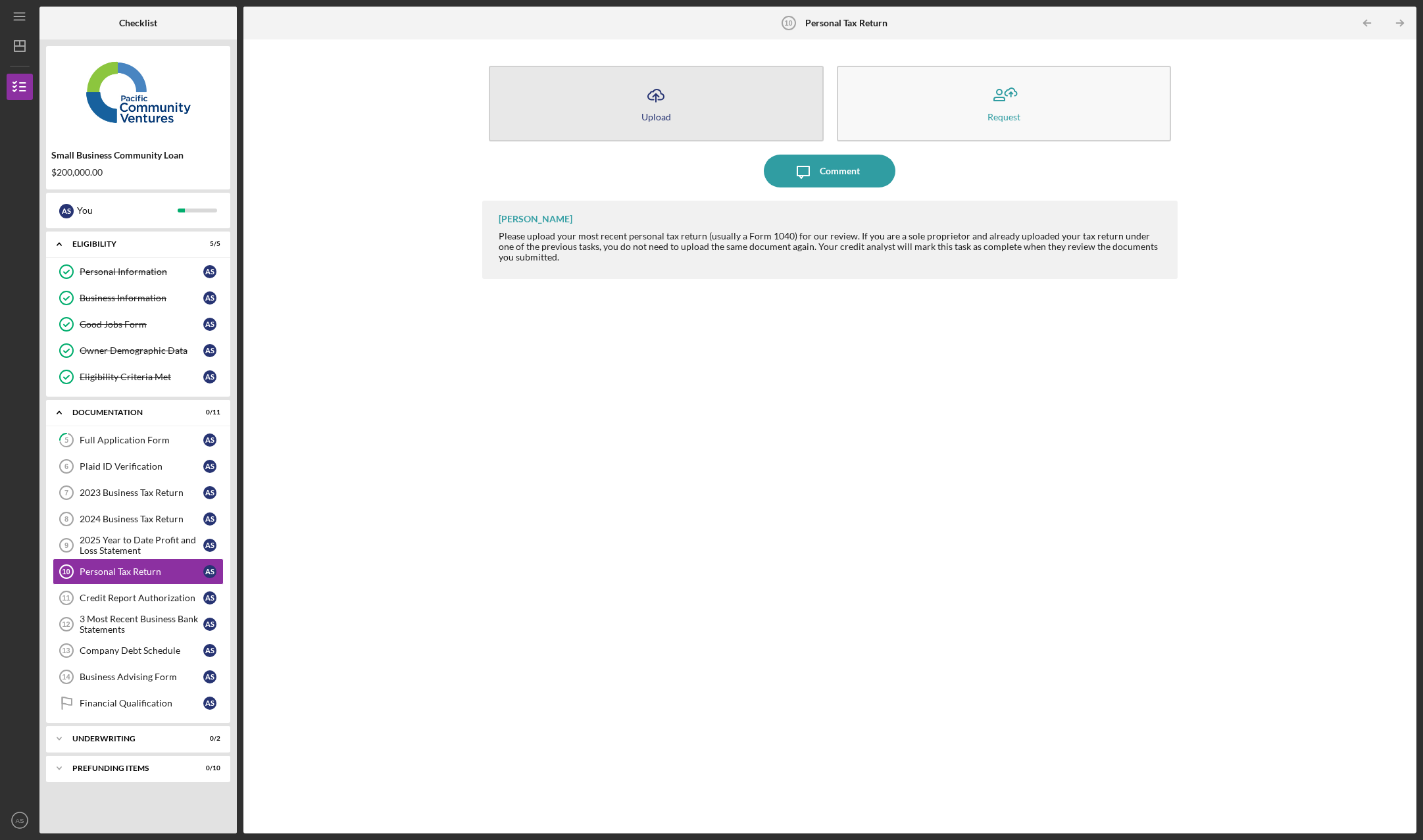
click at [769, 97] on button "Icon/Upload Upload" at bounding box center [656, 103] width 335 height 75
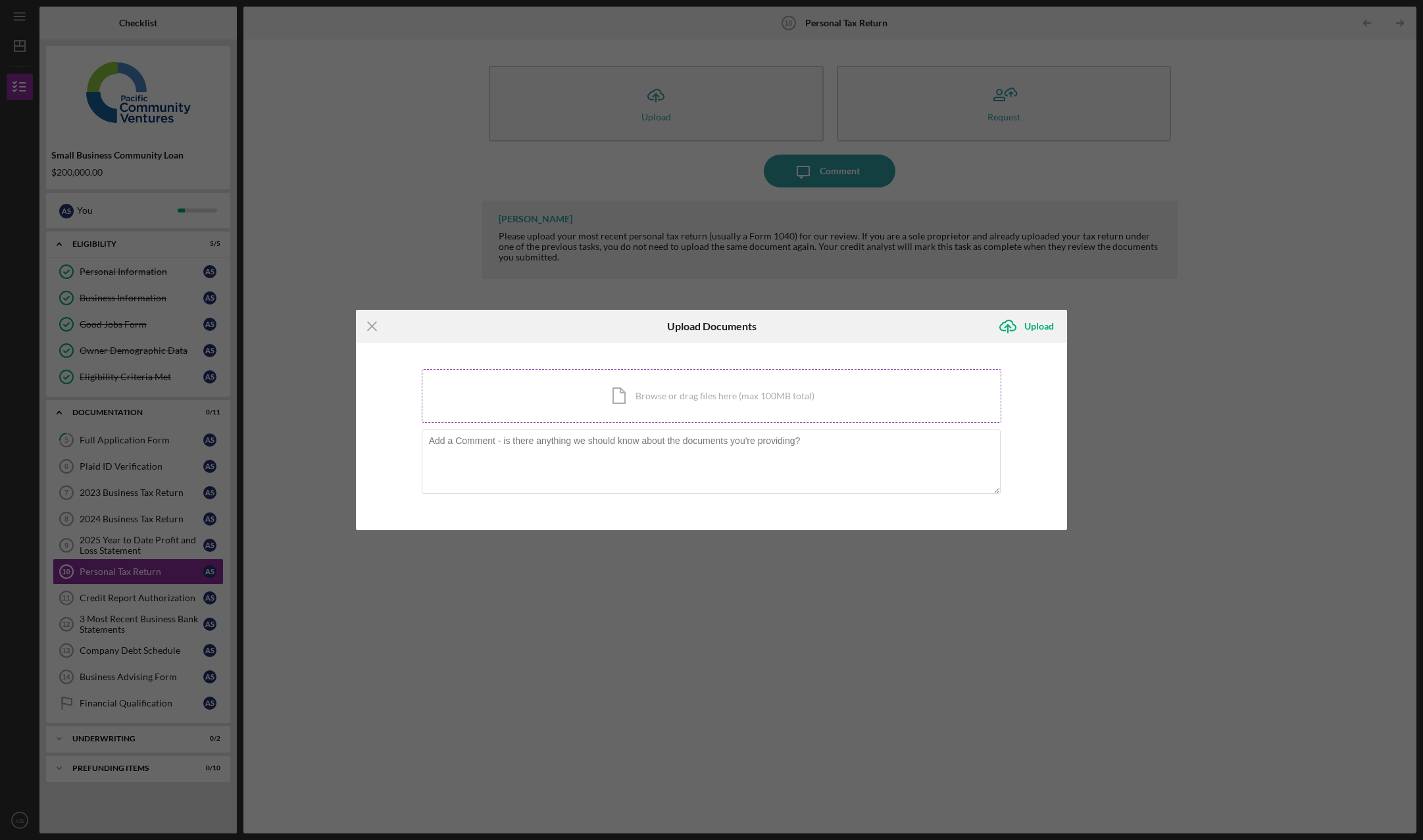
click at [703, 395] on div "Icon/Document Browse or drag files here (max 100MB total) Tap to choose files o…" at bounding box center [712, 396] width 580 height 54
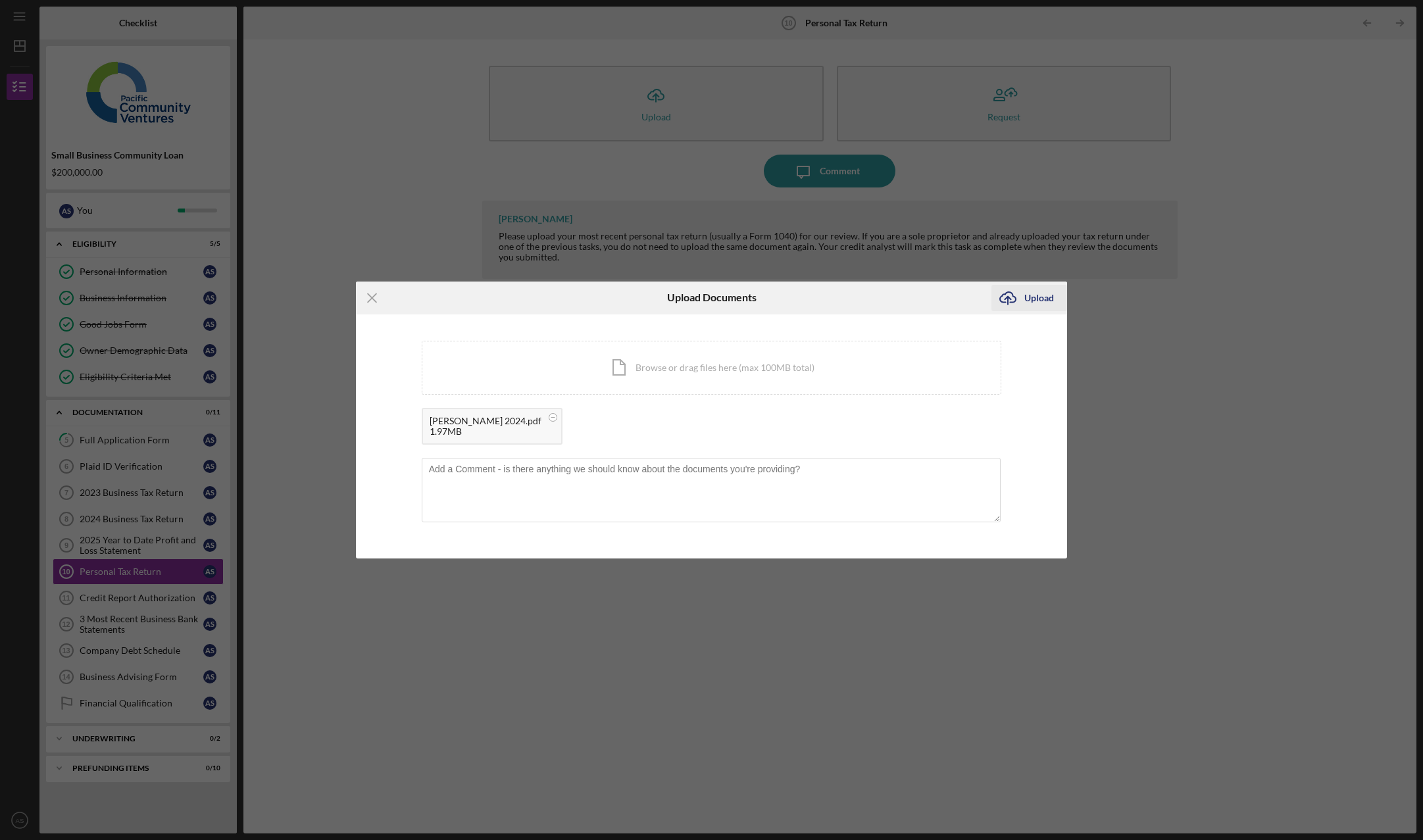
click at [1043, 296] on div "Upload" at bounding box center [1039, 298] width 29 height 26
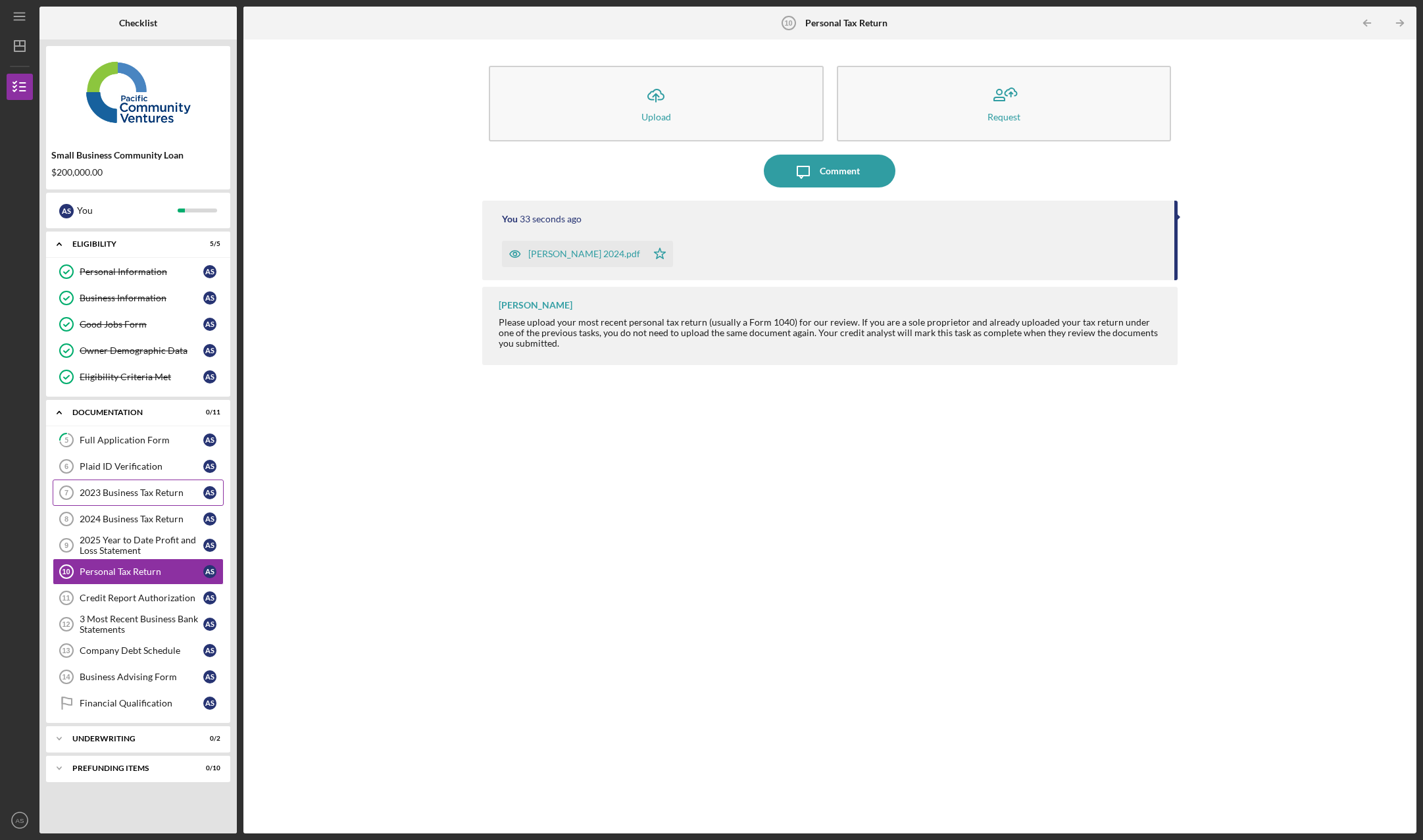
click at [145, 494] on div "2023 Business Tax Return" at bounding box center [141, 492] width 124 height 11
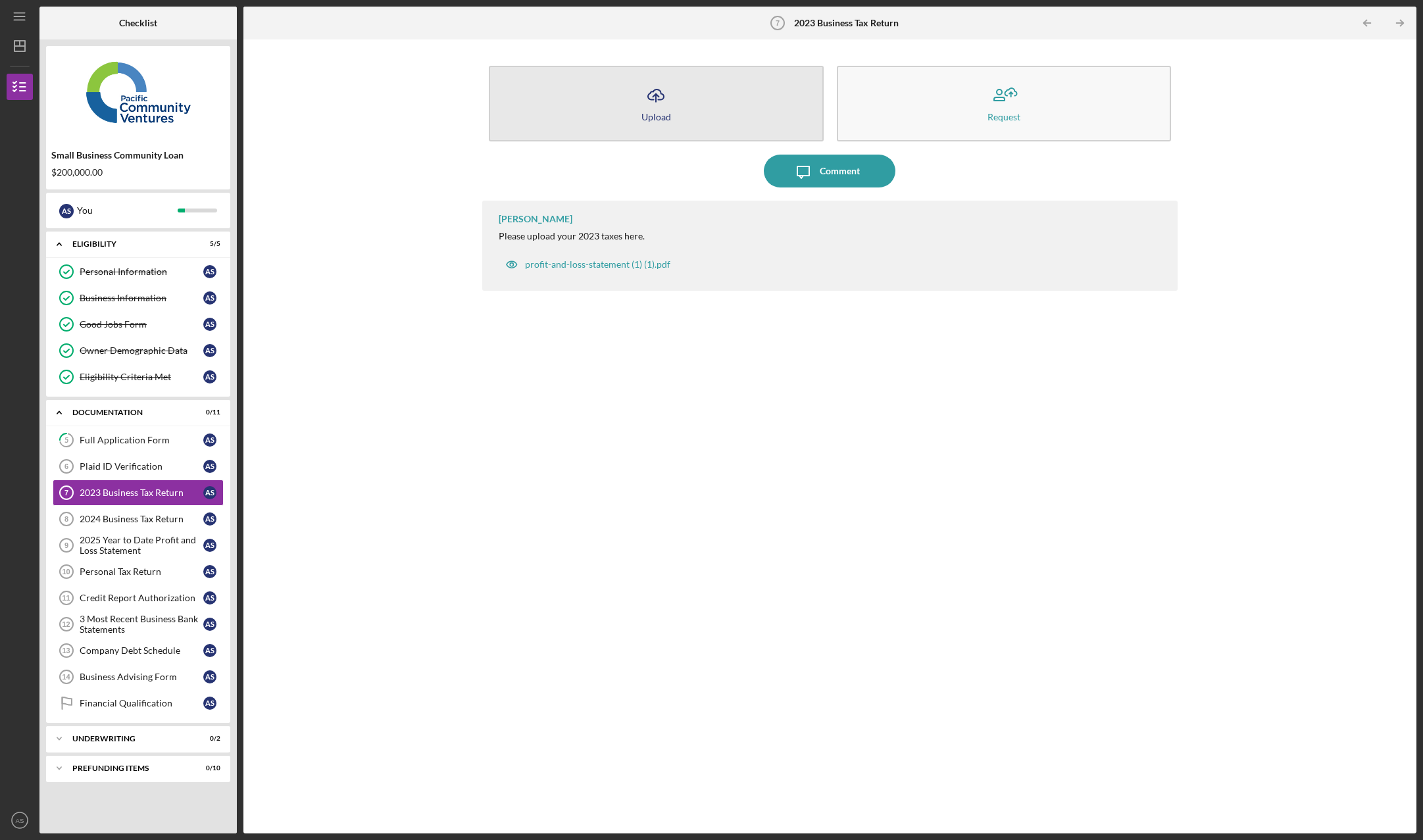
click at [661, 112] on div "Upload" at bounding box center [656, 117] width 29 height 10
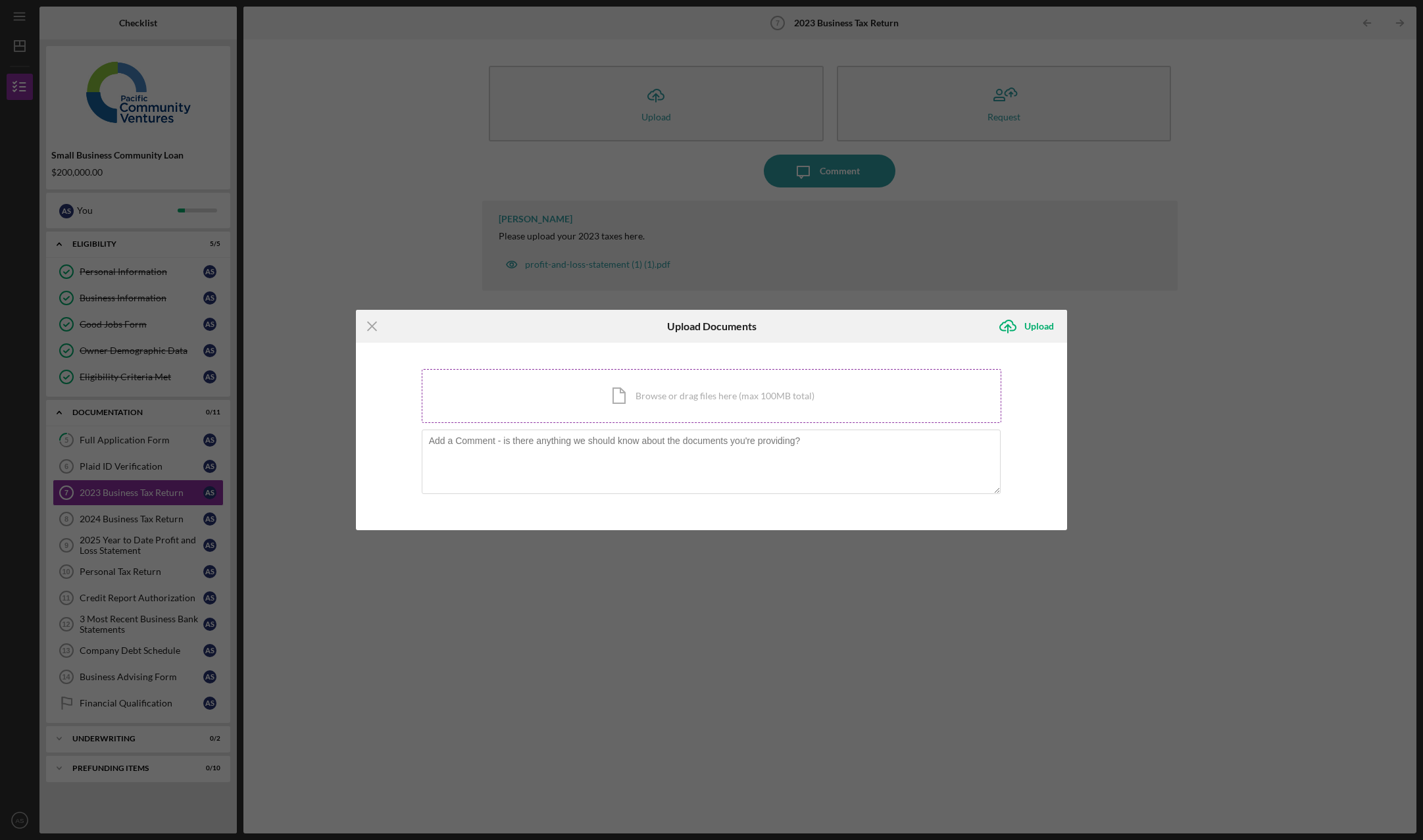
click at [721, 401] on div "Icon/Document Browse or drag files here (max 100MB total) Tap to choose files o…" at bounding box center [712, 396] width 580 height 54
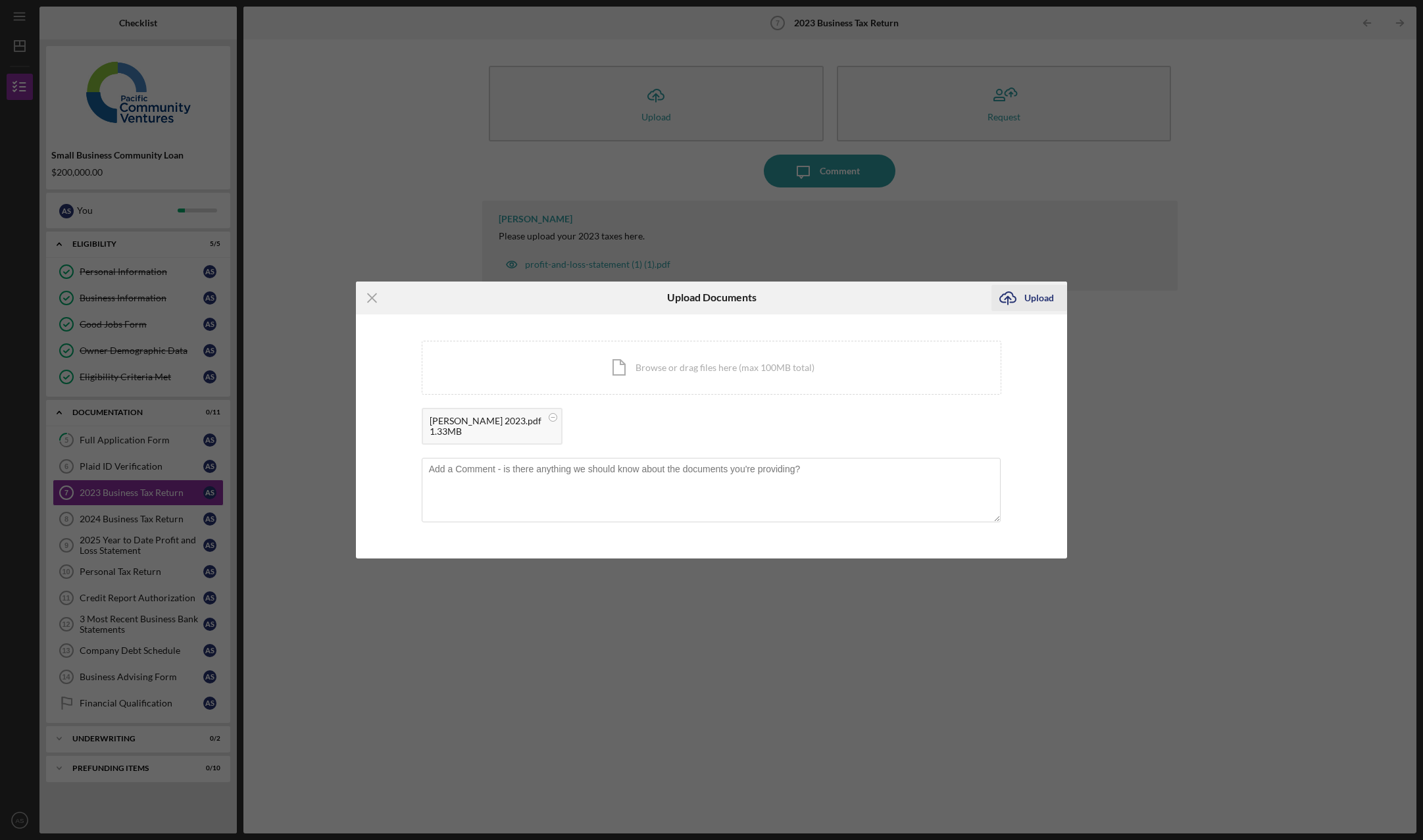
click at [1035, 301] on div "Upload" at bounding box center [1039, 298] width 29 height 26
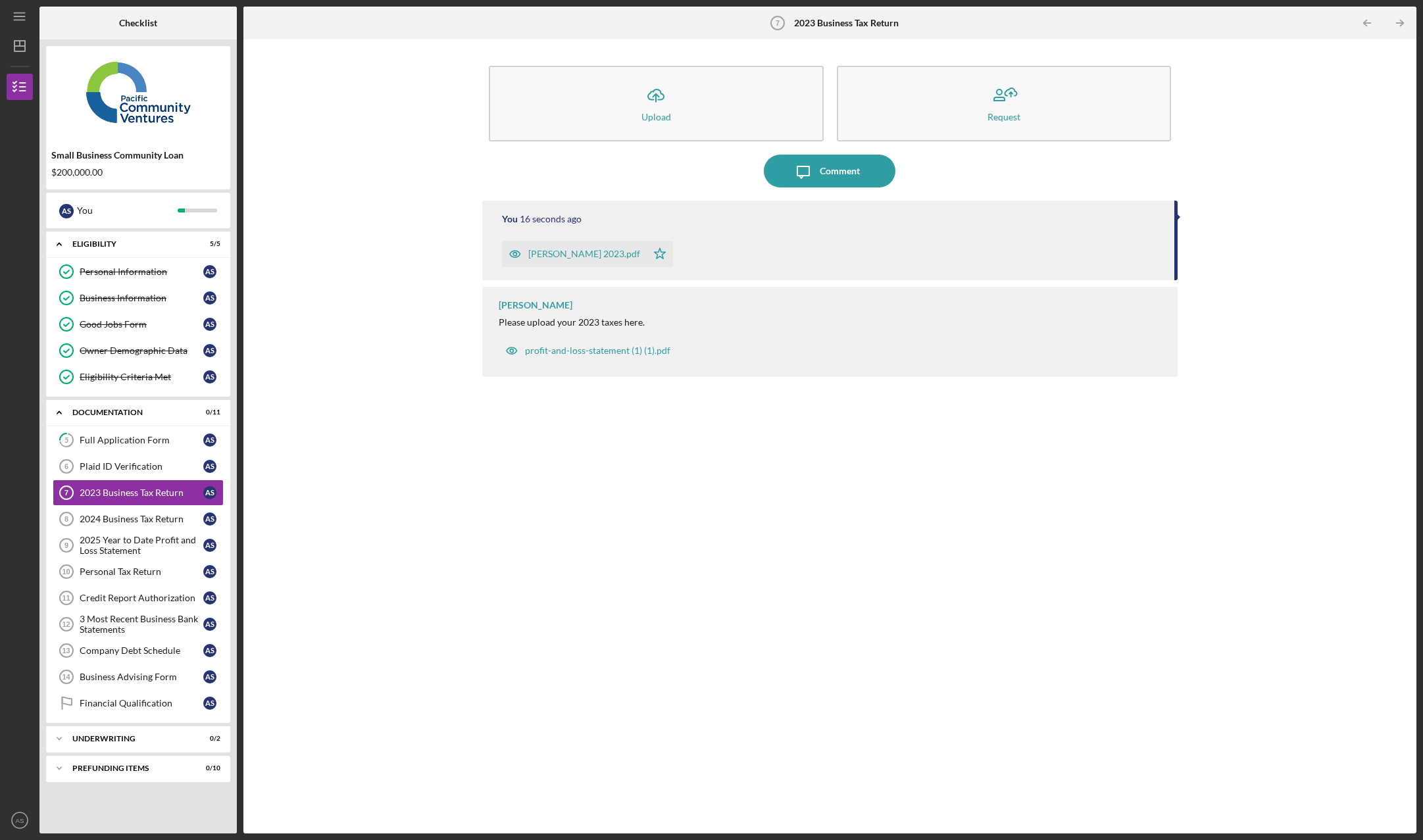
click at [556, 504] on div "You 16 seconds ago [PERSON_NAME] 2023.pdf Icon/Star [PERSON_NAME] Please upload…" at bounding box center [830, 507] width 696 height 613
click at [585, 353] on div "profit-and-loss-statement (1) (1).pdf" at bounding box center [598, 350] width 146 height 11
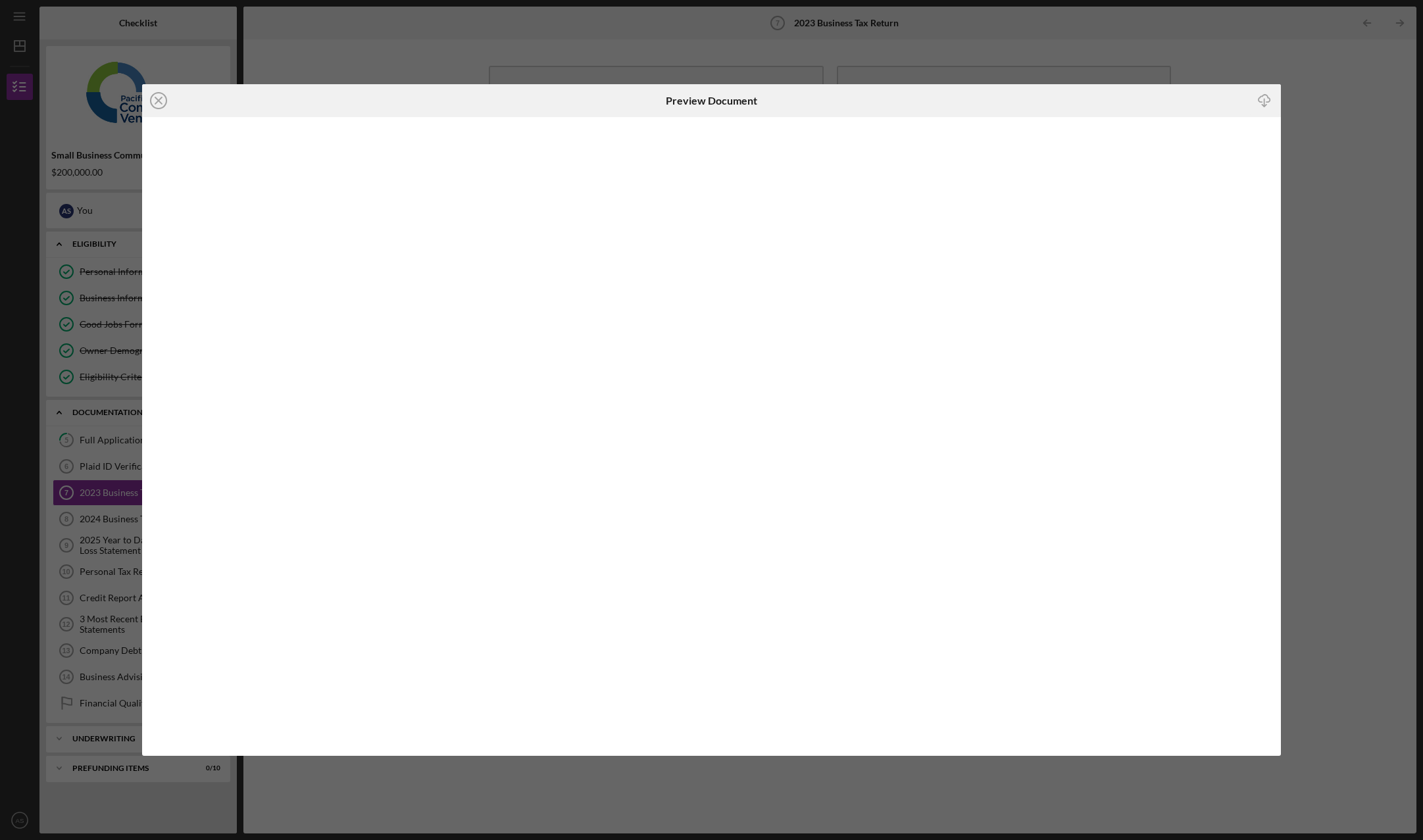
click at [164, 103] on icon "Icon/Close" at bounding box center [159, 101] width 33 height 33
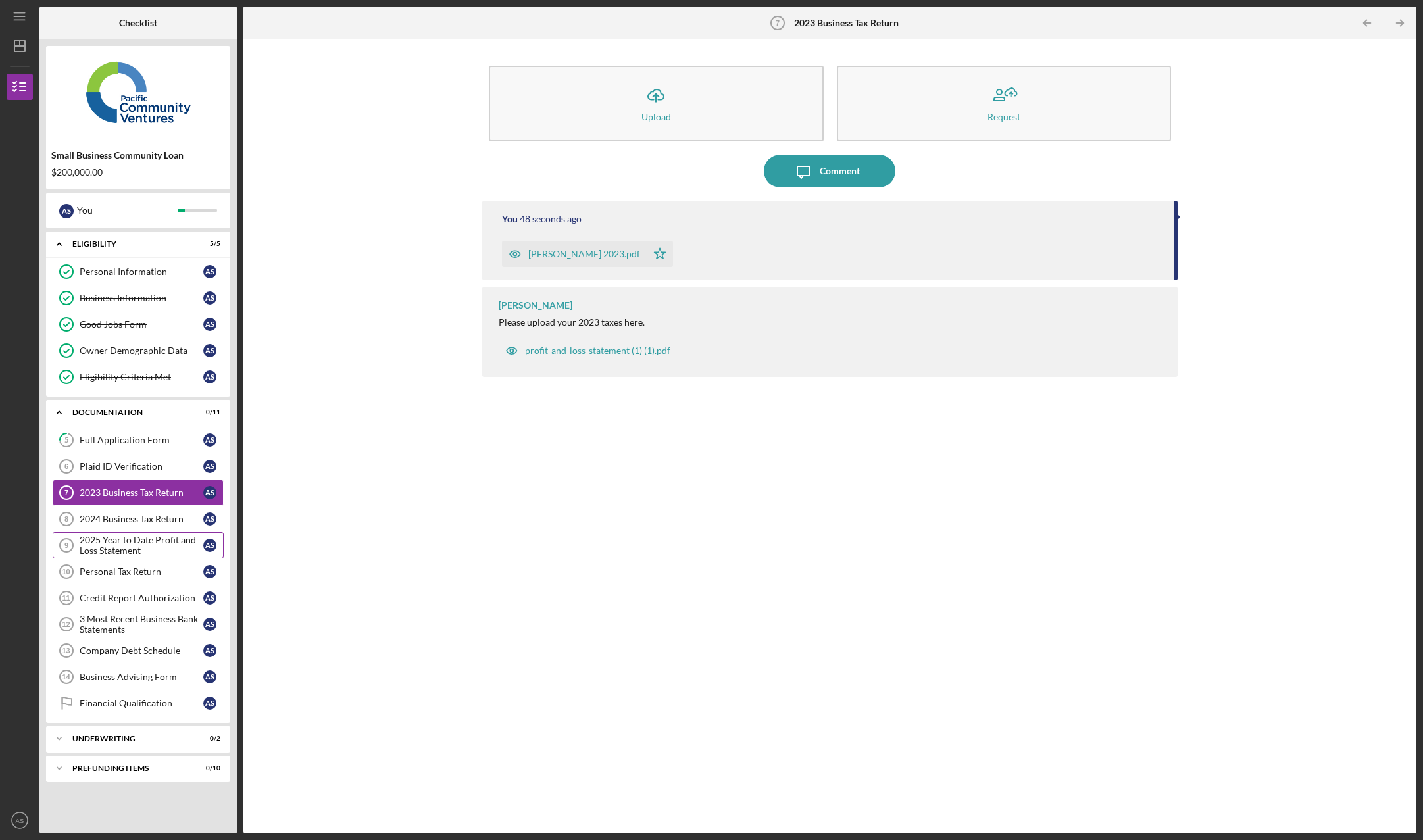
click at [165, 547] on div "2025 Year to Date Profit and Loss Statement" at bounding box center [141, 545] width 124 height 21
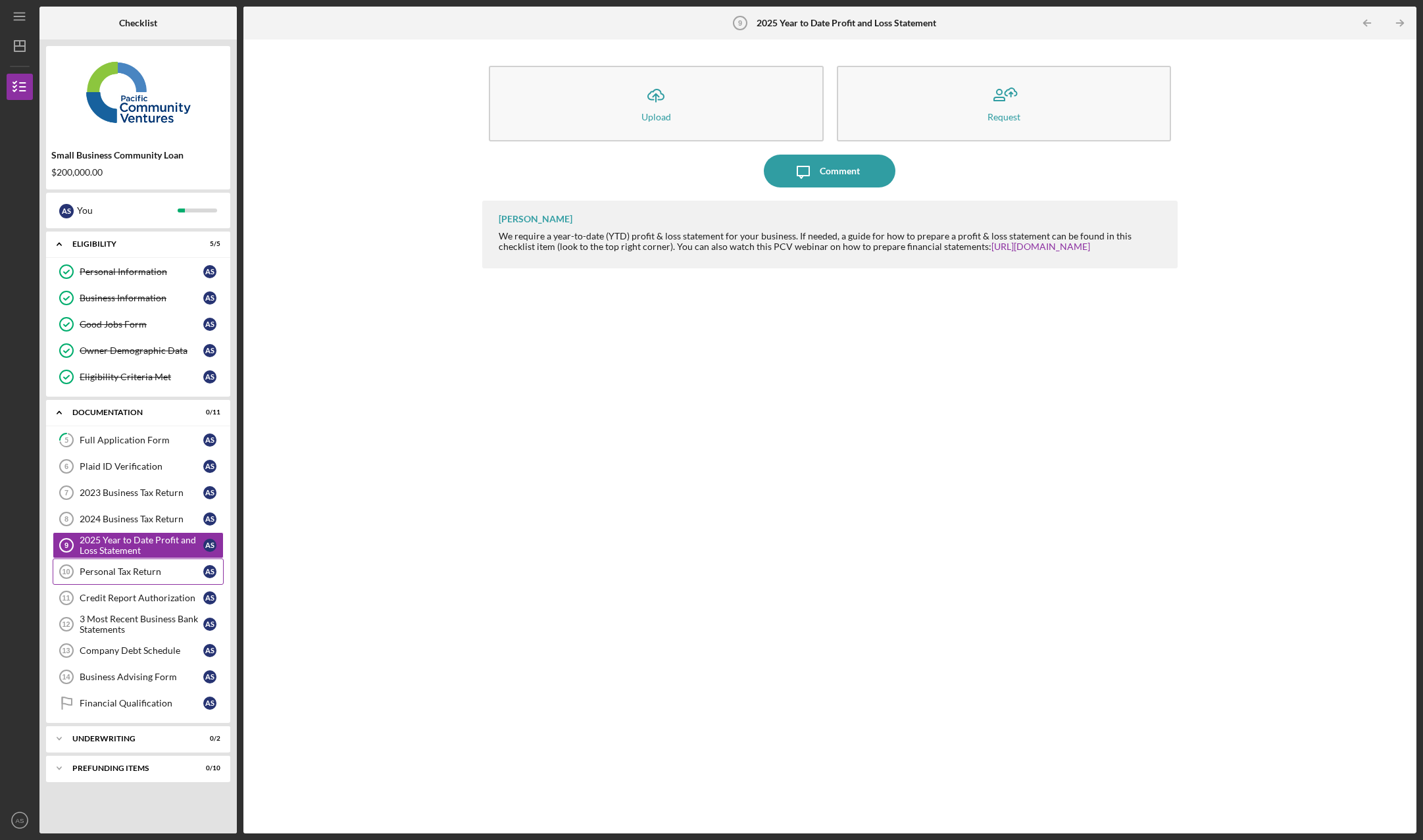
click at [142, 575] on div "Personal Tax Return" at bounding box center [141, 571] width 124 height 11
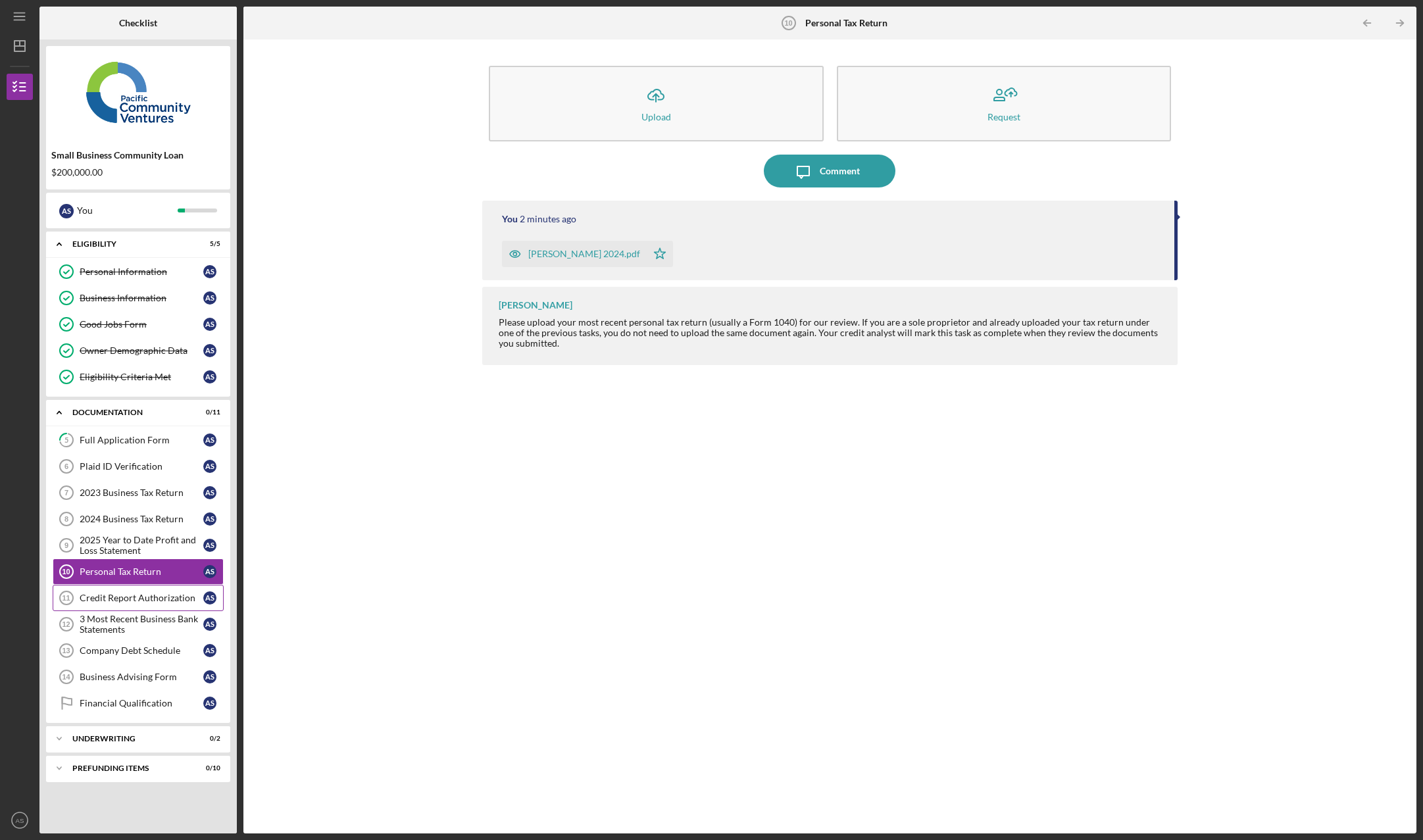
click at [151, 600] on div "Credit Report Authorization" at bounding box center [141, 598] width 124 height 11
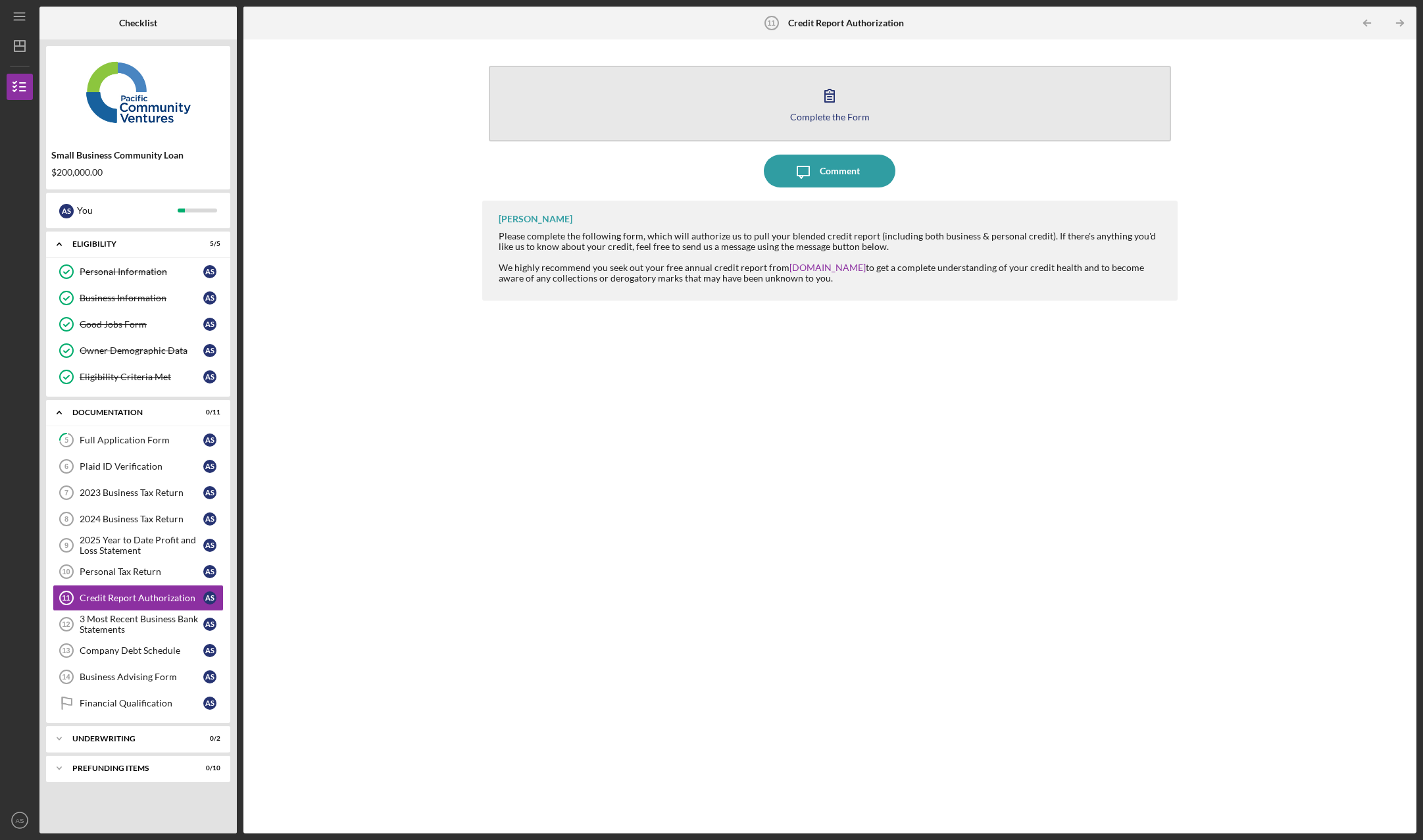
click at [824, 99] on icon "button" at bounding box center [829, 95] width 33 height 33
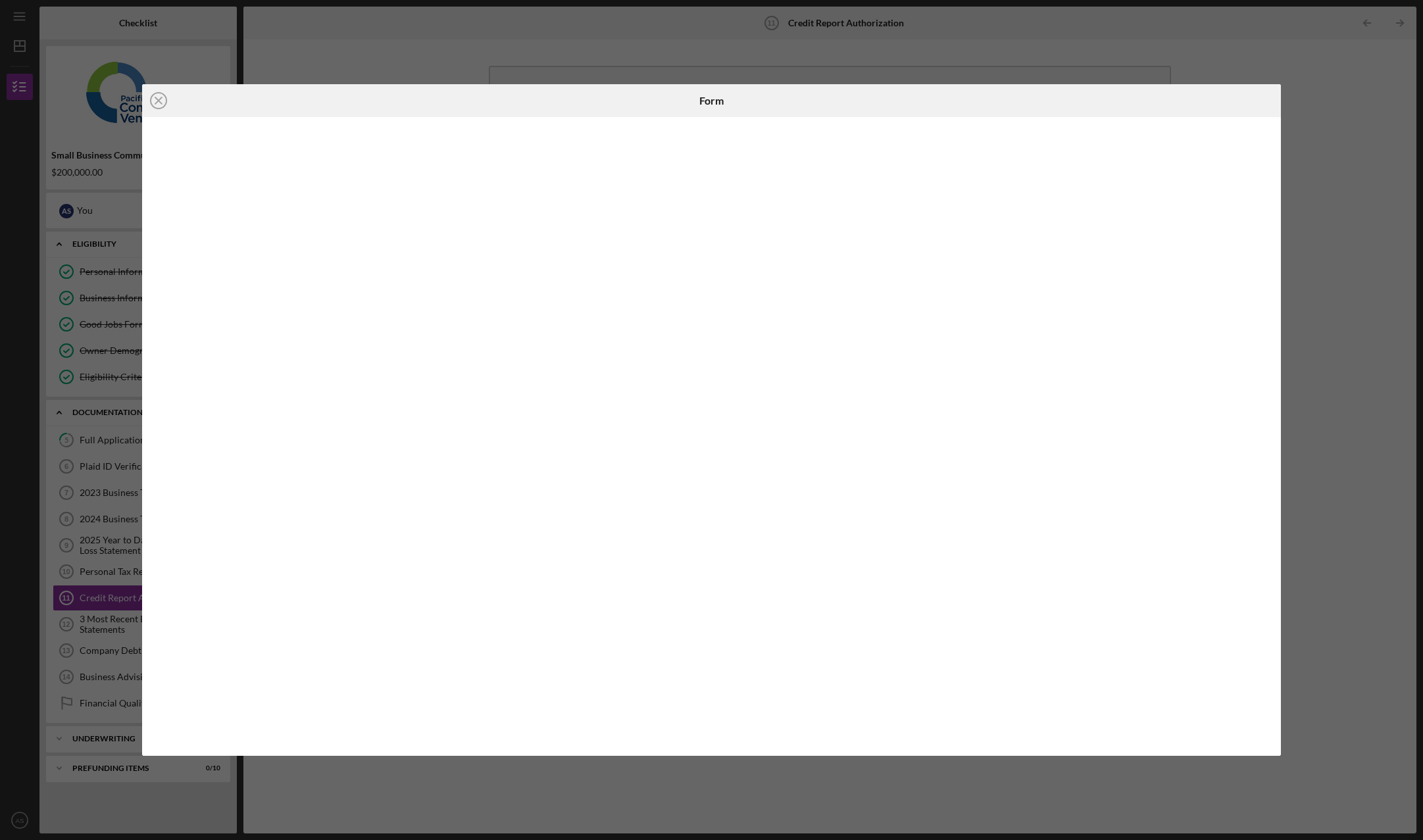
drag, startPoint x: 1114, startPoint y: 96, endPoint x: 1010, endPoint y: 91, distance: 104.1
click at [1010, 91] on div at bounding box center [1091, 101] width 380 height 33
drag, startPoint x: 1011, startPoint y: 104, endPoint x: 962, endPoint y: 104, distance: 49.0
click at [960, 104] on div at bounding box center [1091, 101] width 380 height 33
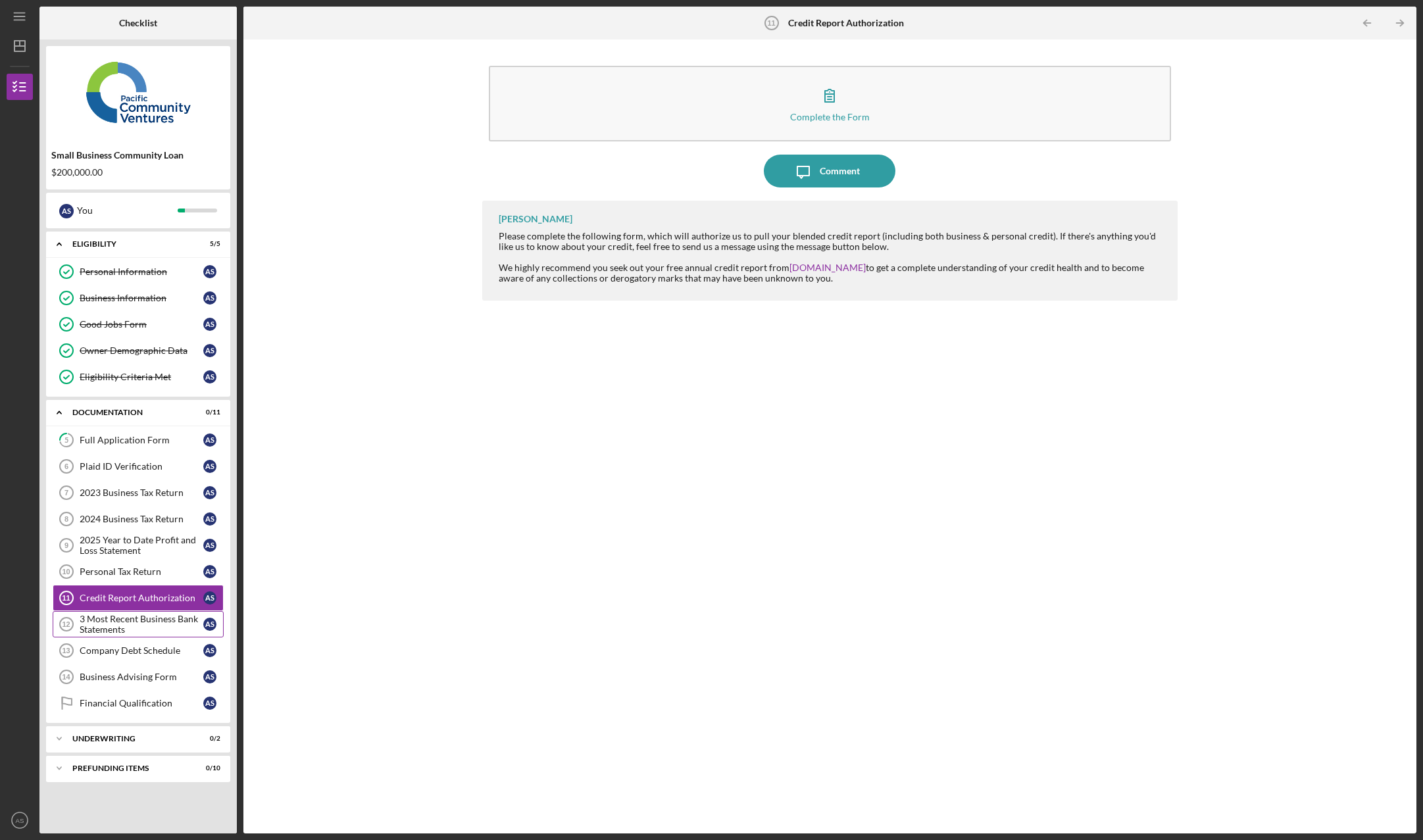
click at [160, 625] on div "3 Most Recent Business Bank Statements" at bounding box center [141, 625] width 124 height 21
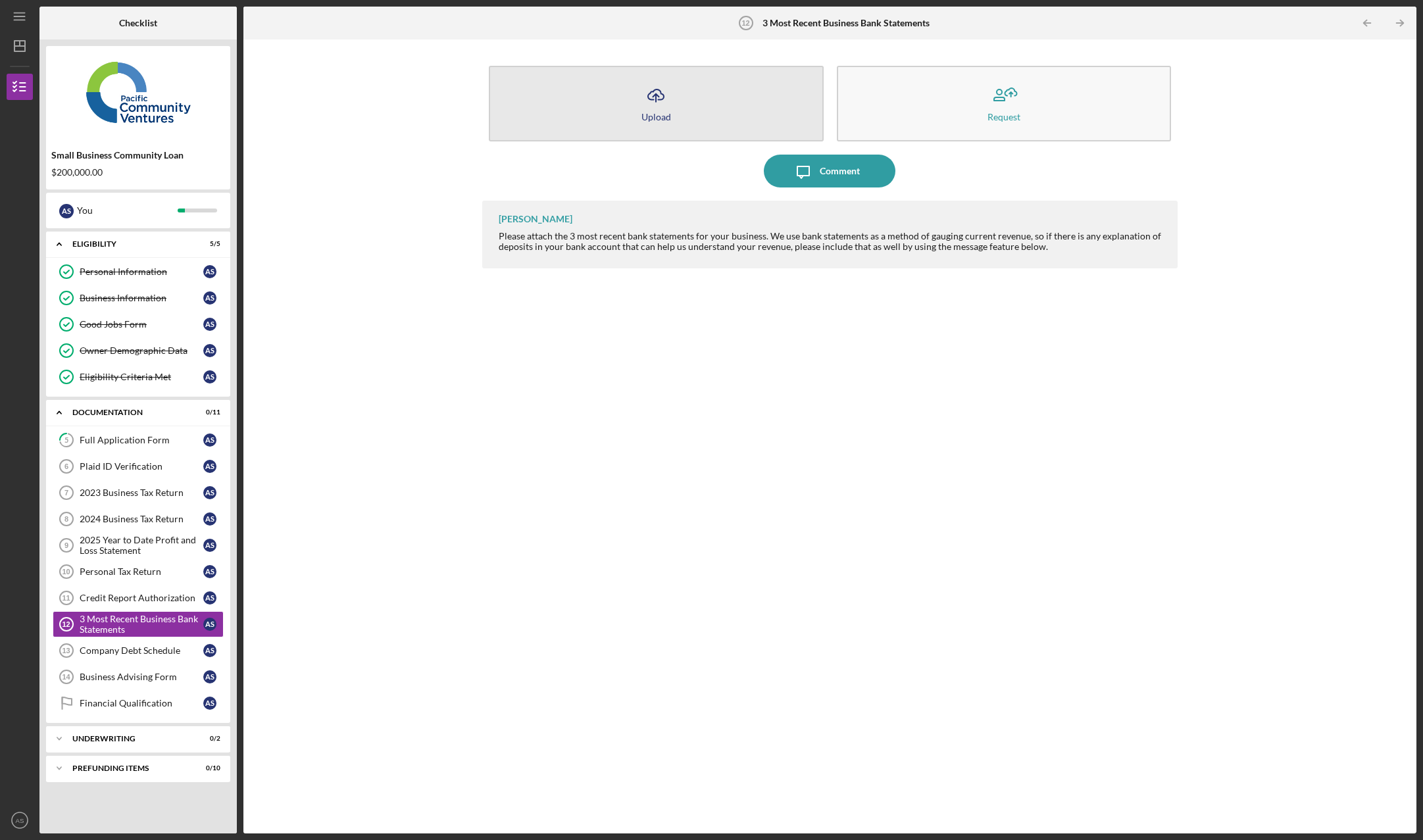
click at [658, 109] on icon "Icon/Upload" at bounding box center [656, 95] width 33 height 33
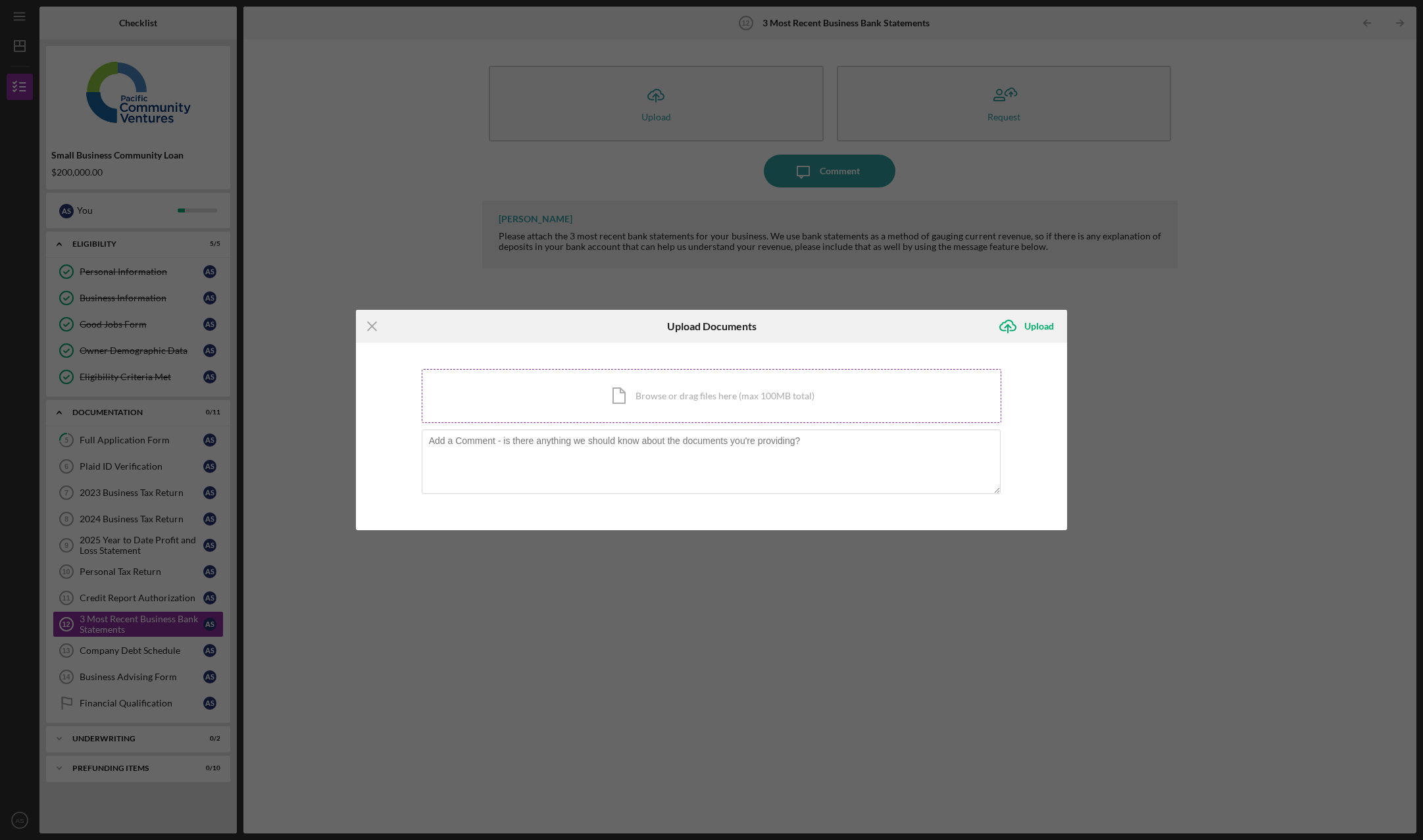
click at [678, 400] on div "Icon/Document Browse or drag files here (max 100MB total) Tap to choose files o…" at bounding box center [712, 396] width 580 height 54
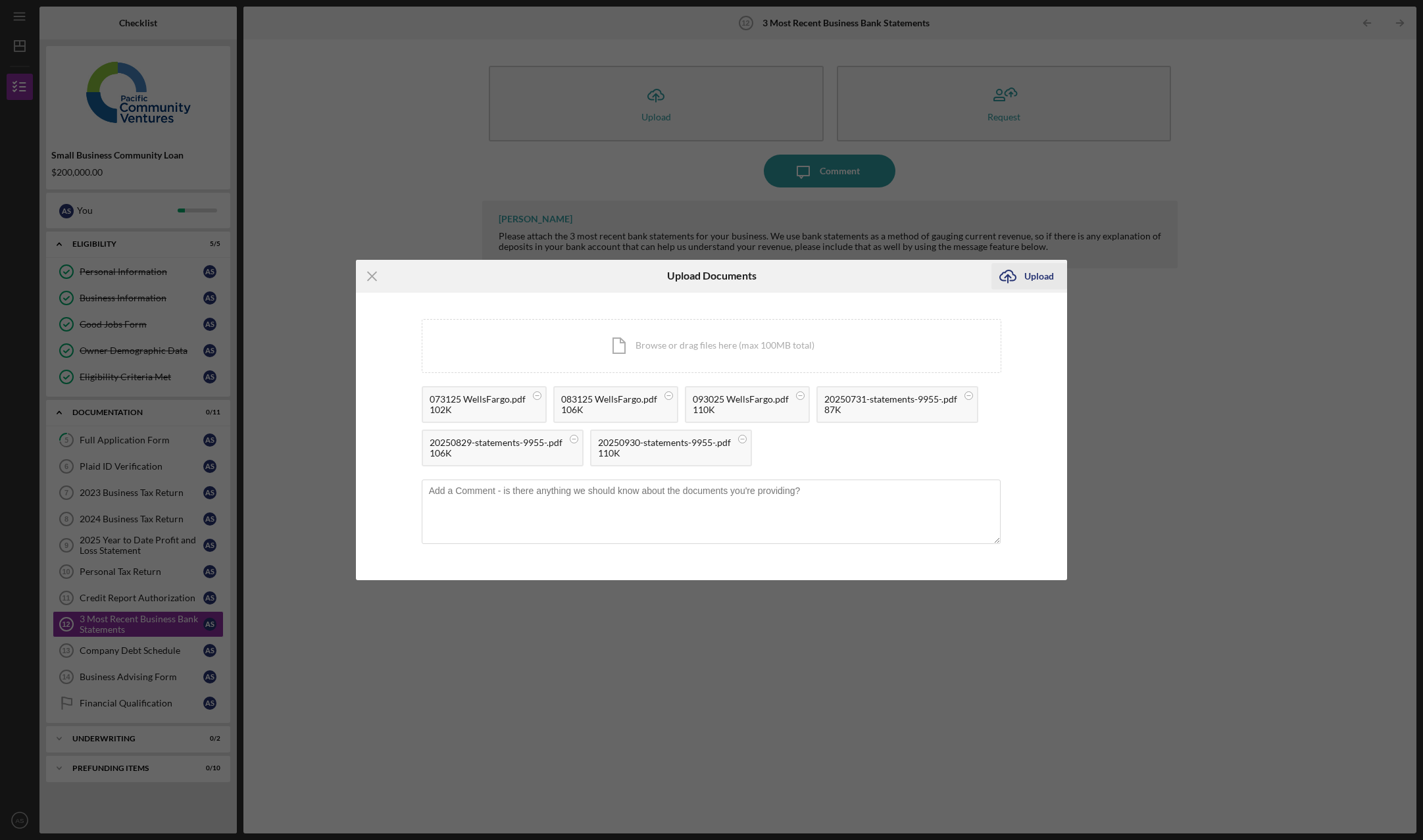
click at [1037, 277] on div "Upload" at bounding box center [1039, 276] width 29 height 26
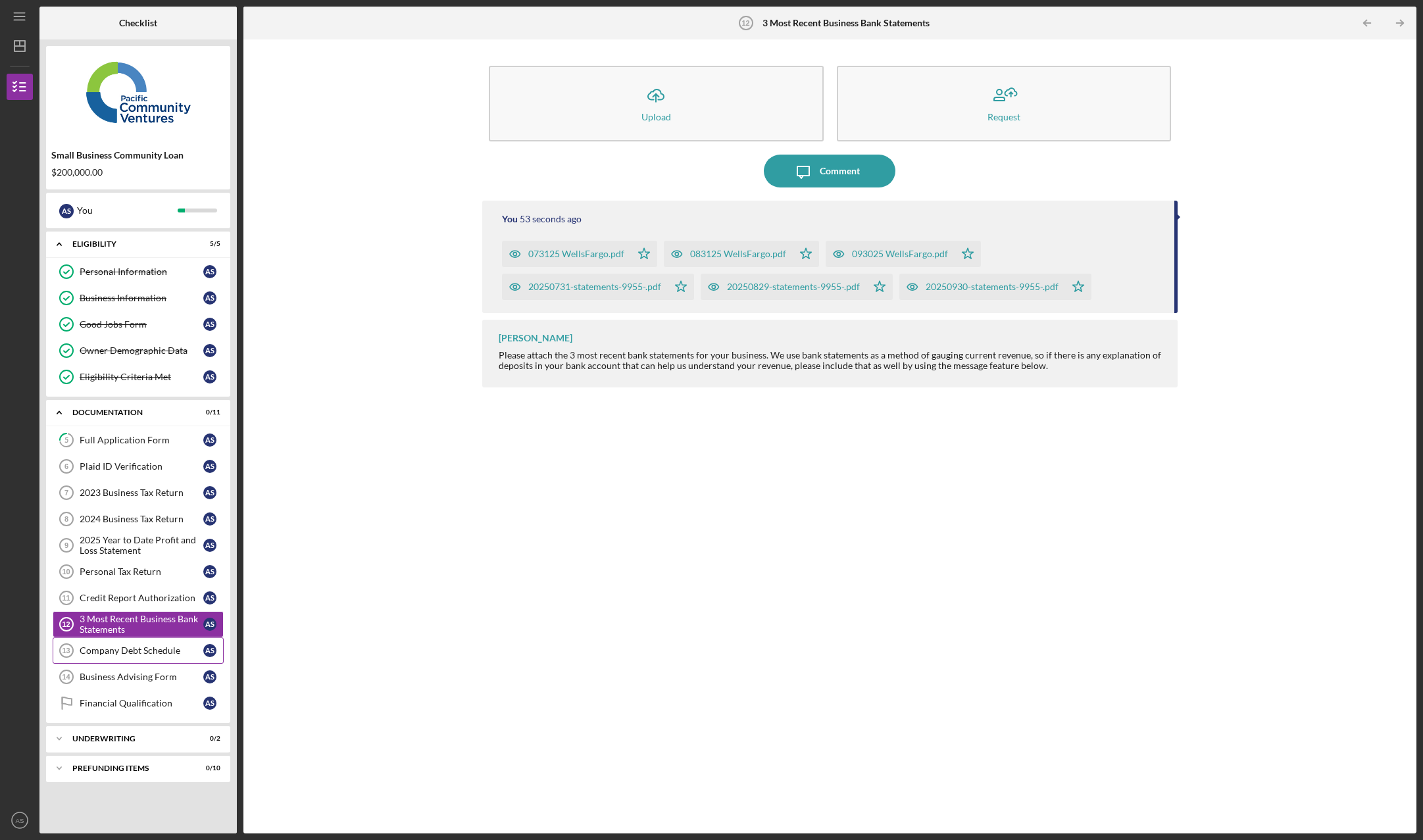
click at [139, 653] on div "Company Debt Schedule" at bounding box center [141, 650] width 124 height 11
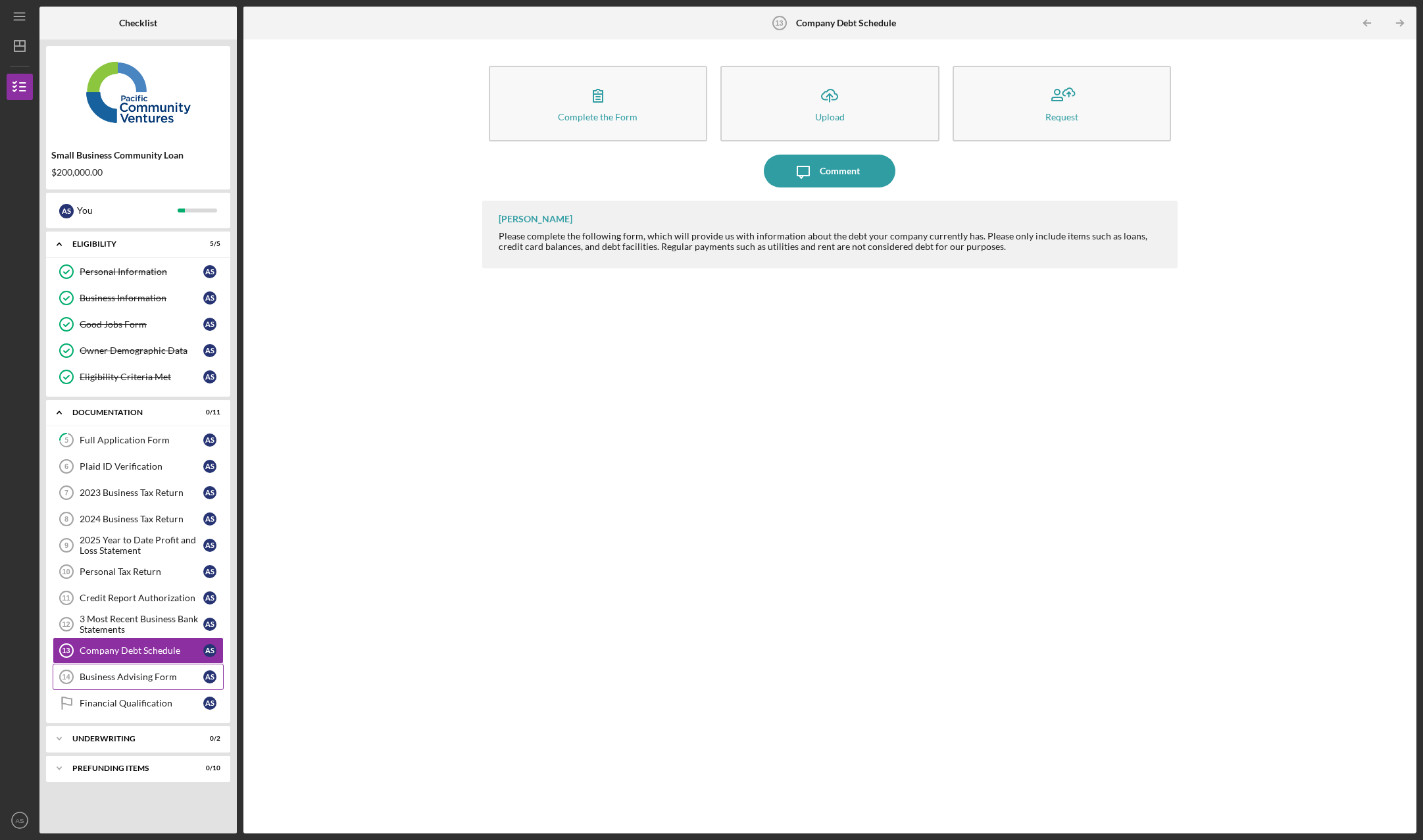
click at [120, 678] on div "Business Advising Form" at bounding box center [141, 676] width 124 height 11
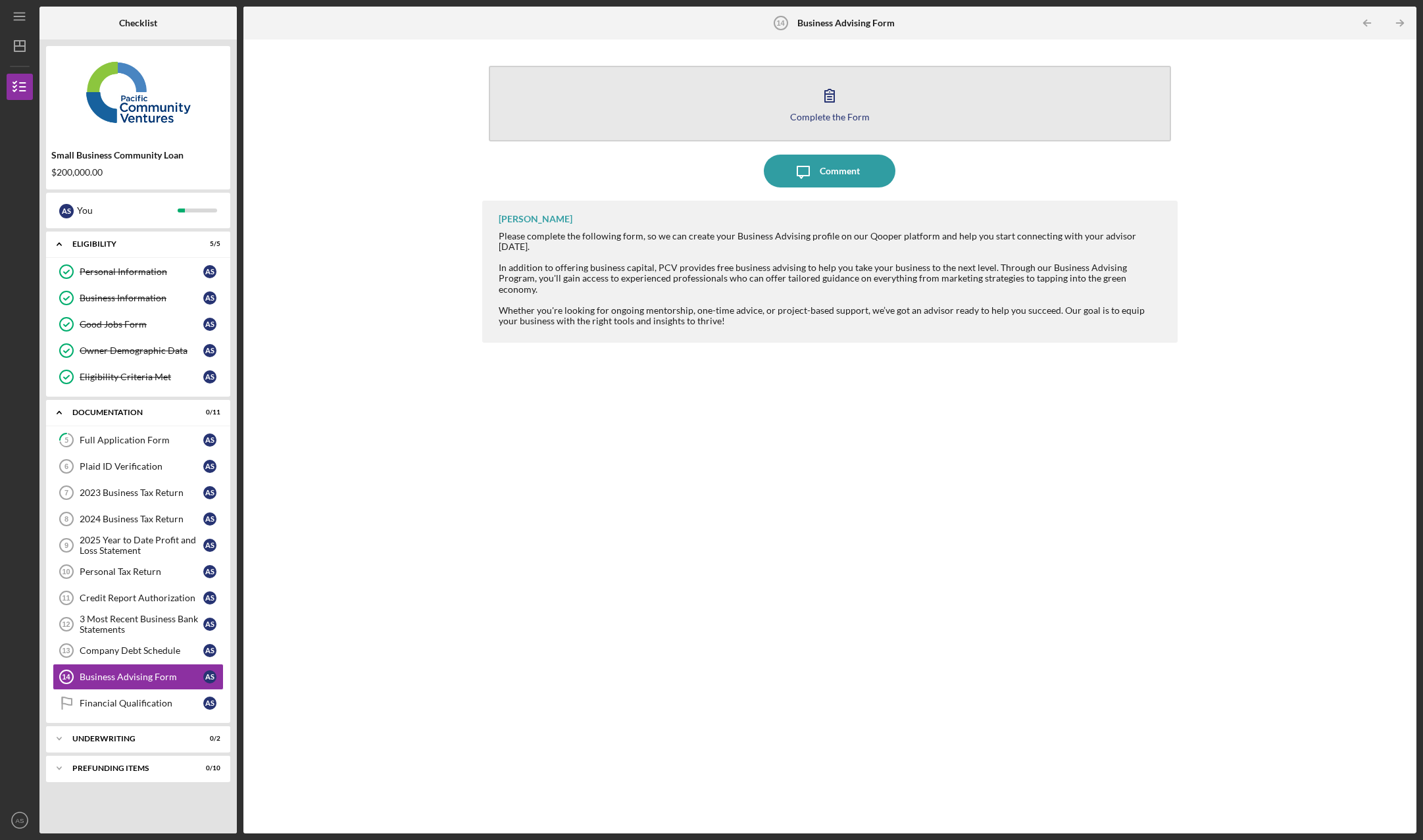
click at [828, 106] on icon "button" at bounding box center [829, 95] width 33 height 33
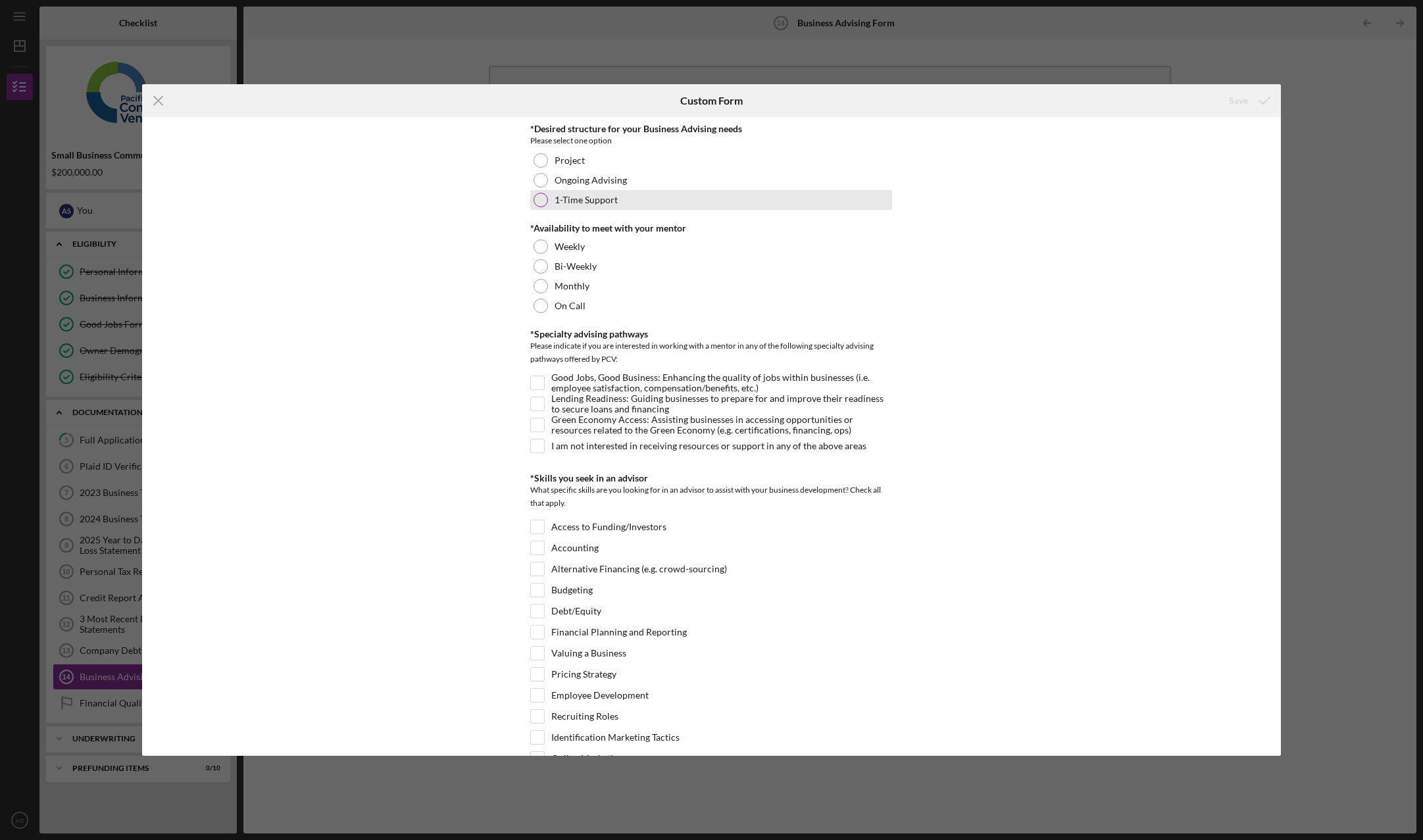
click at [538, 201] on div at bounding box center [541, 200] width 15 height 15
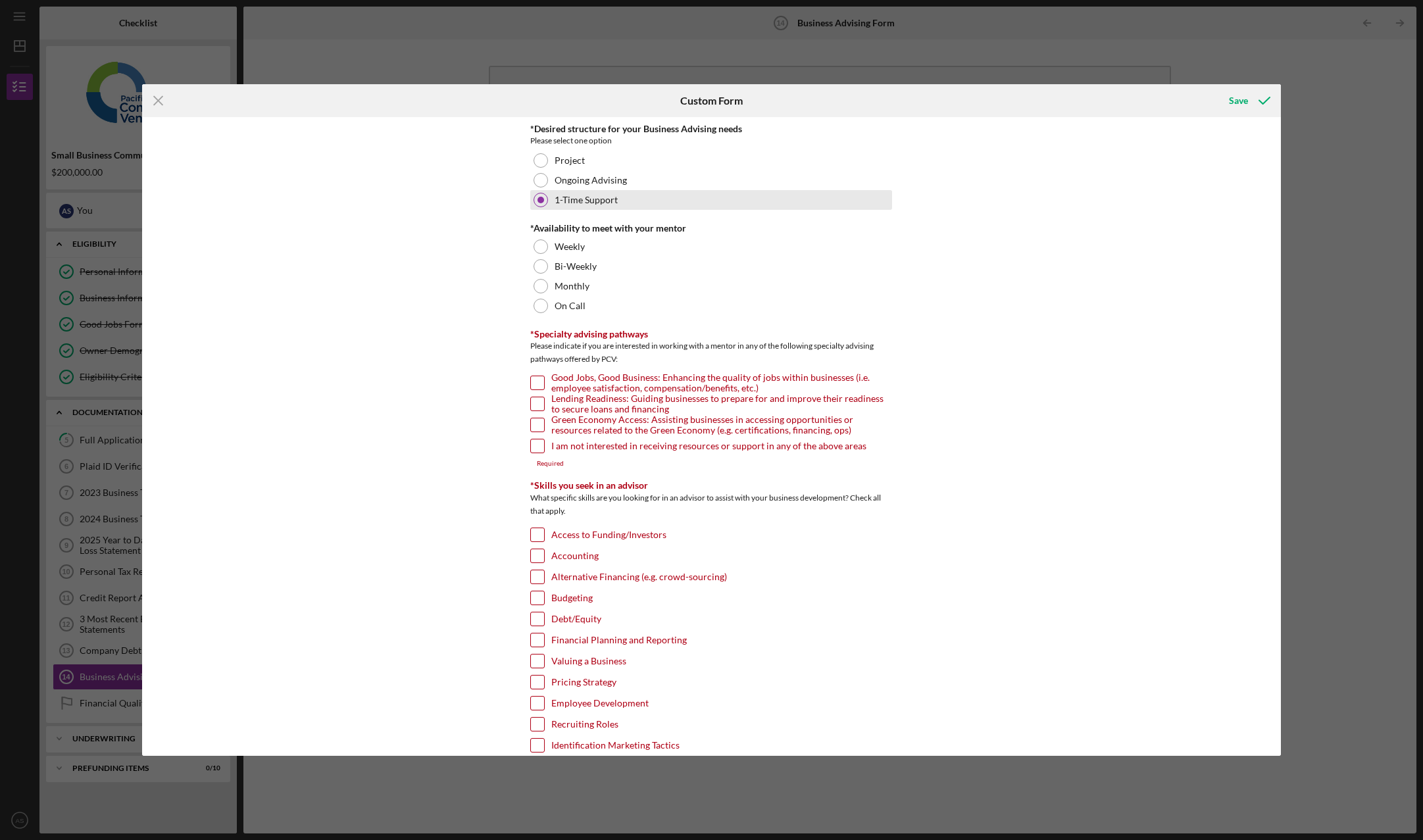
click at [538, 201] on div at bounding box center [540, 200] width 7 height 7
click at [541, 305] on div at bounding box center [541, 306] width 15 height 15
click at [535, 446] on input "I am not interested in receiving resources or support in any of the above areas" at bounding box center [537, 446] width 13 height 13
checkbox input "true"
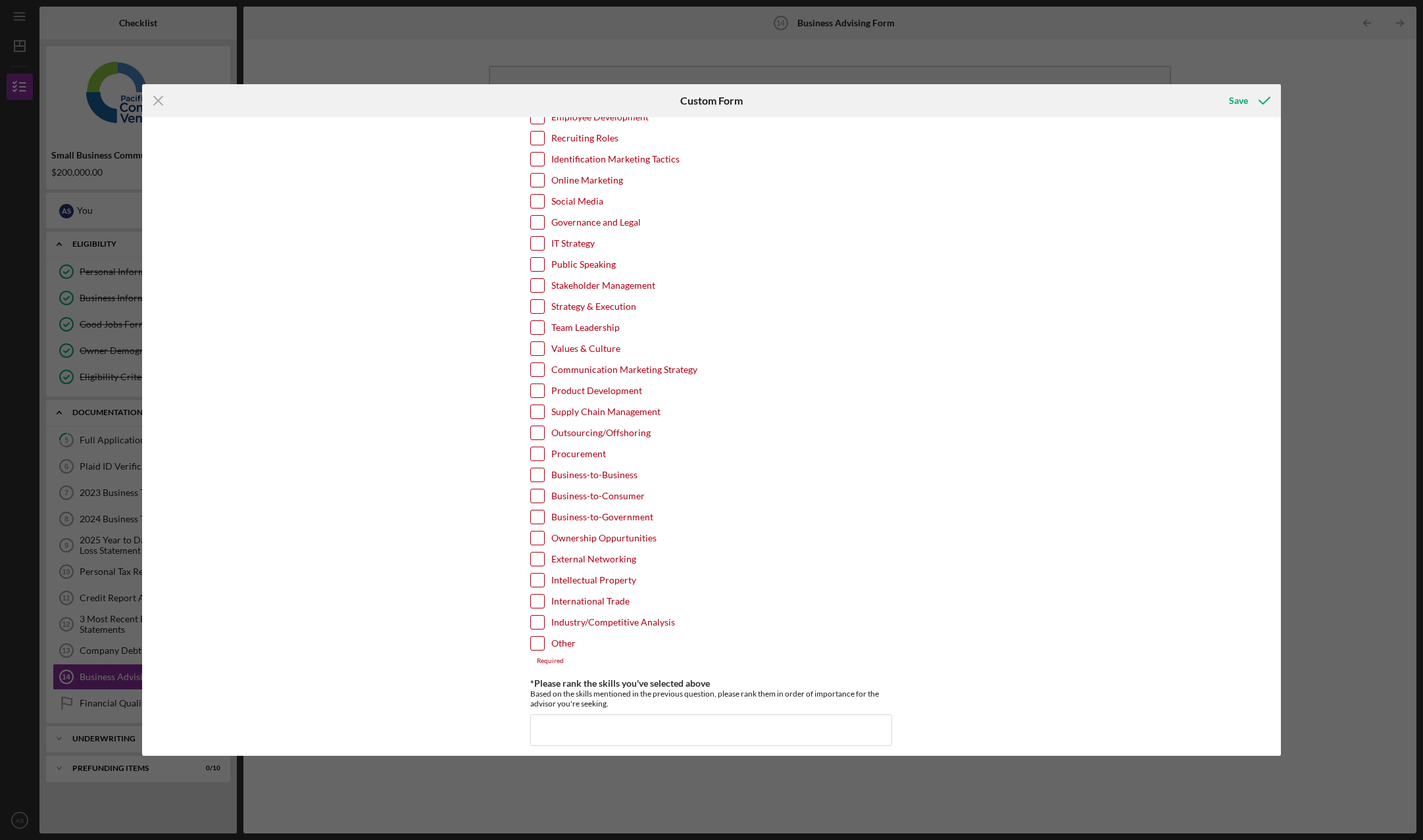
scroll to position [592, 0]
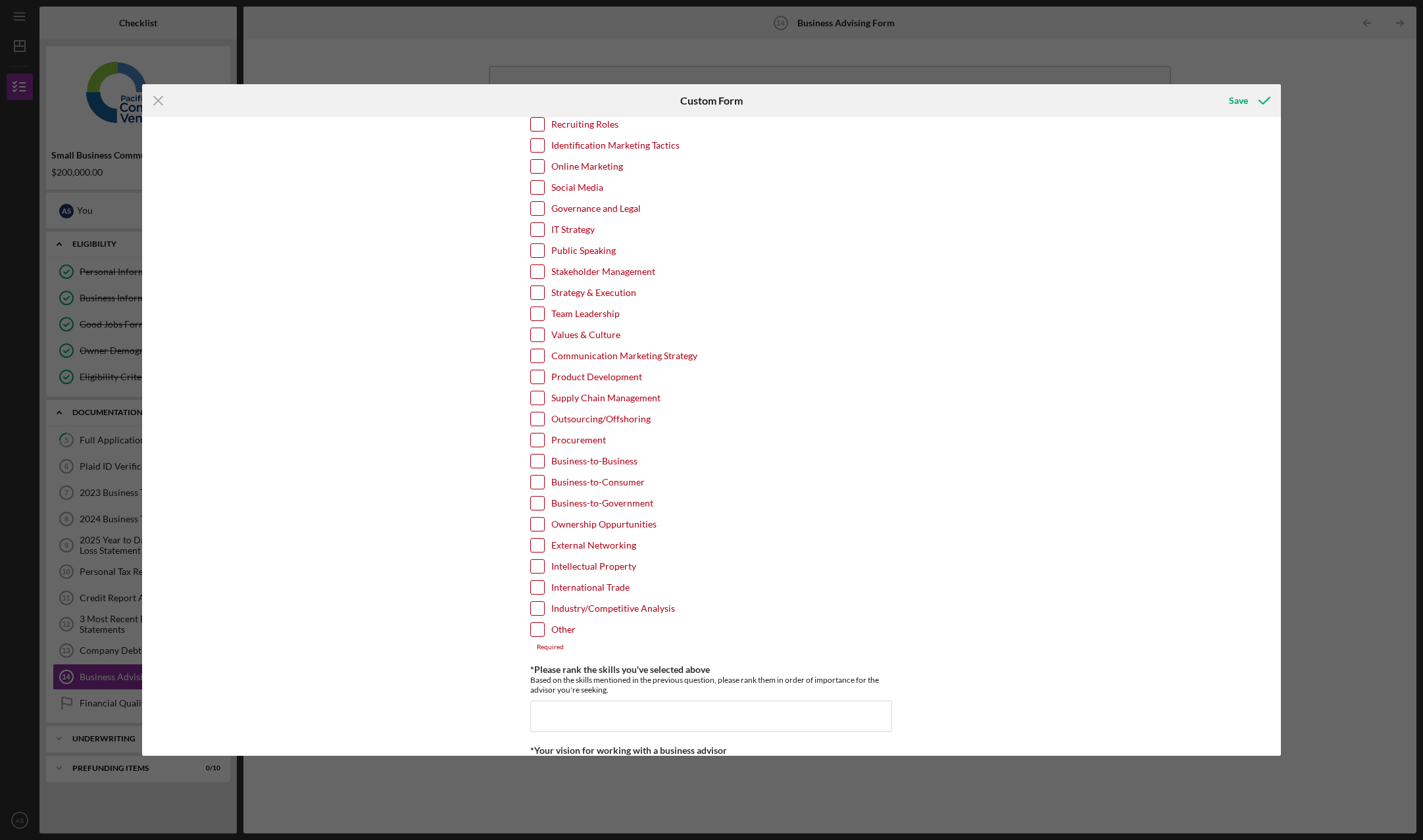
click at [536, 630] on input "Other" at bounding box center [537, 630] width 13 height 13
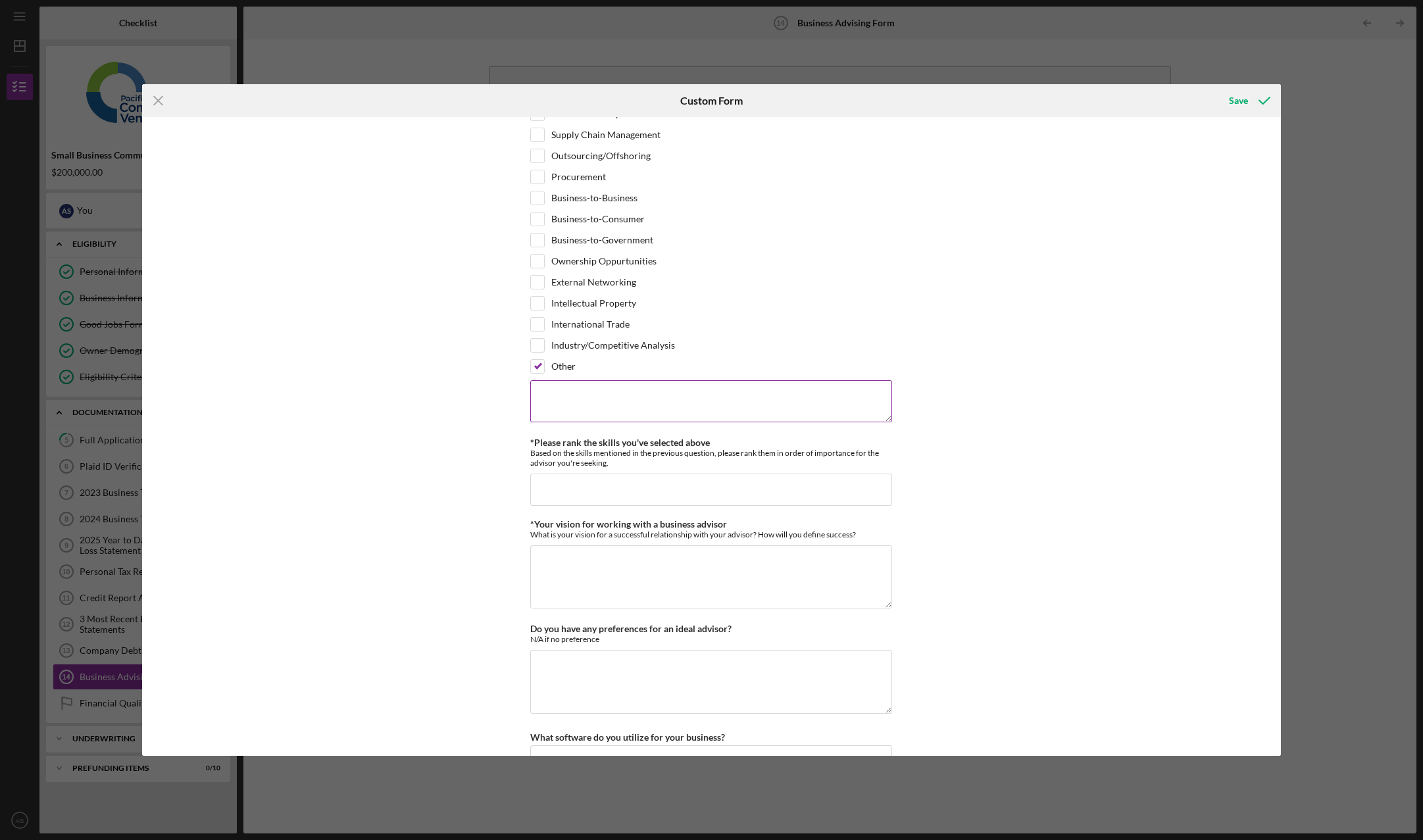
scroll to position [658, 0]
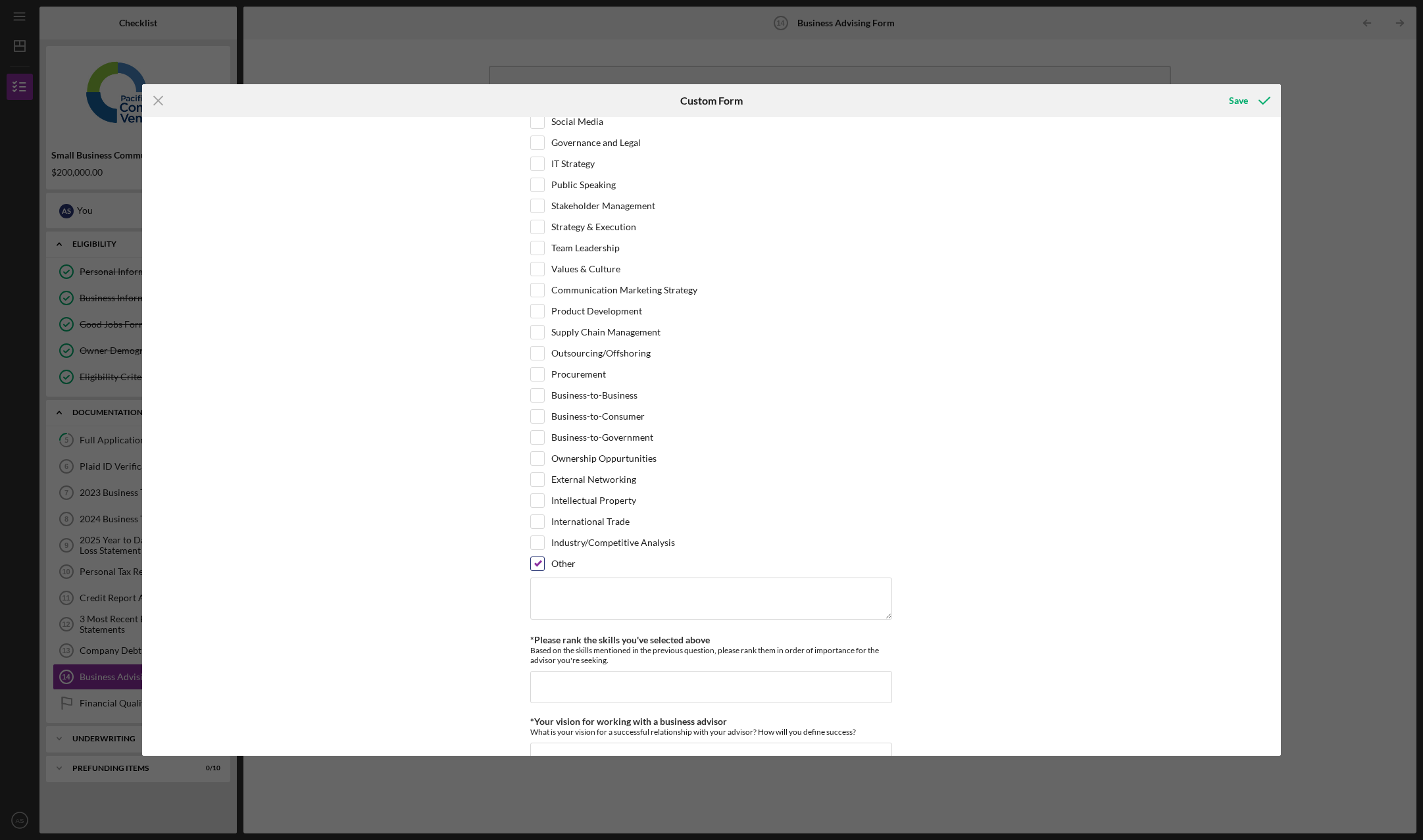
click at [540, 564] on input "Other" at bounding box center [537, 564] width 13 height 13
checkbox input "false"
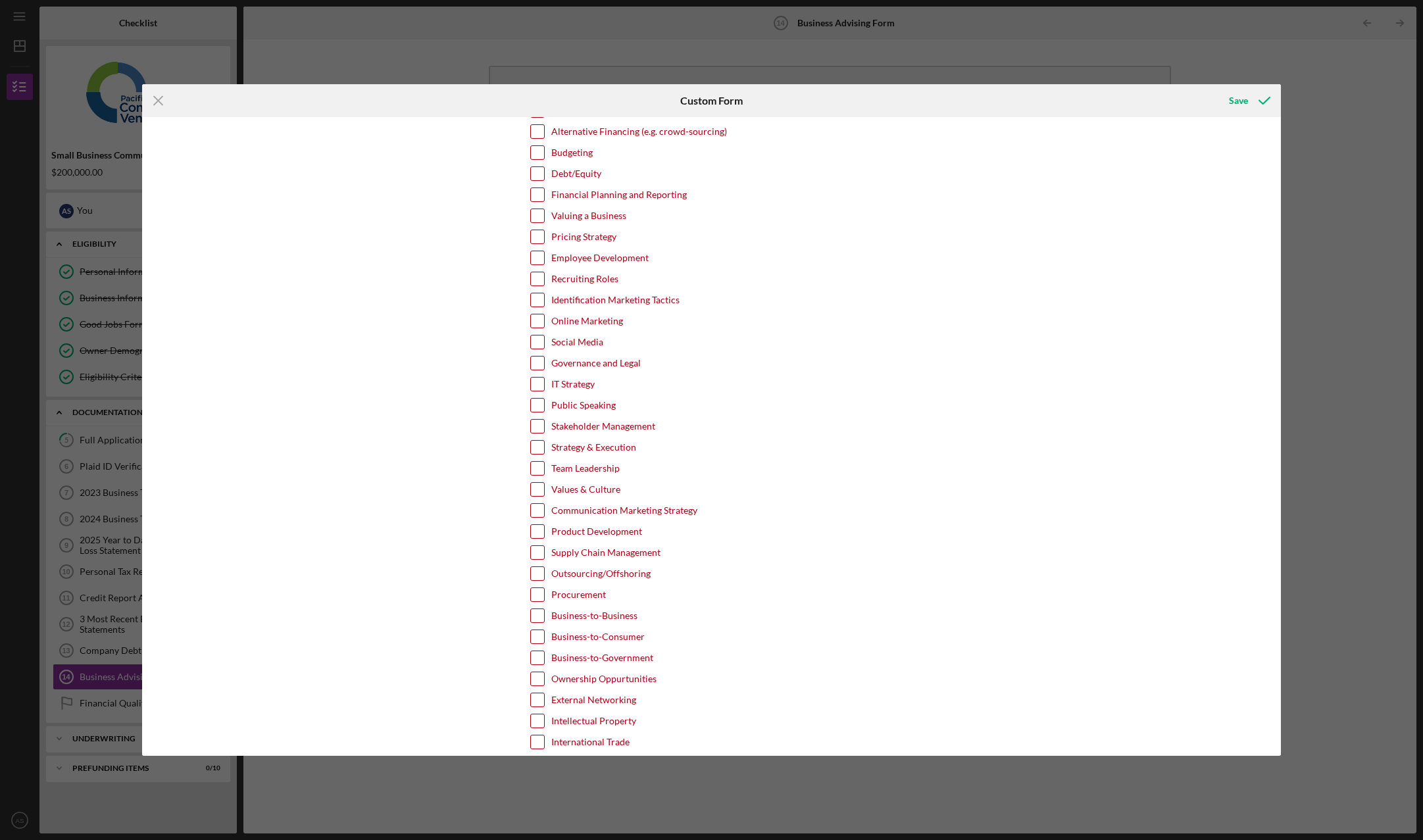
scroll to position [197, 0]
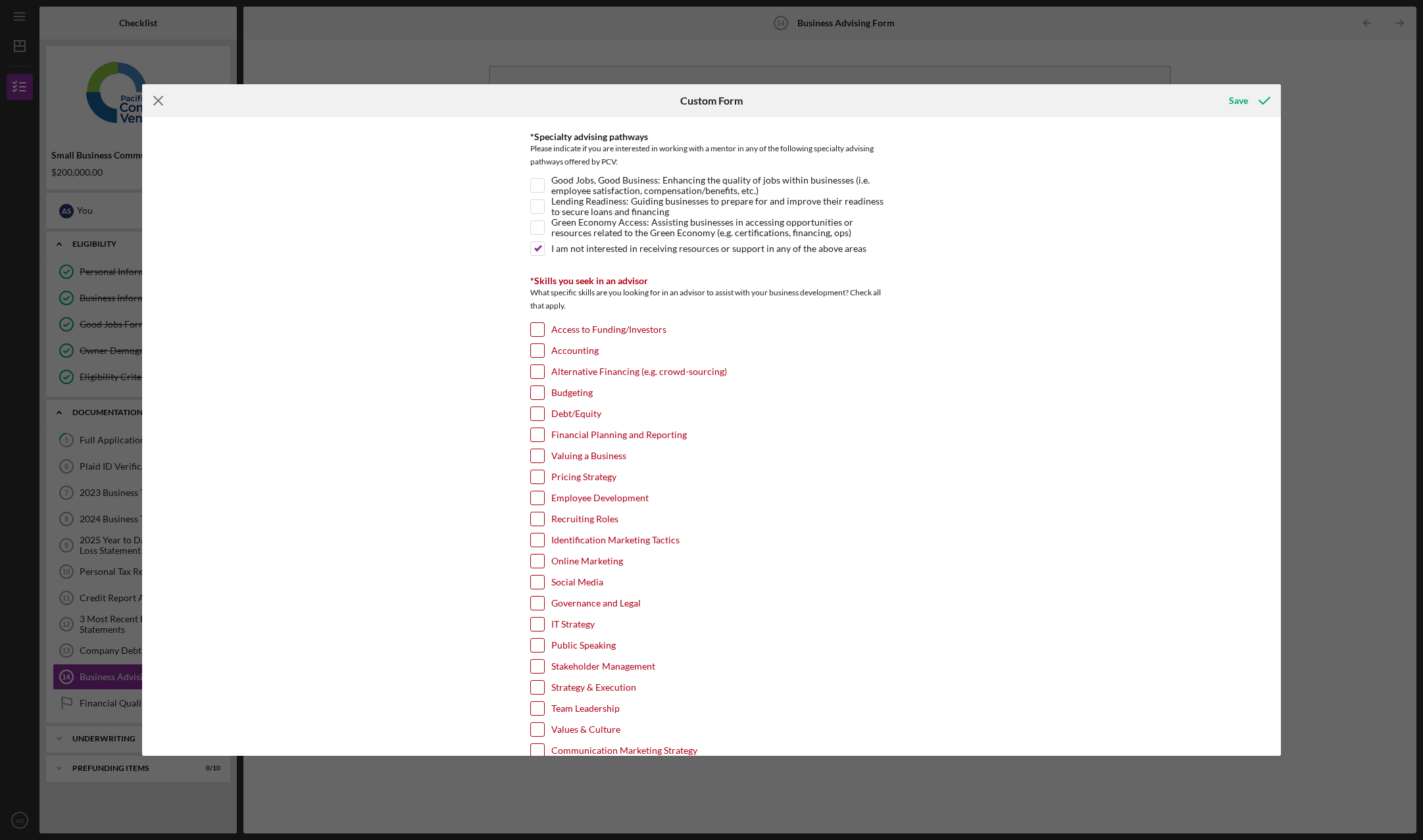
click at [157, 102] on icon "Icon/Menu Close" at bounding box center [159, 101] width 33 height 33
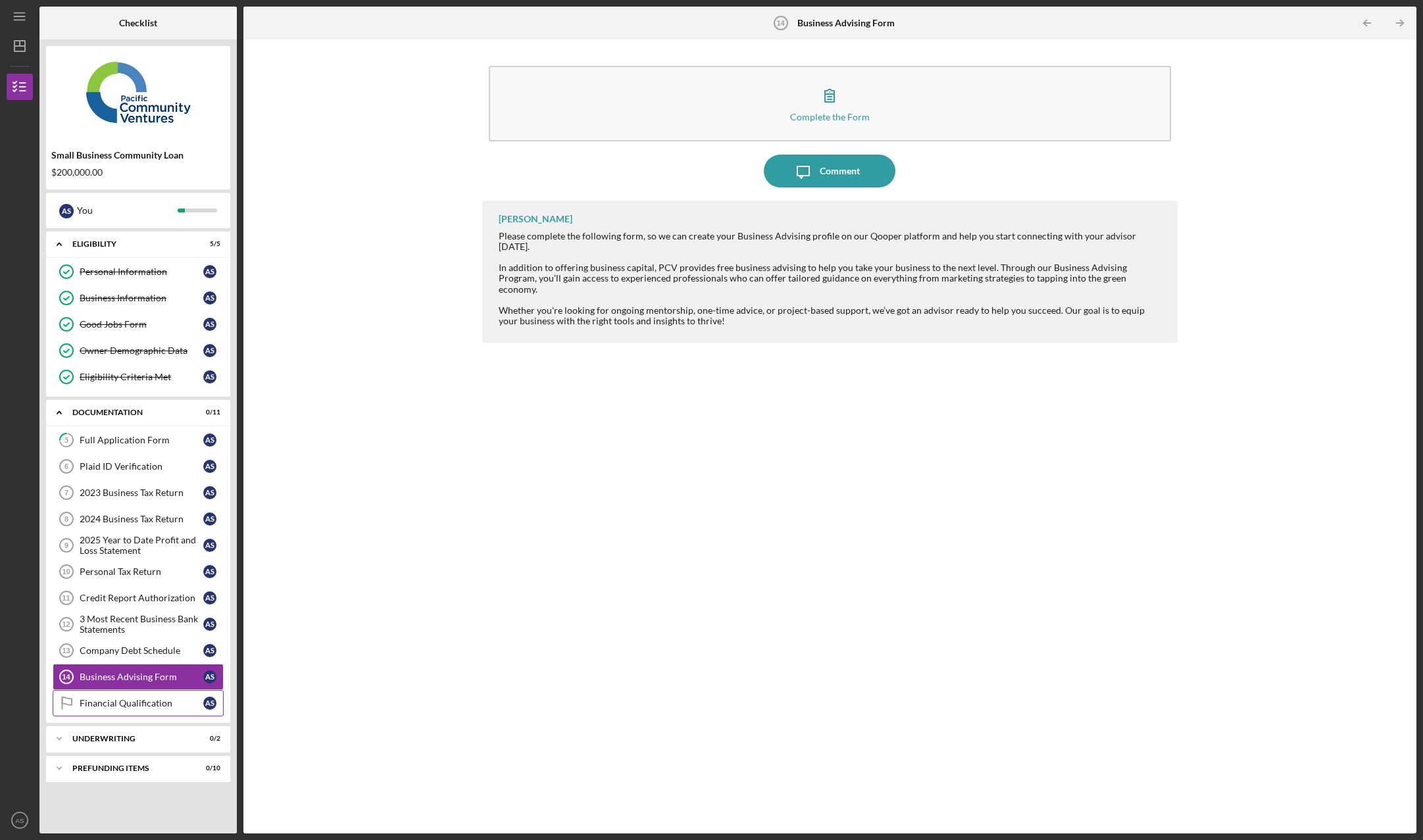
click at [135, 708] on div "Financial Qualification" at bounding box center [141, 703] width 124 height 11
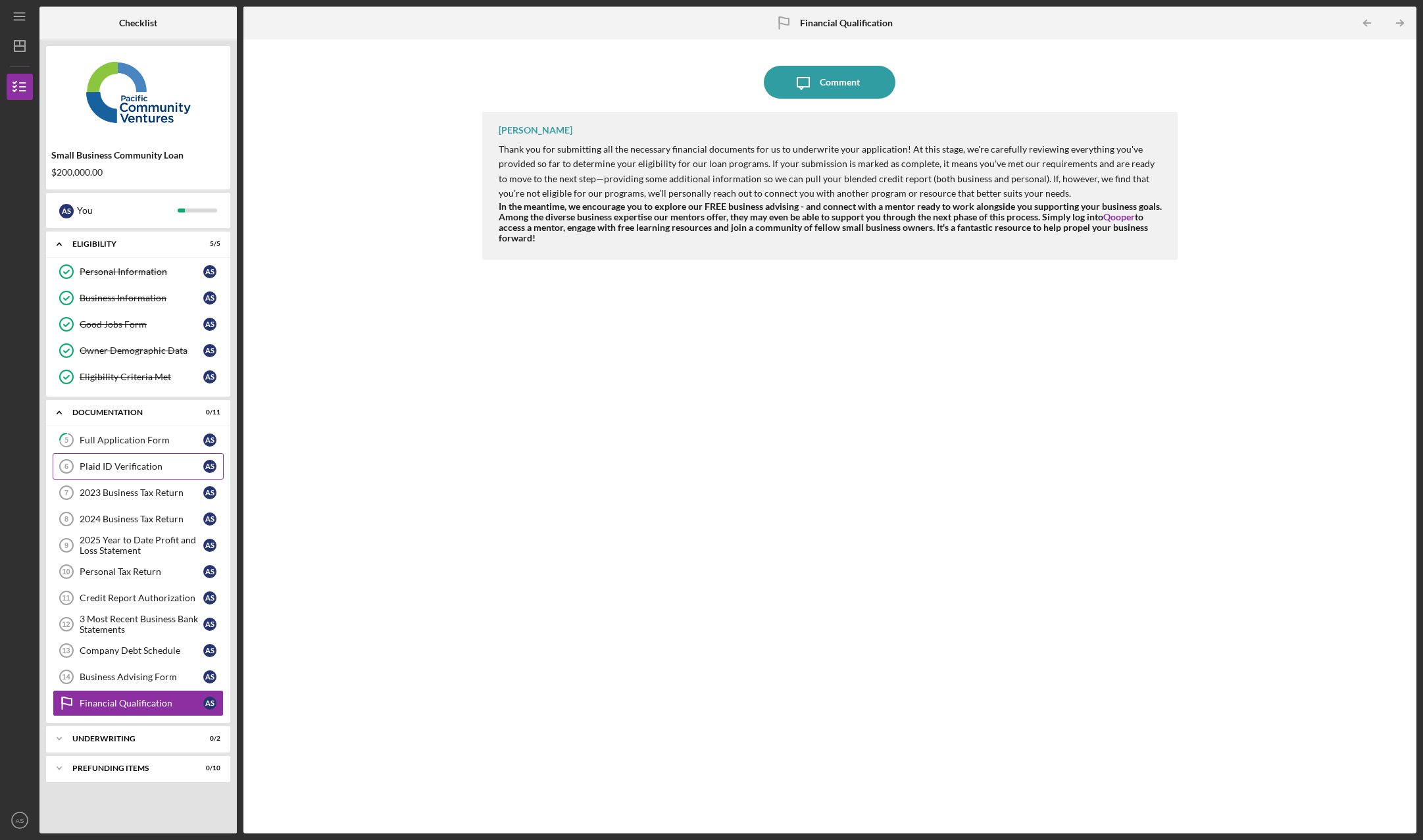
click at [142, 469] on div "Plaid ID Verification" at bounding box center [141, 466] width 124 height 11
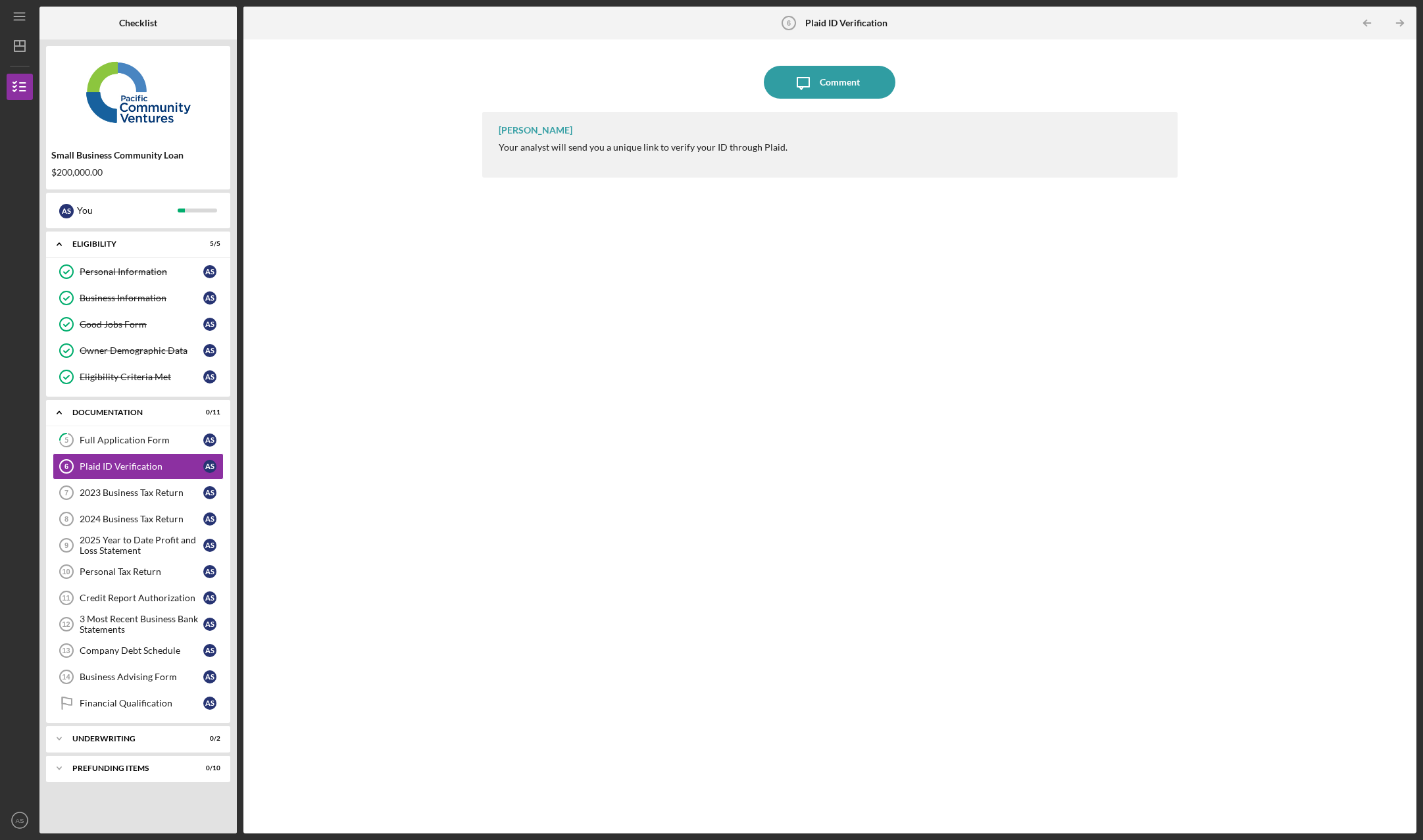
click at [715, 152] on div "Your analyst will send you a unique link to verify your ID through Plaid." at bounding box center [643, 147] width 289 height 11
click at [155, 499] on link "2023 Business Tax Return 7 2023 Business Tax Return A S" at bounding box center [138, 493] width 171 height 26
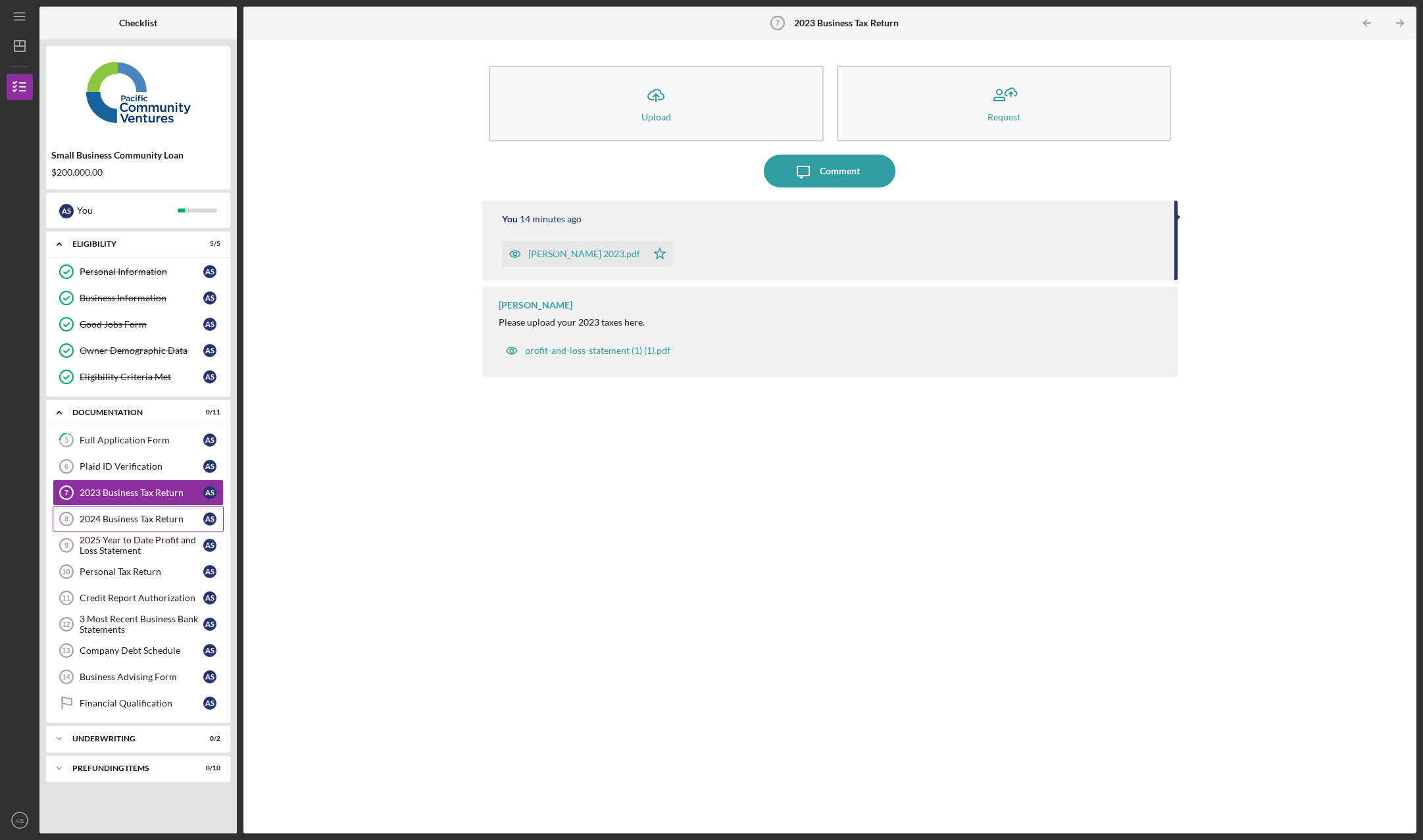
click at [152, 524] on div "2024 Business Tax Return" at bounding box center [141, 519] width 124 height 11
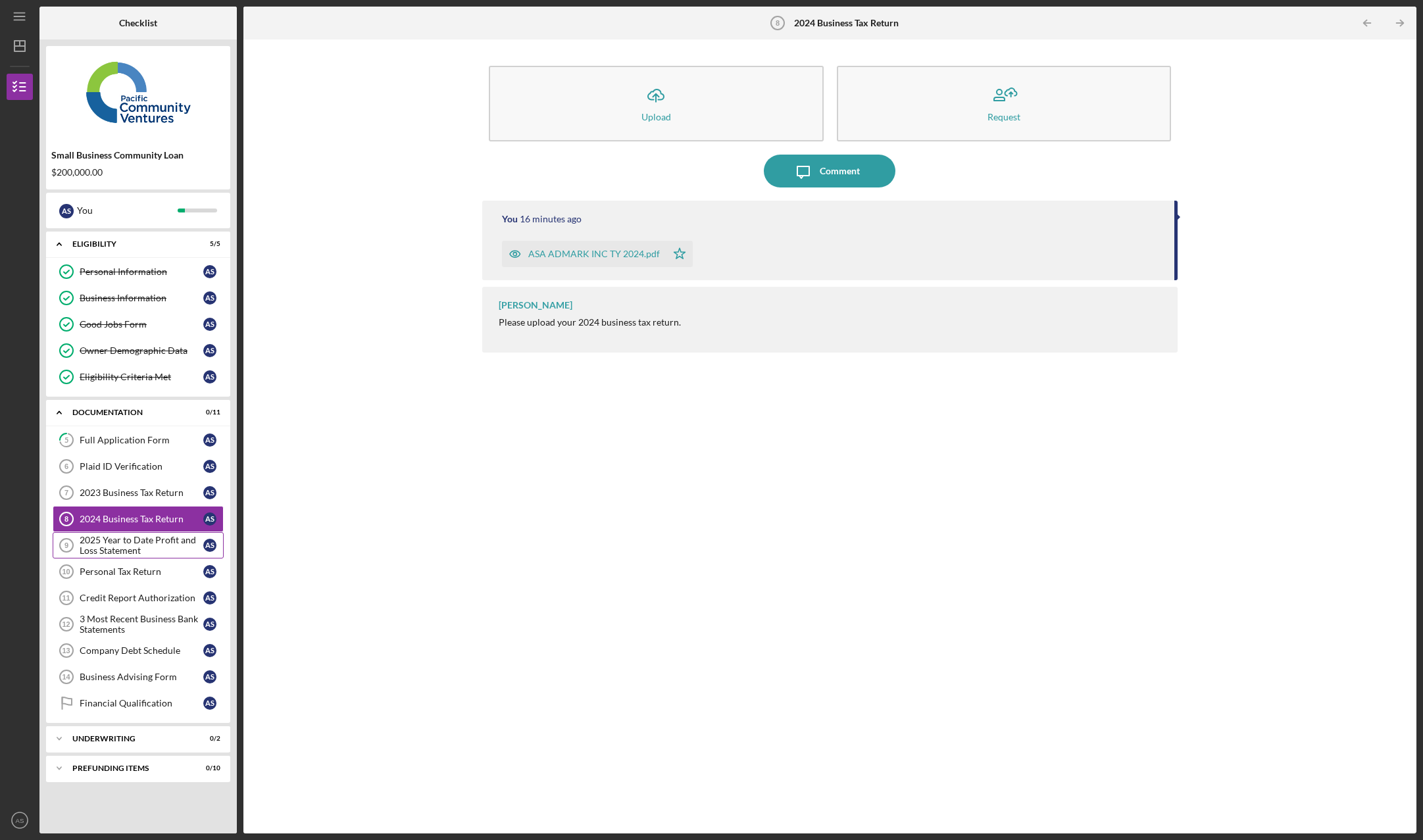
click at [147, 540] on div "2025 Year to Date Profit and Loss Statement" at bounding box center [141, 545] width 124 height 21
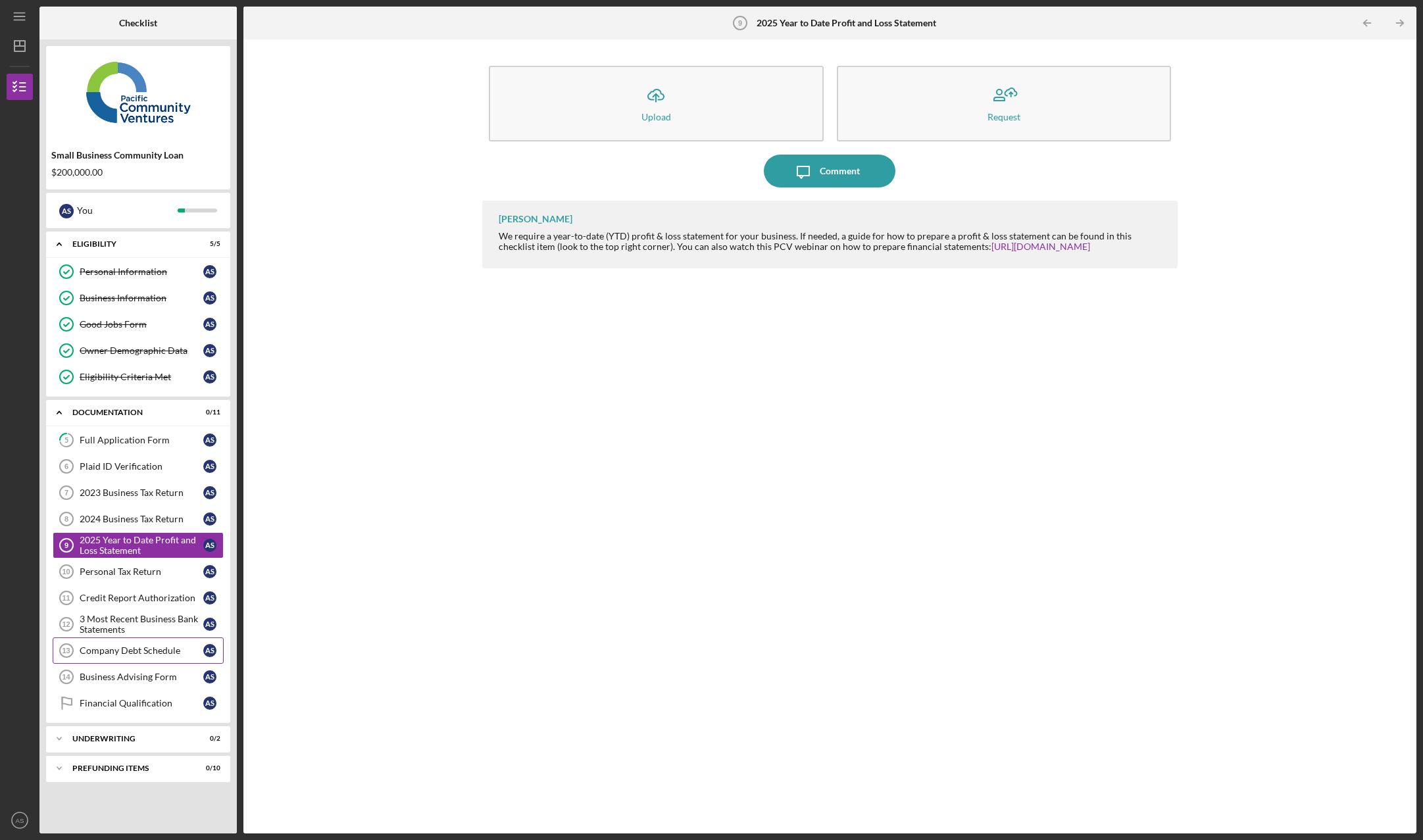
click at [156, 655] on div "Company Debt Schedule" at bounding box center [141, 650] width 124 height 11
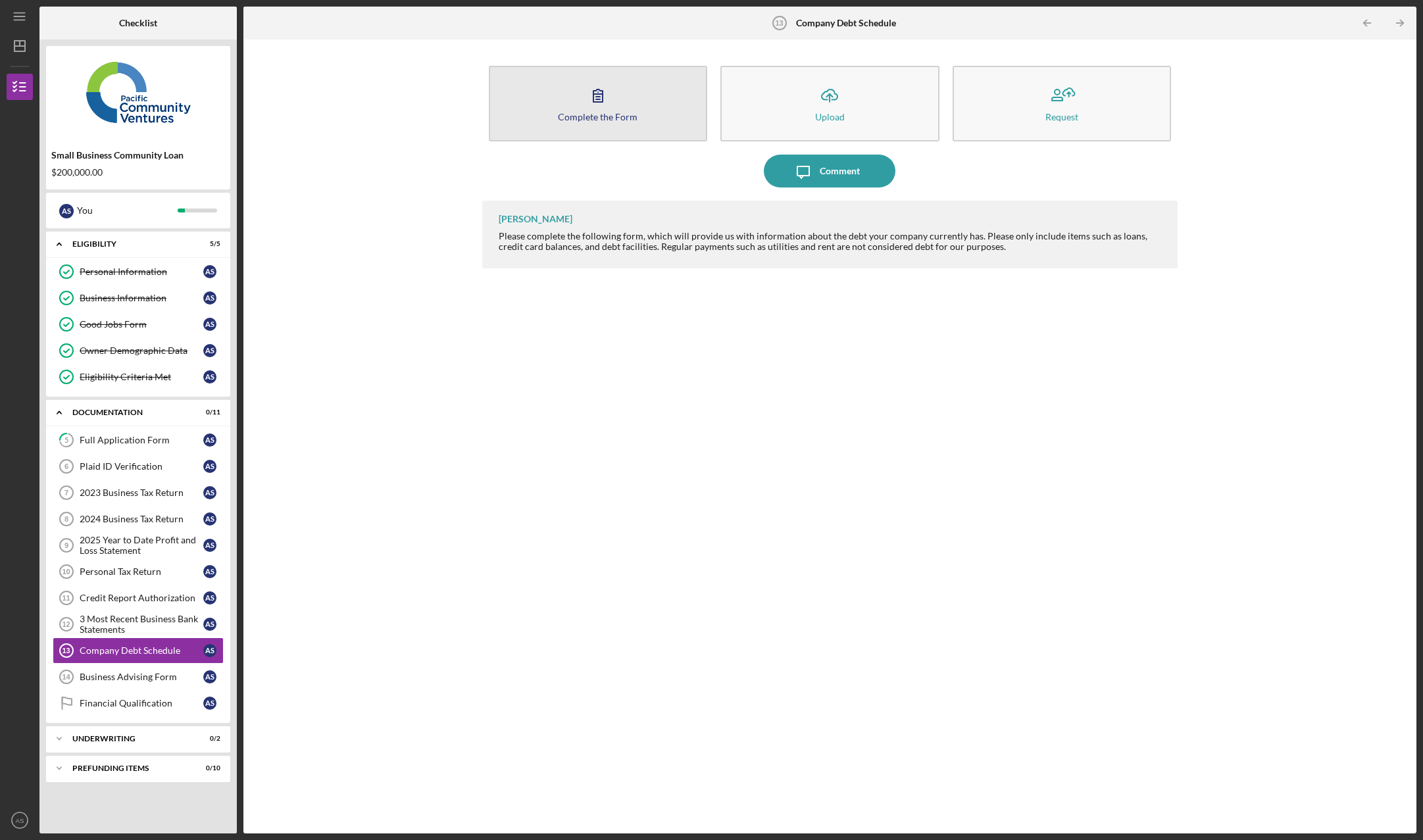
click at [589, 108] on icon "button" at bounding box center [598, 95] width 33 height 33
click at [604, 111] on button "Complete the Form Form" at bounding box center [599, 103] width 219 height 75
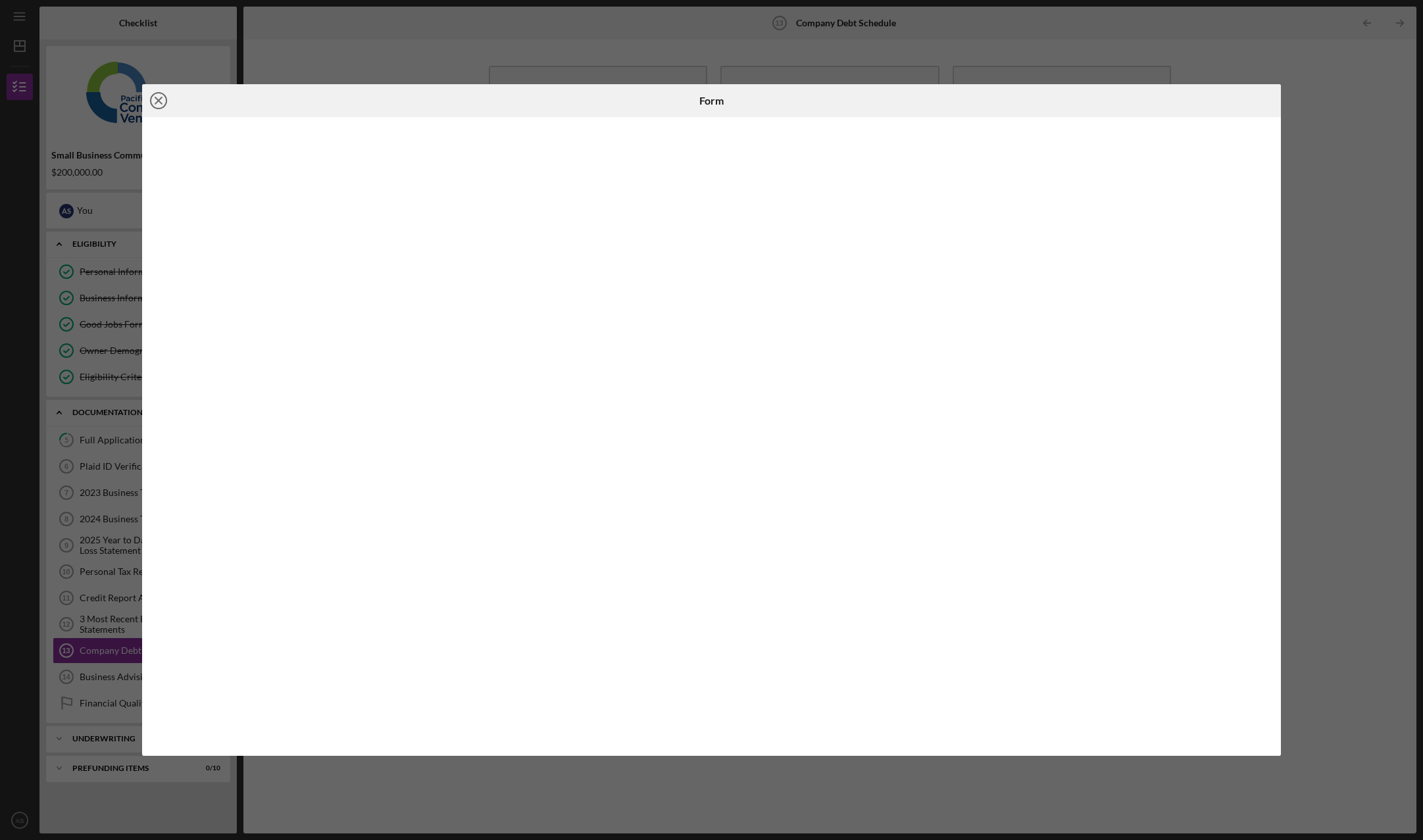
click at [163, 100] on icon "Icon/Close" at bounding box center [159, 101] width 33 height 33
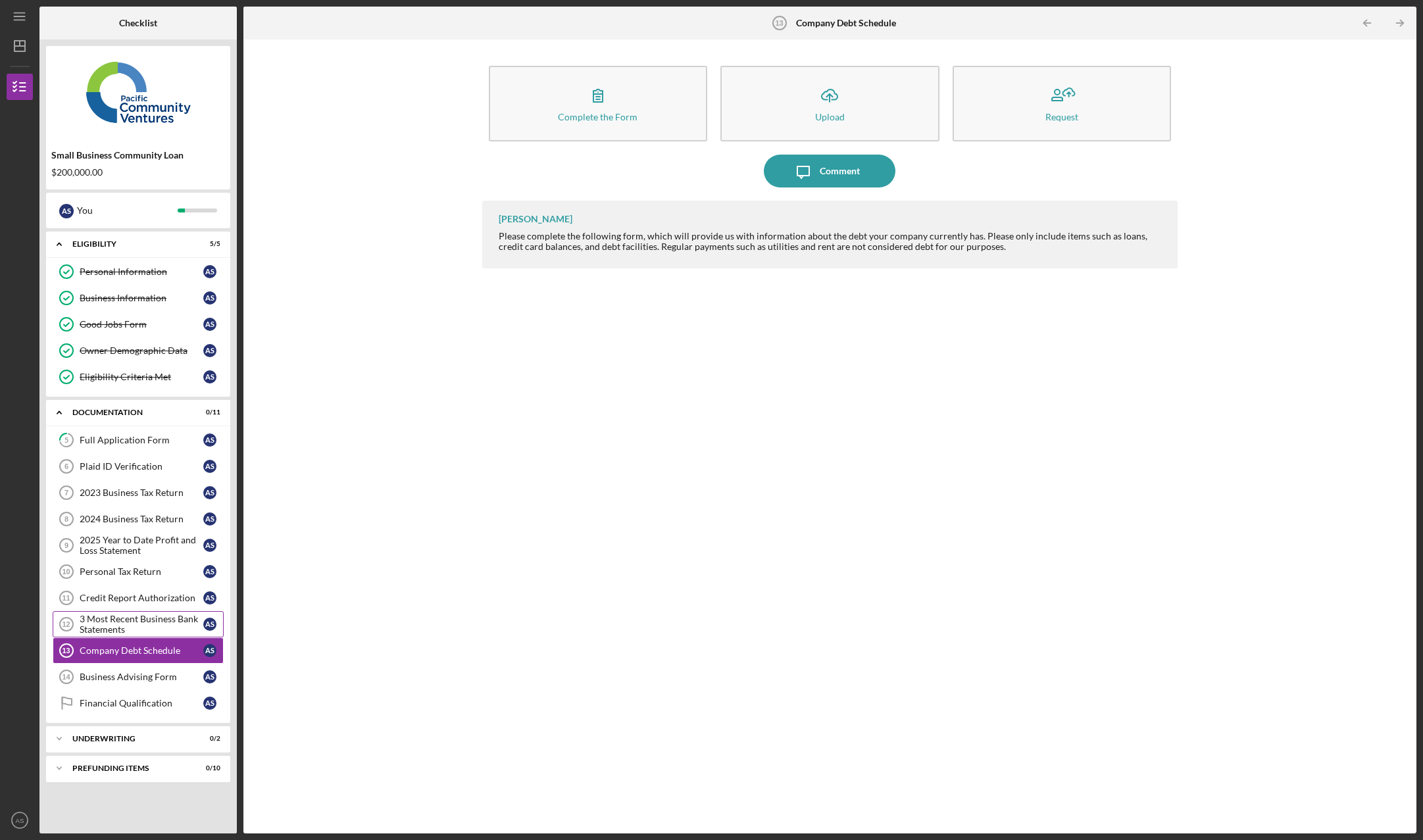
click at [110, 631] on div "3 Most Recent Business Bank Statements" at bounding box center [141, 625] width 124 height 21
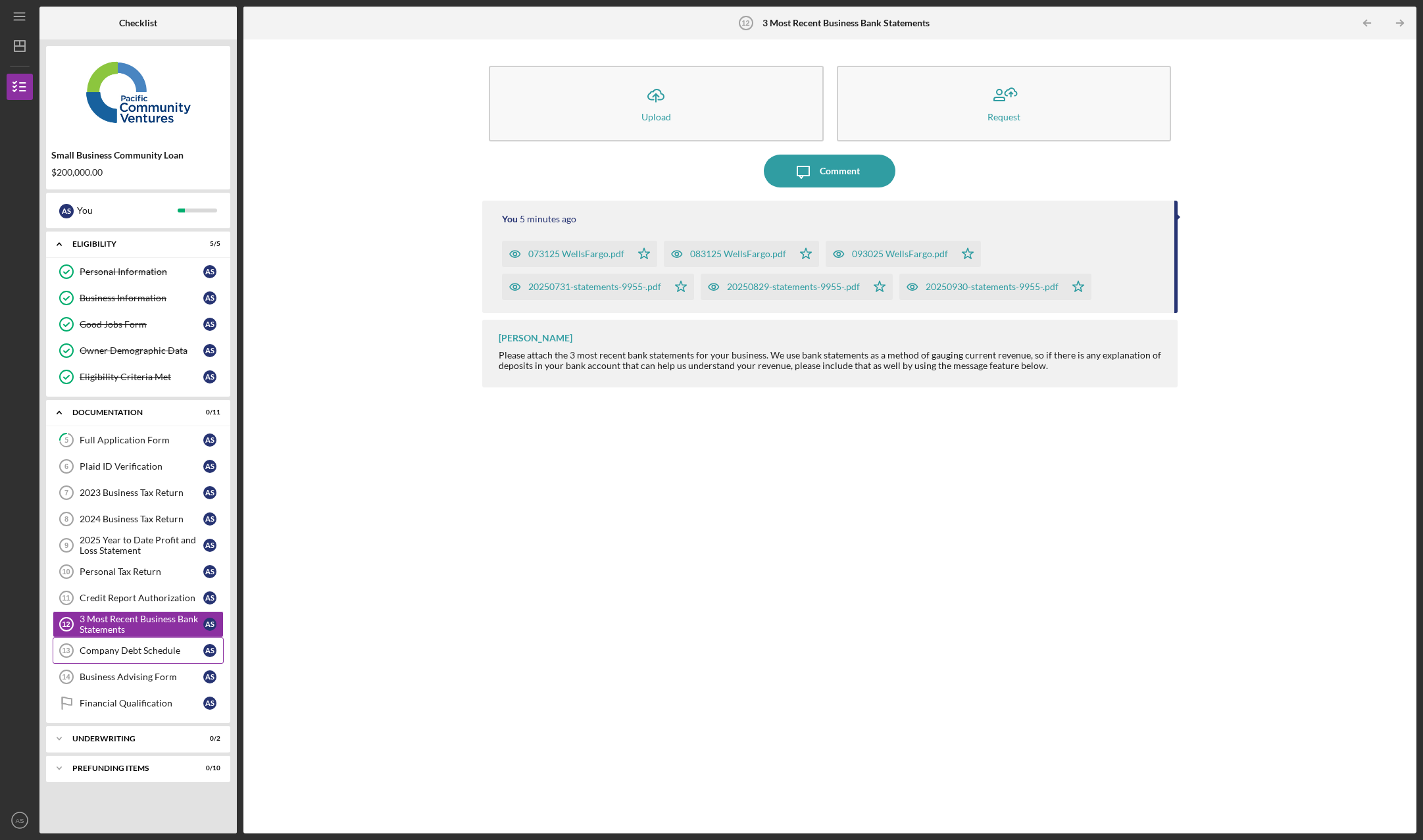
click at [134, 657] on link "Company Debt Schedule 13 Company Debt Schedule A S" at bounding box center [138, 651] width 171 height 26
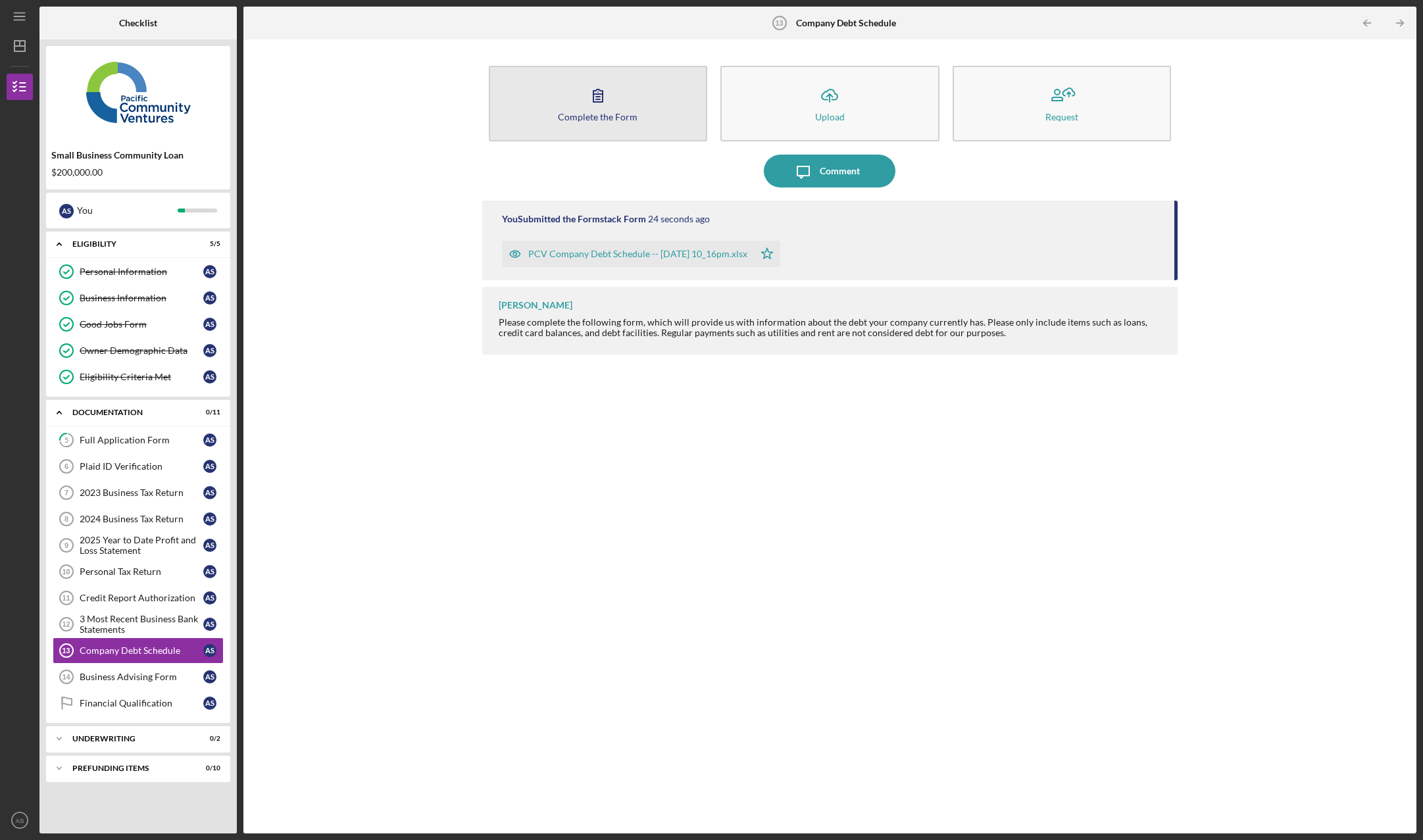
click at [610, 121] on div "Complete the Form" at bounding box center [597, 117] width 79 height 10
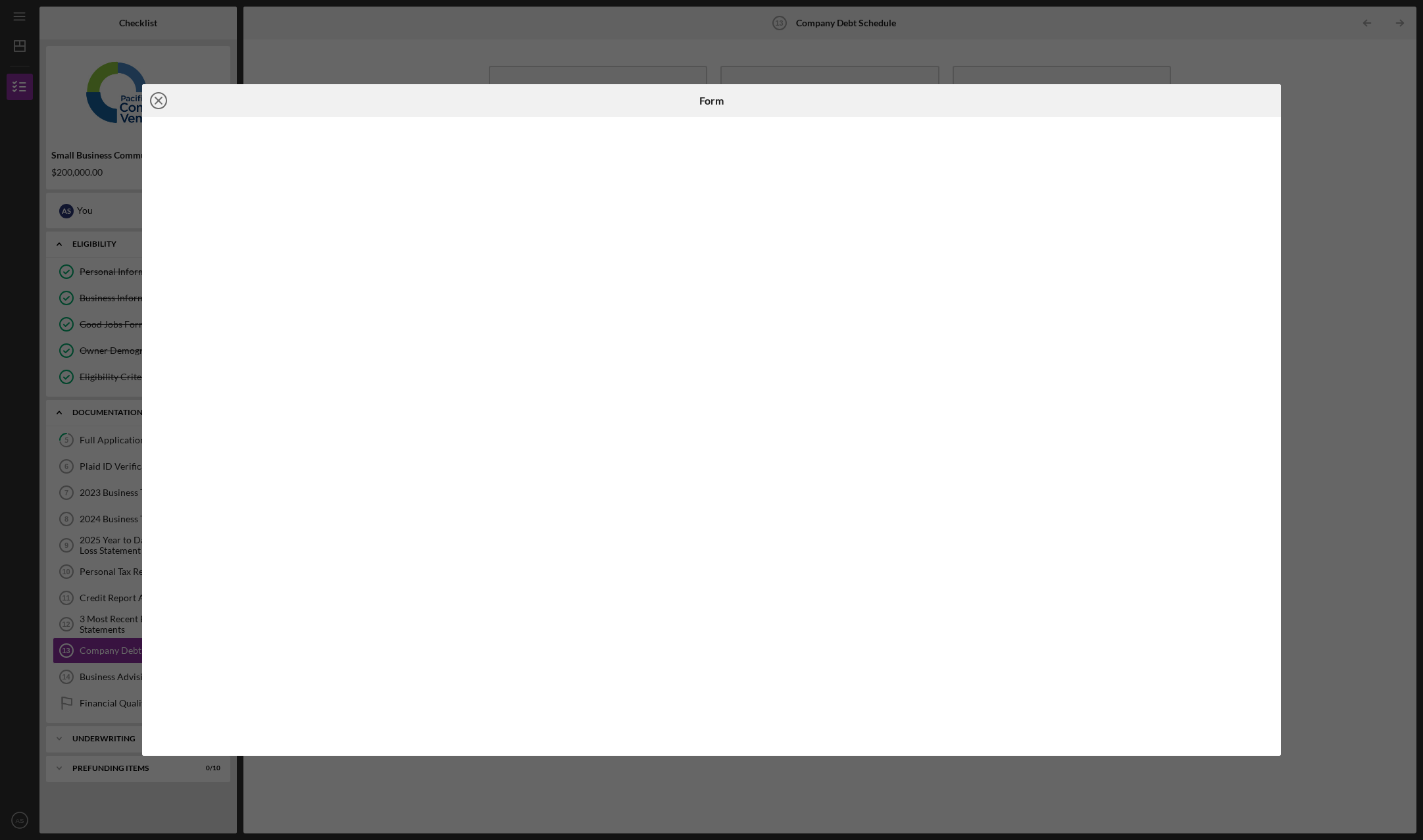
click at [161, 107] on icon "Icon/Close" at bounding box center [159, 101] width 33 height 33
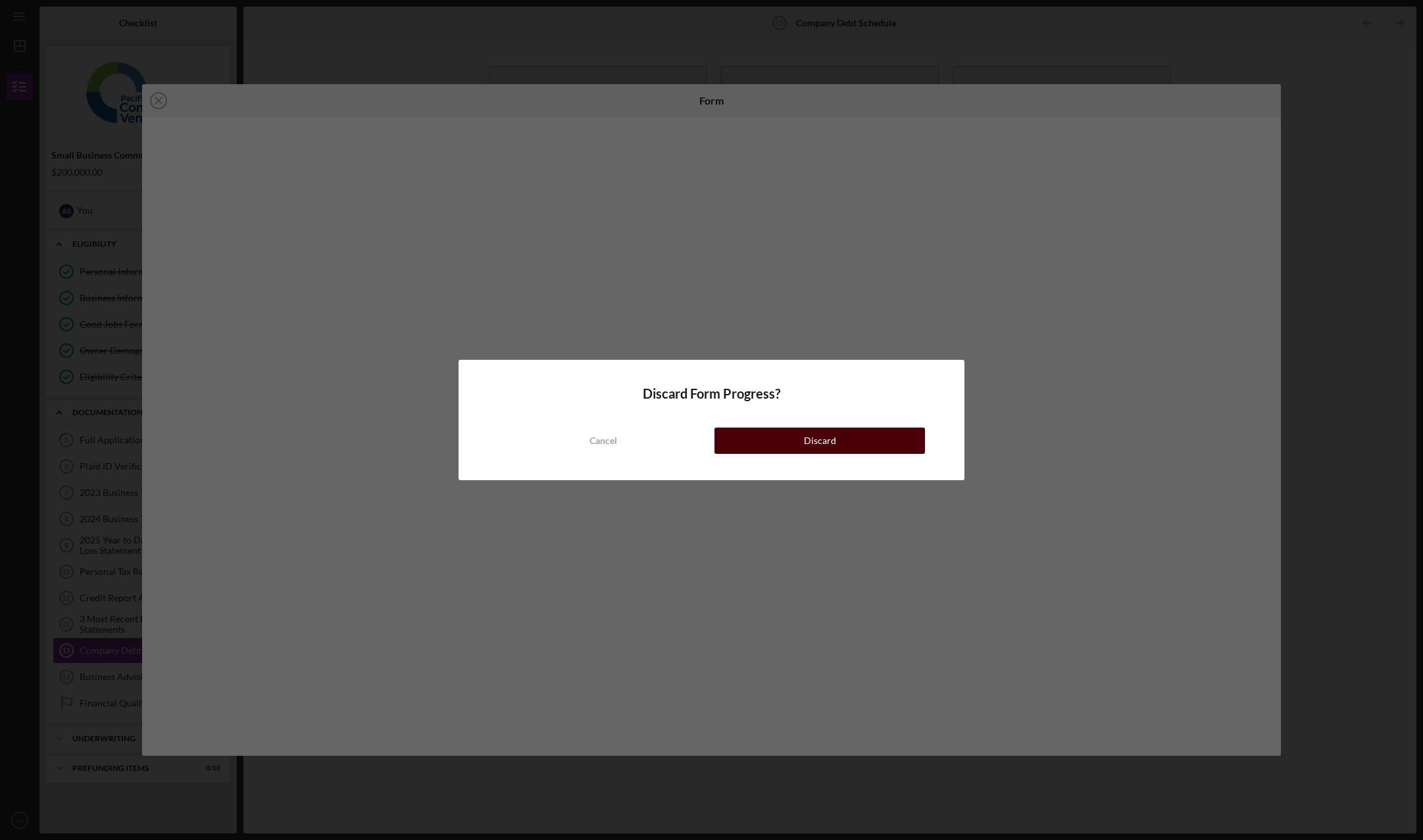
click at [846, 438] on button "Discard" at bounding box center [820, 440] width 210 height 26
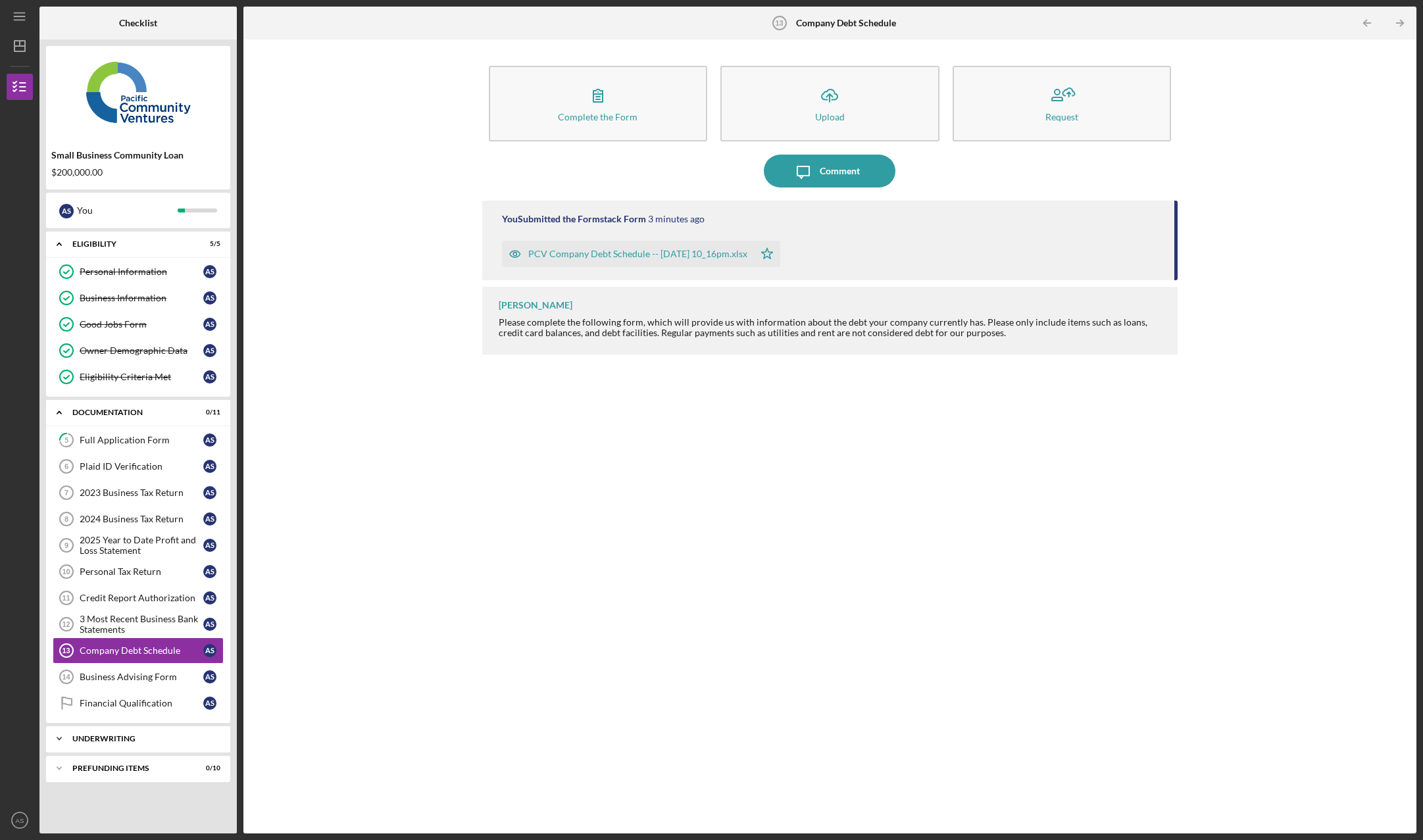
click at [133, 741] on div "Underwriting" at bounding box center [142, 739] width 142 height 8
